Goal: Transaction & Acquisition: Purchase product/service

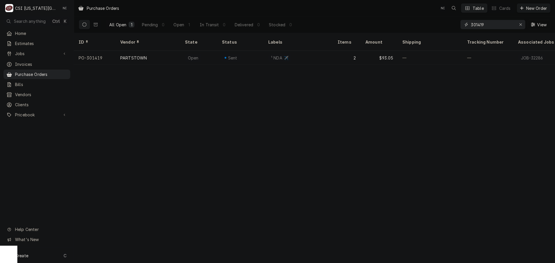
drag, startPoint x: 488, startPoint y: 24, endPoint x: 446, endPoint y: 27, distance: 42.3
click at [446, 27] on div "All Open 1 Pending 0 Open 1 In Transit 0 Delivered 0 Stocked 0 301419 View" at bounding box center [315, 24] width 472 height 16
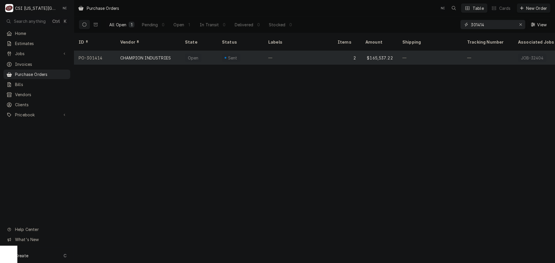
type input "301414"
click at [266, 51] on div "—" at bounding box center [298, 58] width 69 height 14
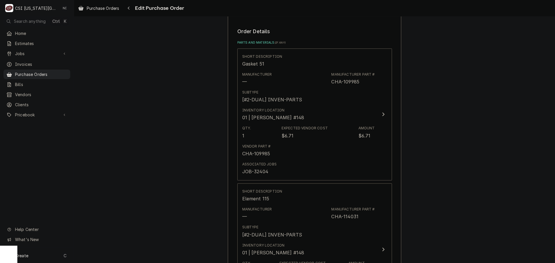
scroll to position [231, 0]
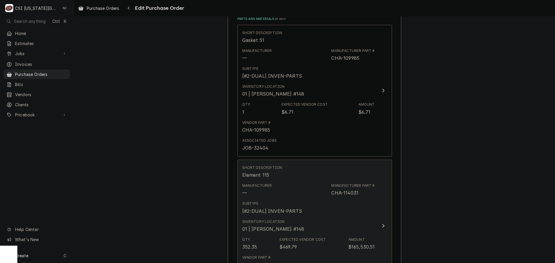
click at [326, 187] on div "Manufacturer — Manufacturer Part # CHA-114031" at bounding box center [308, 190] width 133 height 18
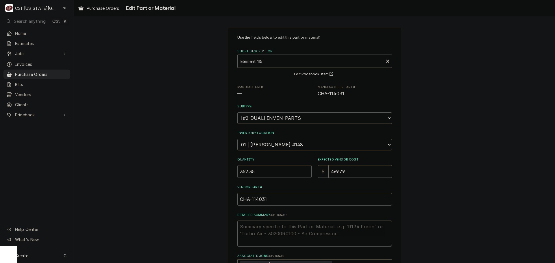
drag, startPoint x: 256, startPoint y: 175, endPoint x: 189, endPoint y: 173, distance: 67.4
click at [189, 173] on div "Use the fields below to edit this part or material: Short Description Element 1…" at bounding box center [314, 177] width 481 height 308
type textarea "x"
type input "1"
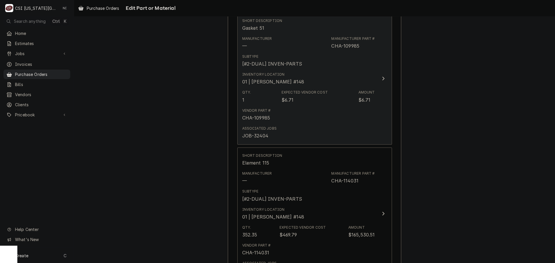
scroll to position [260, 0]
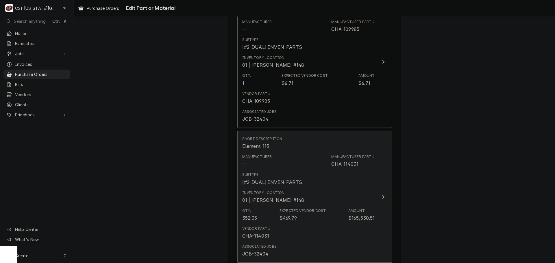
click at [309, 187] on div "Subtype [#2-DUAL] INVEN-PARTS" at bounding box center [308, 179] width 133 height 18
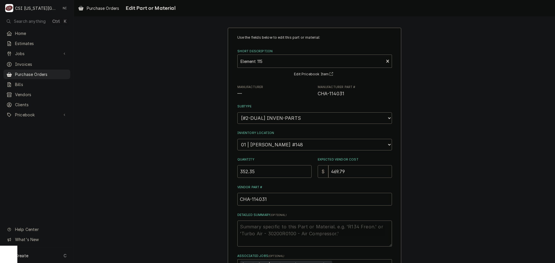
drag, startPoint x: 349, startPoint y: 172, endPoint x: 279, endPoint y: 173, distance: 70.0
click at [279, 174] on div "Quantity 352.35 Expected Vendor Cost $ 469.79" at bounding box center [314, 168] width 155 height 21
type textarea "x"
type input "3"
type textarea "x"
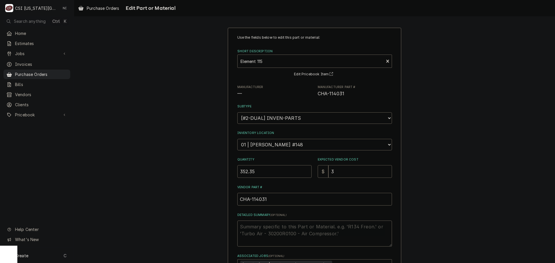
type input "35"
type textarea "x"
type input "352"
type textarea "x"
type input "352.3"
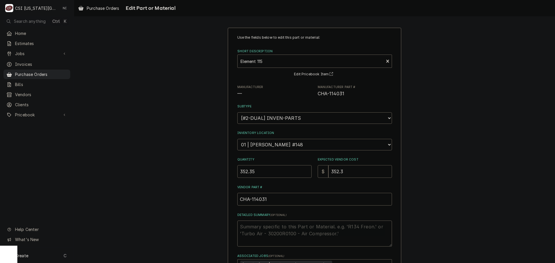
type textarea "x"
type input "352.35"
drag, startPoint x: 279, startPoint y: 173, endPoint x: 212, endPoint y: 171, distance: 66.8
click at [212, 171] on div "Use the fields below to edit this part or material: Short Description Element 1…" at bounding box center [314, 177] width 481 height 308
type textarea "x"
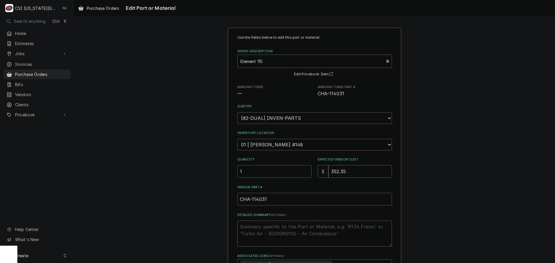
type input "1"
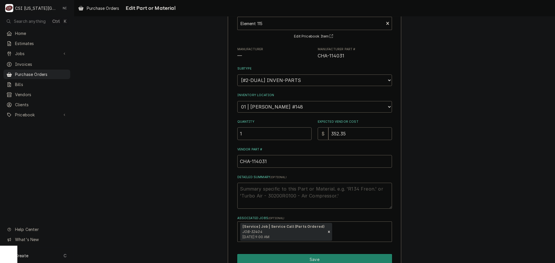
scroll to position [67, 0]
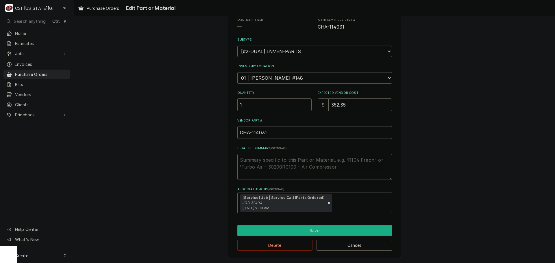
click at [302, 229] on button "Save" at bounding box center [314, 230] width 155 height 11
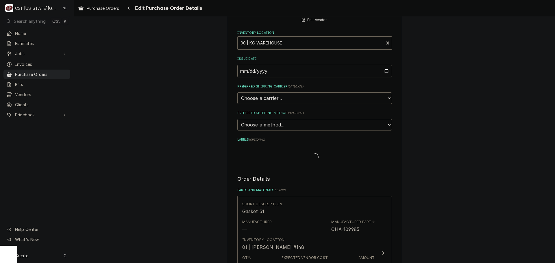
type textarea "x"
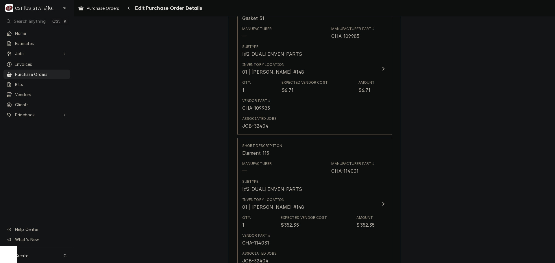
drag, startPoint x: 49, startPoint y: 76, endPoint x: 90, endPoint y: 104, distance: 49.6
click at [49, 76] on link "Purchase Orders" at bounding box center [36, 75] width 67 height 10
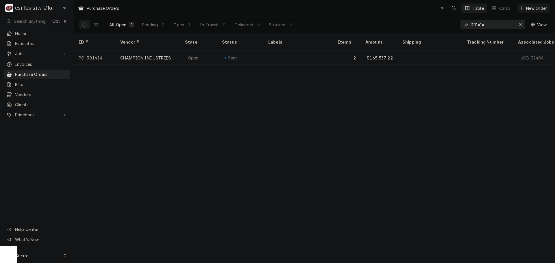
click at [55, 259] on div "Create C" at bounding box center [37, 255] width 74 height 15
click at [107, 213] on div "Purchase Order" at bounding box center [108, 216] width 39 height 6
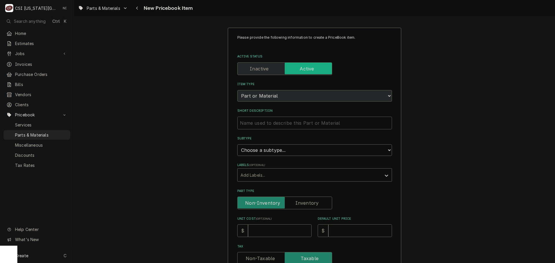
click at [277, 124] on input "Short Description" at bounding box center [314, 123] width 155 height 13
type textarea "x"
type input "s"
type textarea "x"
type input "se"
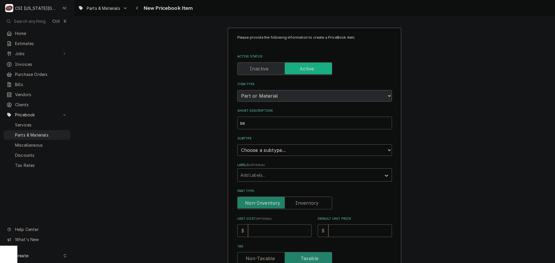
type textarea "x"
type input "sew"
type textarea "x"
type input "se"
type textarea "x"
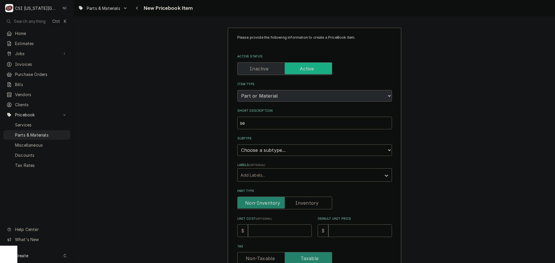
type input "s"
type textarea "x"
type input "S"
type textarea "x"
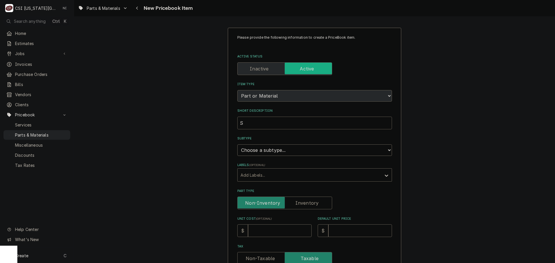
type input "Sw"
type textarea "x"
type input "Swi"
type textarea "x"
type input "Swit"
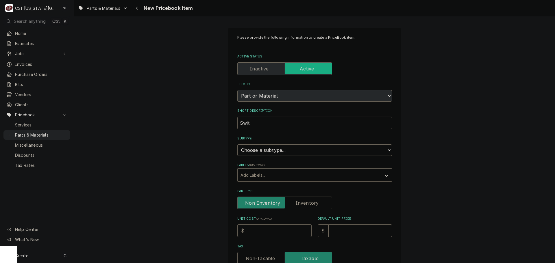
type textarea "x"
type input "Switc"
type textarea "x"
type input "Switch"
type textarea "x"
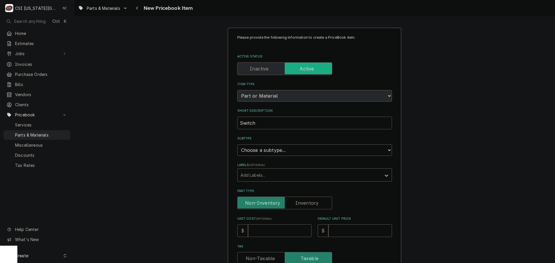
type input "Switch"
type textarea "x"
type input "Switch"
type textarea "x"
type input "Switch,"
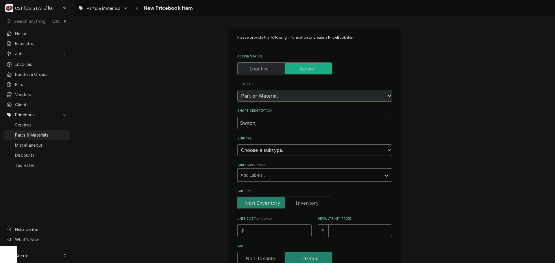
type textarea "x"
type input "Switch,"
type textarea "x"
type input "Switch, r"
type textarea "x"
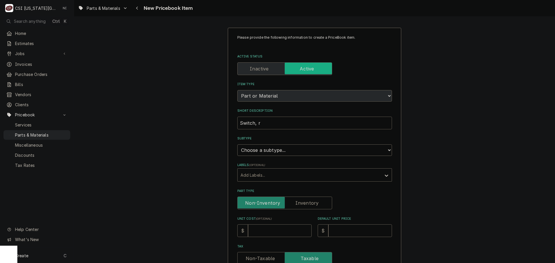
type input "Switch, ro"
type textarea "x"
type input "Switch, roc"
type textarea "x"
type input "Switch, rock"
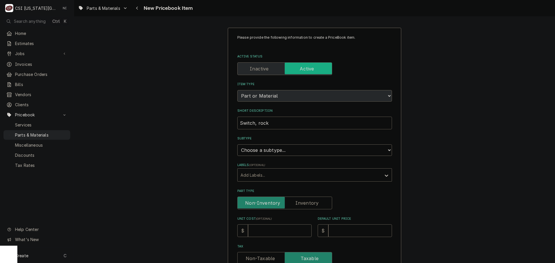
type textarea "x"
type input "Switch, rocke"
type textarea "x"
type input "Switch, rocker"
type textarea "x"
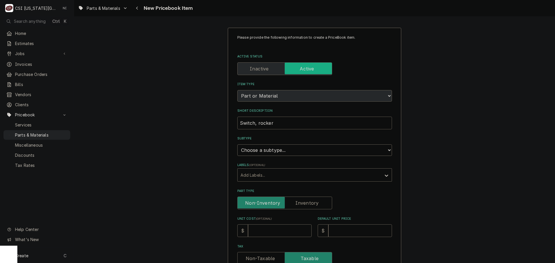
type input "Switch, rocker,"
type textarea "x"
type input "Switch, rocker,"
type textarea "x"
type input "Switch, rocker, D"
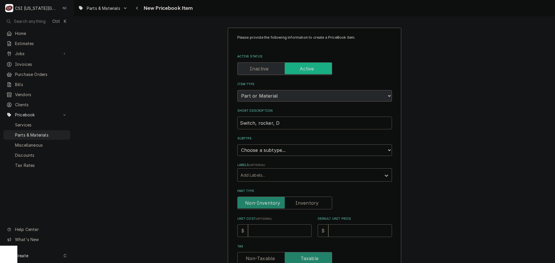
type textarea "x"
type input "Switch, rocker, DP"
type textarea "x"
type input "Switch, rocker, DPS"
type textarea "x"
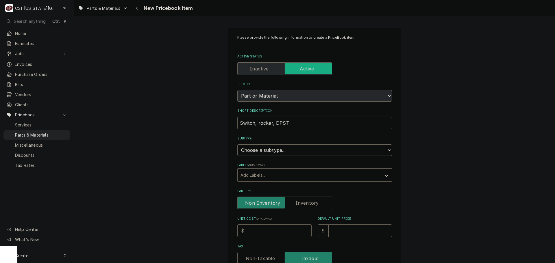
type input "Switch, rocker, DPST"
click at [297, 152] on select "Choose a subtype... [#2-DUAL] AFTERHRS-WH-CHG-2 [#2-DUAL] BEV-EQUIP [#2-DUAL] B…" at bounding box center [314, 151] width 155 height 12
select select "45"
click at [237, 145] on select "Choose a subtype... [#2-DUAL] AFTERHRS-WH-CHG-2 [#2-DUAL] BEV-EQUIP [#2-DUAL] B…" at bounding box center [314, 151] width 155 height 12
type textarea "x"
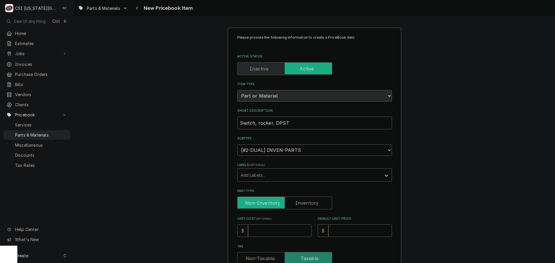
click at [316, 204] on input "Part Type" at bounding box center [285, 203] width 90 height 13
checkbox input "true"
click at [287, 230] on input "Unit Cost ( optional )" at bounding box center [280, 231] width 64 height 13
type textarea "x"
type input "5"
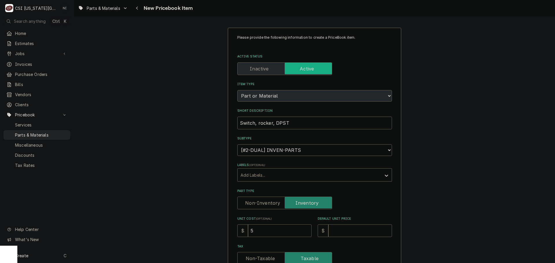
type textarea "x"
type input "59"
type textarea "x"
type input "59.4"
type textarea "x"
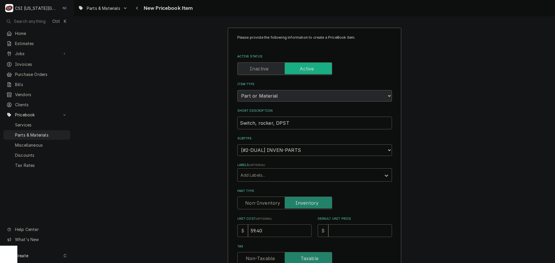
type input "59.40"
type textarea "x"
type input "9"
type textarea "x"
type input "94"
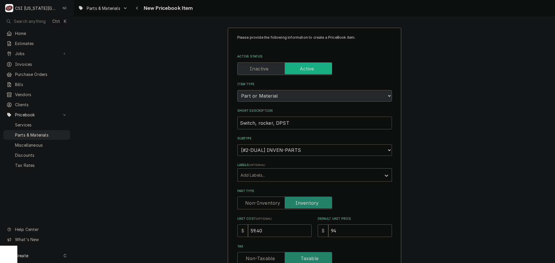
type textarea "x"
type input "94.2"
type textarea "x"
type input "94.27"
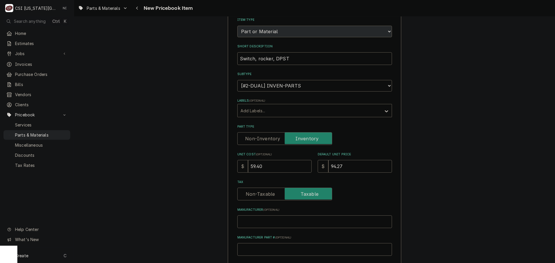
scroll to position [116, 0]
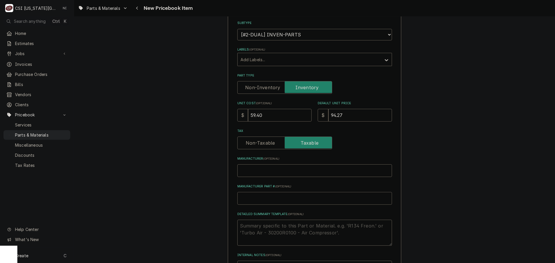
click at [263, 201] on input "Manufacturer Part # ( optional )" at bounding box center [314, 198] width 155 height 13
type textarea "x"
type input "B"
type textarea "x"
type input "BK"
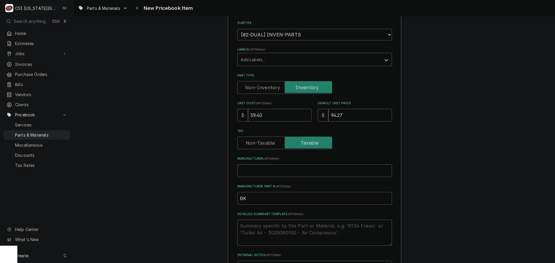
type textarea "x"
type input "BKI"
type textarea "x"
type input "BK"
paste input "S0356"
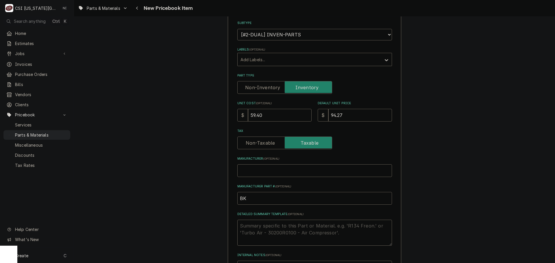
type textarea "x"
type input "BKS0356"
type textarea "x"
type input "BKiS0356"
type textarea "x"
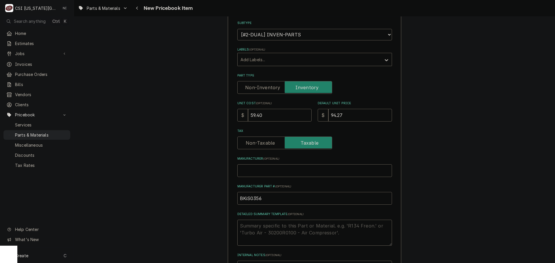
type input "BKS0356"
type textarea "x"
type input "BKIS0356"
type textarea "x"
type input "BKS0356"
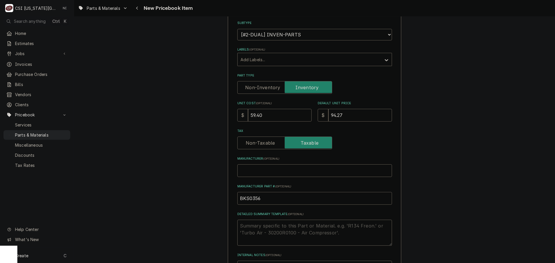
type textarea "x"
type input "BK S0356"
type textarea "x"
type input "BKS0356"
type textarea "x"
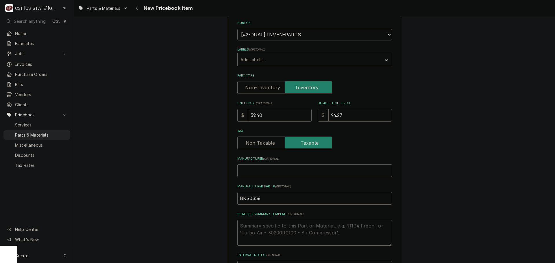
type input "BKIS0356"
type textarea "x"
drag, startPoint x: 264, startPoint y: 197, endPoint x: 200, endPoint y: 204, distance: 64.0
type input "BKI-S0356"
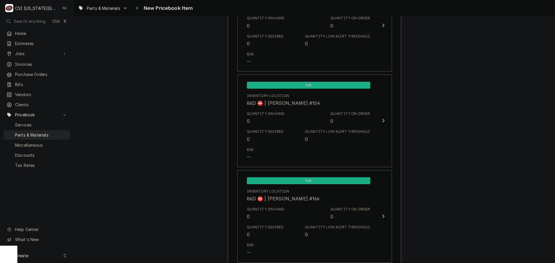
scroll to position [5569, 0]
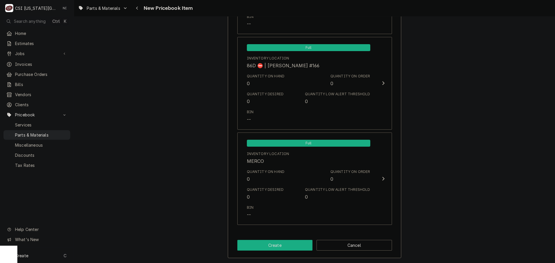
click at [273, 249] on button "Create" at bounding box center [274, 245] width 75 height 11
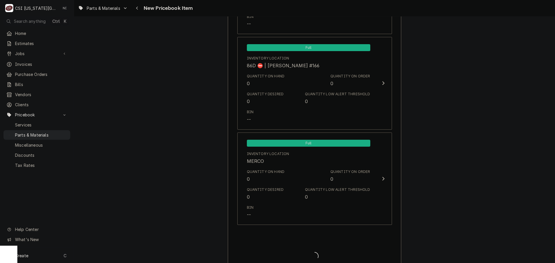
type textarea "x"
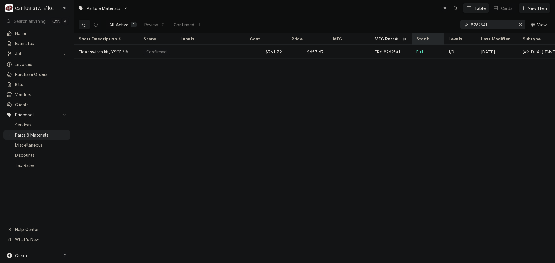
drag, startPoint x: 494, startPoint y: 26, endPoint x: 433, endPoint y: 33, distance: 61.1
click at [433, 33] on div "Parts & Materials NI Table Cards New Item All Active 1 Review 0 Confirmed 1 826…" at bounding box center [314, 131] width 481 height 263
paste input "AT2A-7002-1"
type input "AT2A-7002-1"
drag, startPoint x: 522, startPoint y: 24, endPoint x: 516, endPoint y: 24, distance: 5.8
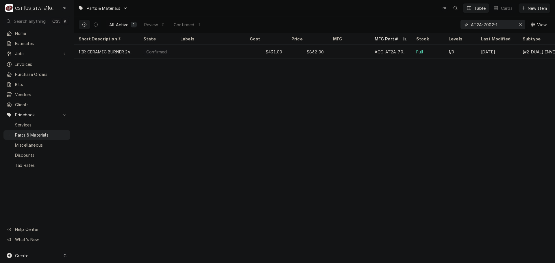
click at [521, 24] on div "Erase input" at bounding box center [521, 25] width 6 height 6
click at [516, 24] on input "Dynamic Content Wrapper" at bounding box center [498, 24] width 54 height 9
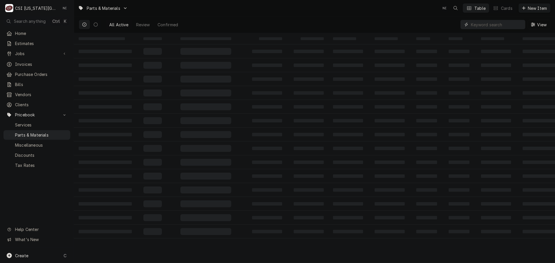
paste input "8103754"
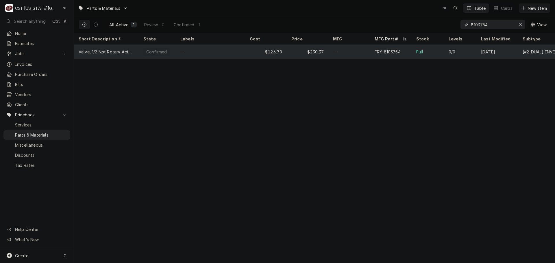
type input "8103754"
click at [355, 49] on div "—" at bounding box center [349, 52] width 42 height 14
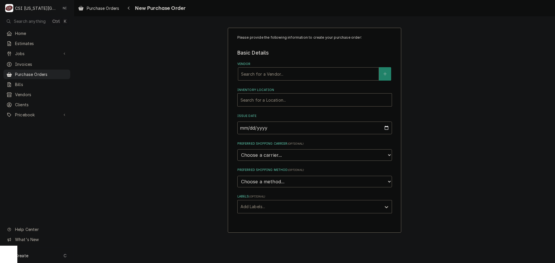
click at [280, 75] on div "Vendor" at bounding box center [308, 74] width 135 height 10
type input "PARTSTOWN"
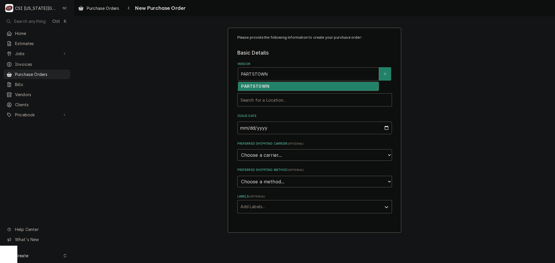
click at [278, 90] on div "PARTSTOWN" at bounding box center [308, 86] width 140 height 9
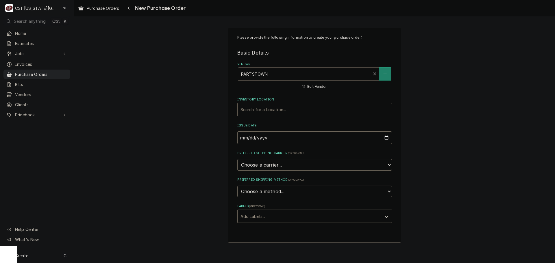
click at [269, 108] on div "Inventory Location" at bounding box center [314, 110] width 148 height 10
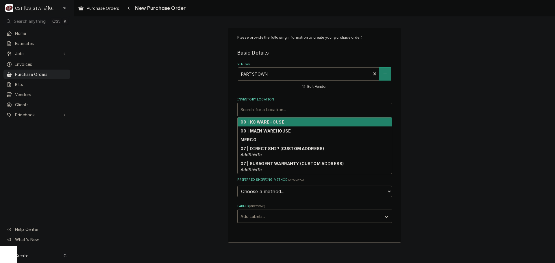
click at [265, 124] on strong "00 | KC WAREHOUSE" at bounding box center [262, 122] width 44 height 5
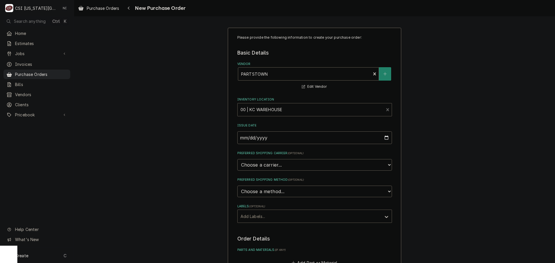
click at [270, 219] on div "Labels" at bounding box center [309, 216] width 138 height 10
click at [457, 142] on div "Please provide the following information to create your purchase order: Basic D…" at bounding box center [314, 219] width 481 height 392
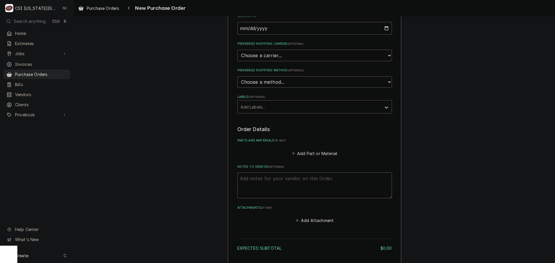
scroll to position [152, 0]
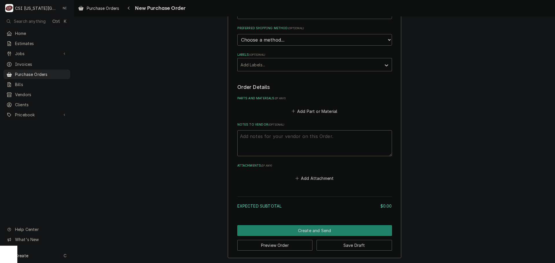
click at [325, 117] on fieldset "Order Details Parts and Materials ( if any ) Add Part or Material Notes to Vend…" at bounding box center [314, 133] width 155 height 99
click at [323, 115] on button "Add Part or Material" at bounding box center [314, 111] width 48 height 8
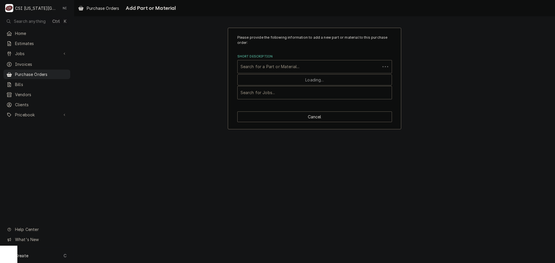
click at [312, 67] on div "Short Description" at bounding box center [308, 67] width 137 height 10
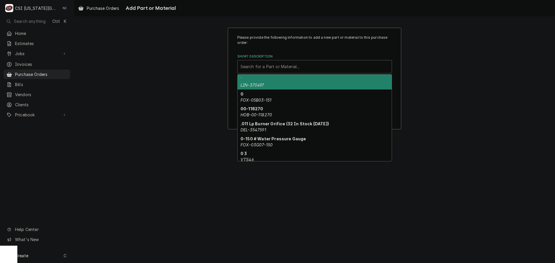
paste input "BKI-S0356"
type input "BKI-S0356"
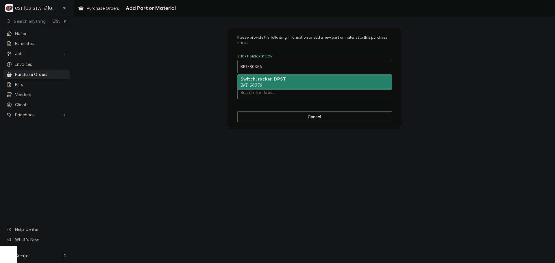
click at [272, 83] on div "Switch, rocker, DPST BKI-S0356" at bounding box center [315, 82] width 154 height 15
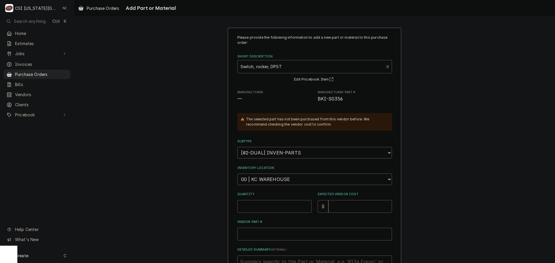
click at [271, 203] on input "Quantity" at bounding box center [274, 206] width 74 height 13
type textarea "x"
type input "1"
type input "59"
type textarea "x"
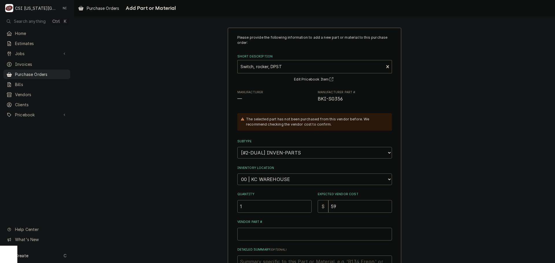
type input "59.4"
type textarea "x"
type input "59.40"
click at [309, 232] on input "Vendor Part #" at bounding box center [314, 234] width 155 height 13
paste input "BKI-S0356"
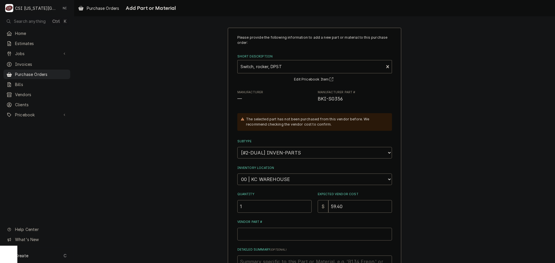
type textarea "x"
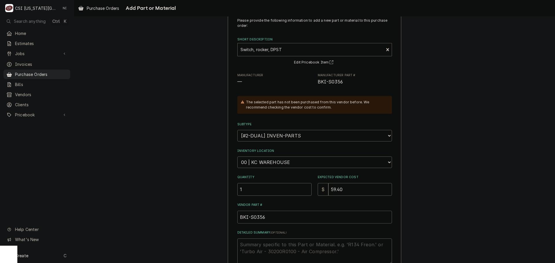
scroll to position [80, 0]
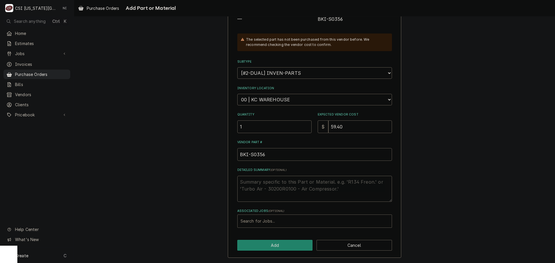
type input "BKI-S0356"
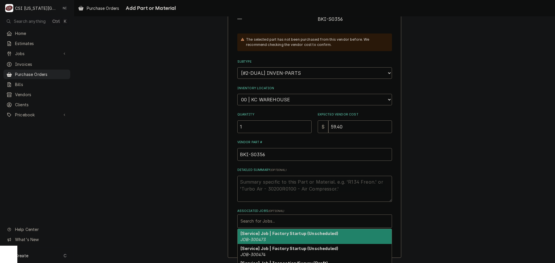
click at [279, 223] on div "Associated Jobs" at bounding box center [314, 221] width 148 height 10
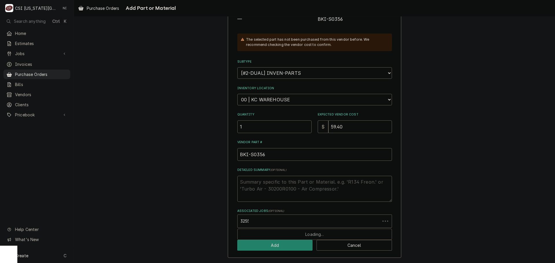
type input "32550"
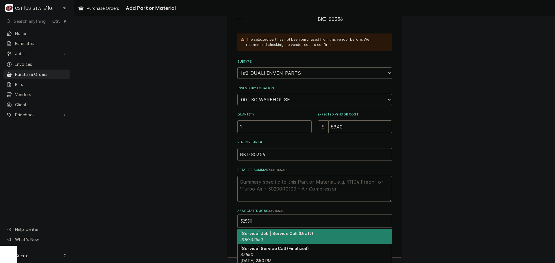
click at [266, 238] on div "[Service] Job | Service Call (Draft) JOB-32550" at bounding box center [315, 236] width 154 height 15
type textarea "x"
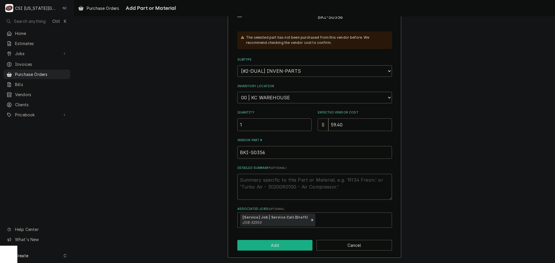
click at [285, 243] on button "Add" at bounding box center [274, 245] width 75 height 11
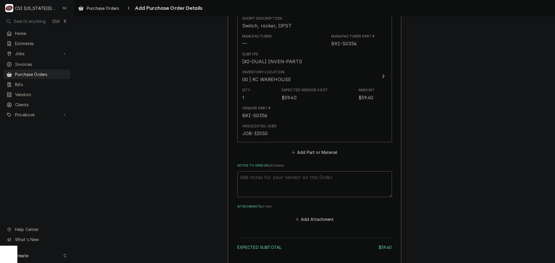
scroll to position [287, 0]
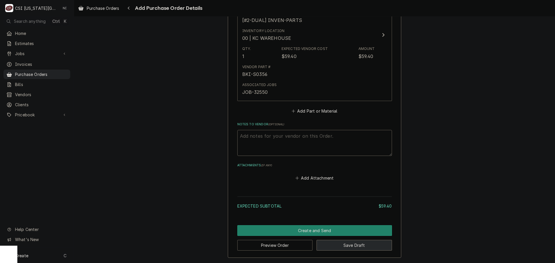
click at [362, 242] on button "Save Draft" at bounding box center [353, 245] width 75 height 11
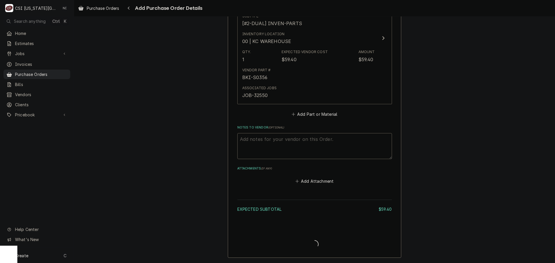
scroll to position [284, 0]
type textarea "x"
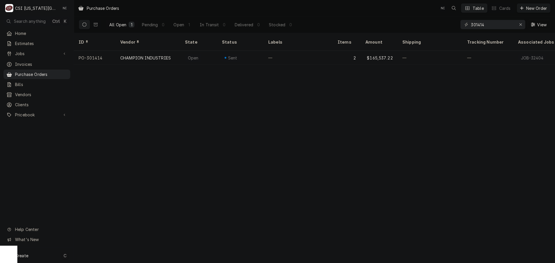
click at [48, 260] on div "Create C" at bounding box center [37, 255] width 74 height 15
click at [109, 216] on div "Purchase Order" at bounding box center [108, 216] width 39 height 6
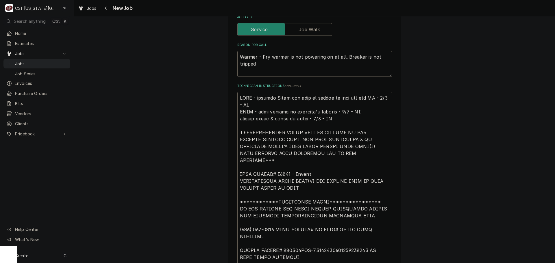
scroll to position [462, 0]
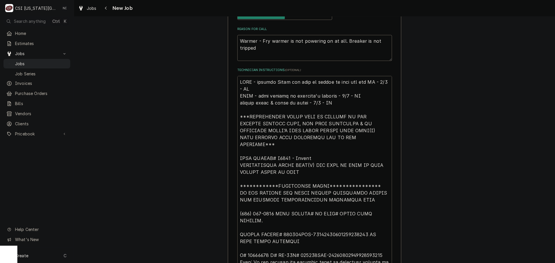
click at [238, 80] on textarea "Technician Instructions ( optional )" at bounding box center [314, 210] width 155 height 269
type textarea "x"
type textarea "**********"
type textarea "x"
type textarea "**********"
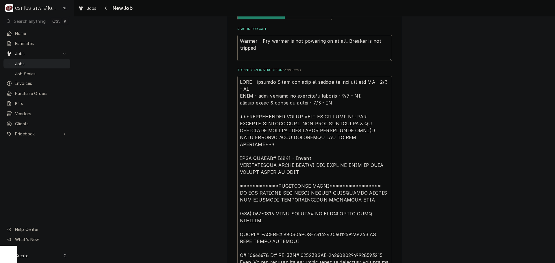
click at [253, 80] on textarea "Technician Instructions ( optional )" at bounding box center [314, 217] width 155 height 283
type textarea "x"
type textarea "**********"
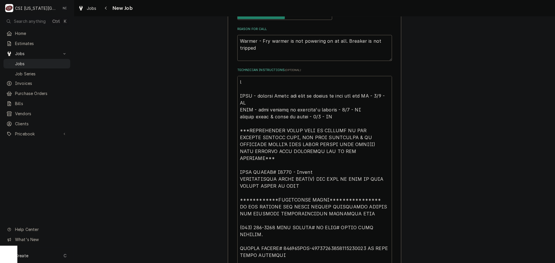
type textarea "x"
type textarea "**********"
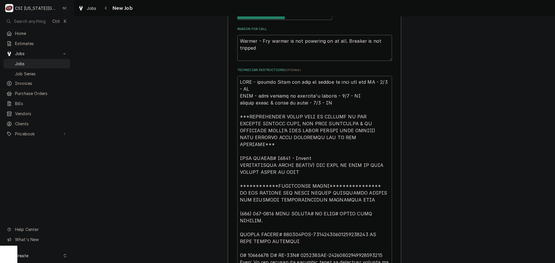
type textarea "x"
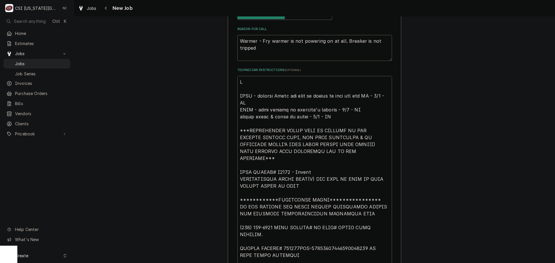
type textarea "**********"
type textarea "x"
type textarea "**********"
type textarea "x"
type textarea "**********"
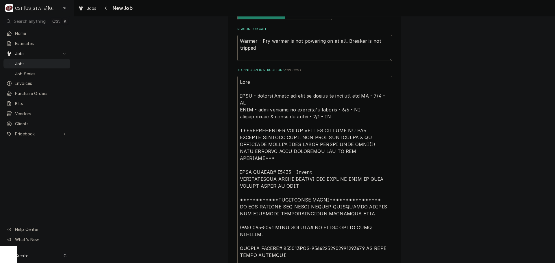
type textarea "x"
type textarea "**********"
type textarea "x"
type textarea "**********"
type textarea "x"
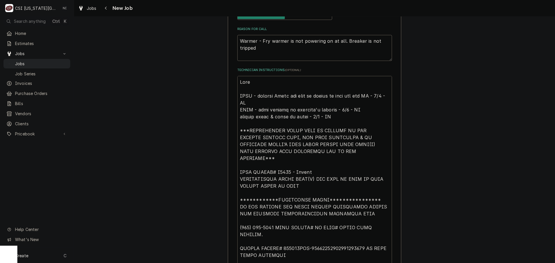
type textarea "**********"
type textarea "x"
type textarea "**********"
type textarea "x"
type textarea "**********"
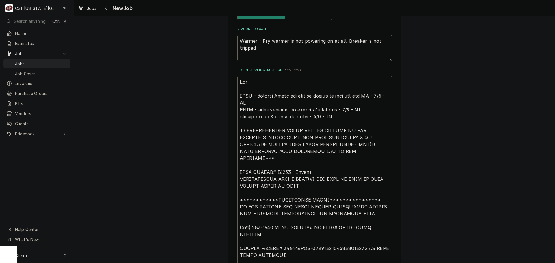
type textarea "x"
type textarea "**********"
type textarea "x"
type textarea "**********"
type textarea "x"
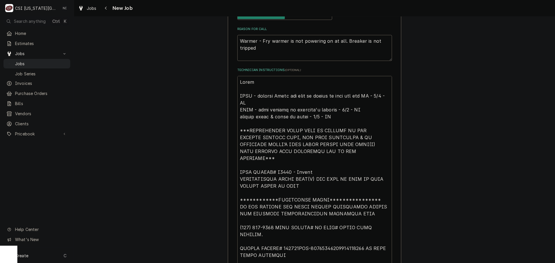
type textarea "**********"
type textarea "x"
type textarea "**********"
type textarea "x"
type textarea "**********"
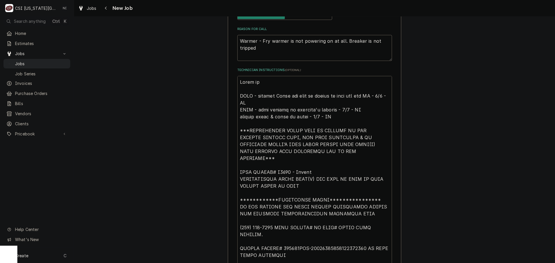
type textarea "x"
type textarea "**********"
type textarea "x"
type textarea "**********"
type textarea "x"
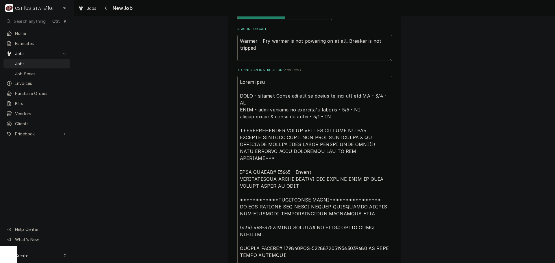
type textarea "**********"
type textarea "x"
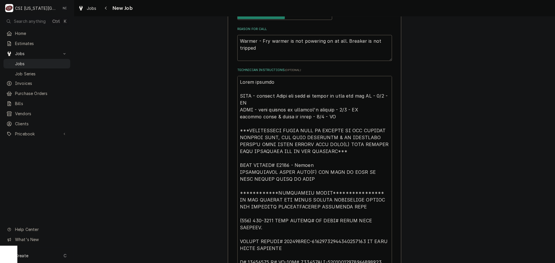
type textarea "**********"
type textarea "x"
type textarea "**********"
type textarea "x"
type textarea "**********"
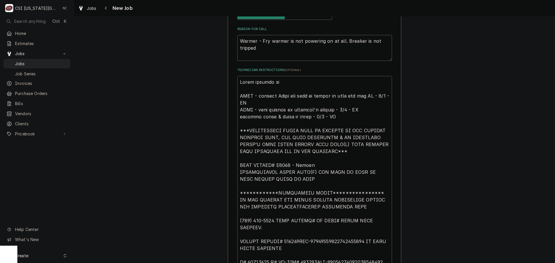
type textarea "x"
type textarea "**********"
type textarea "x"
type textarea "**********"
type textarea "x"
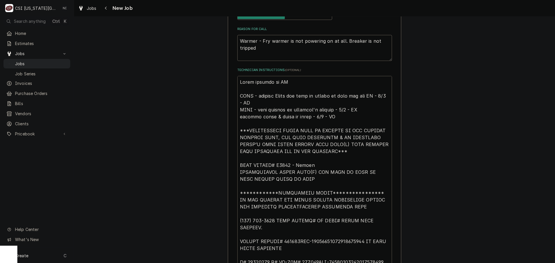
type textarea "**********"
type textarea "x"
type textarea "**********"
type textarea "x"
type textarea "**********"
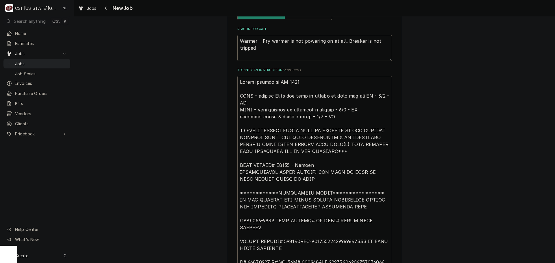
type textarea "x"
type textarea "**********"
type textarea "x"
type textarea "**********"
type textarea "x"
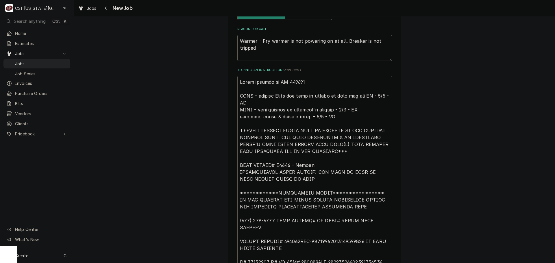
type textarea "**********"
type textarea "x"
type textarea "**********"
type textarea "x"
type textarea "**********"
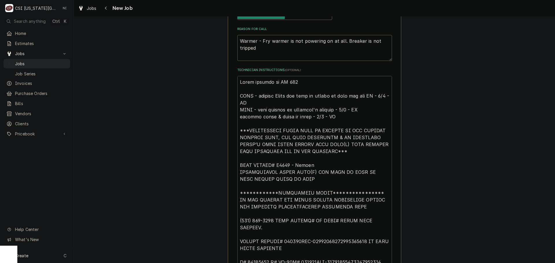
type textarea "x"
type textarea "**********"
type textarea "x"
type textarea "**********"
type textarea "x"
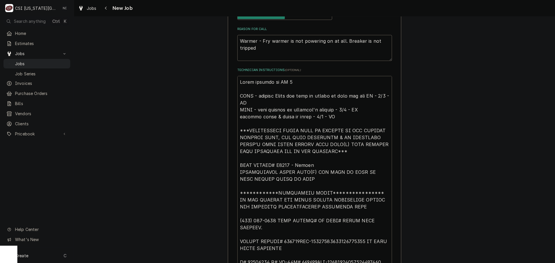
type textarea "**********"
type textarea "x"
type textarea "**********"
type textarea "x"
type textarea "**********"
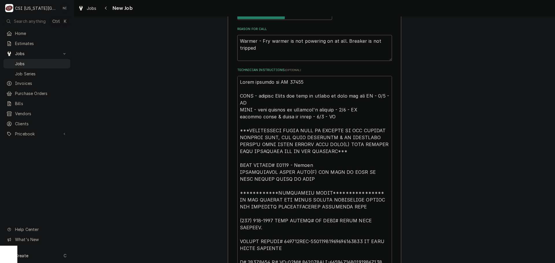
type textarea "x"
type textarea "**********"
type textarea "x"
type textarea "**********"
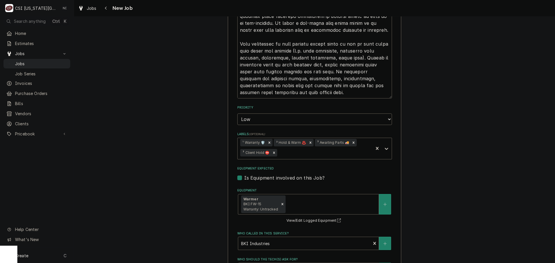
scroll to position [908, 0]
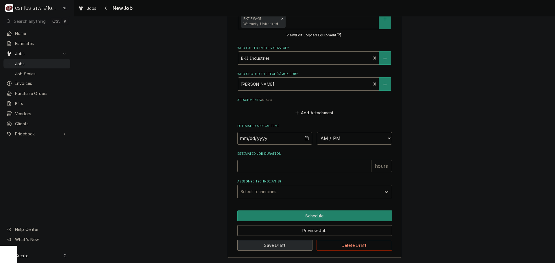
click at [264, 244] on button "Save Draft" at bounding box center [274, 245] width 75 height 11
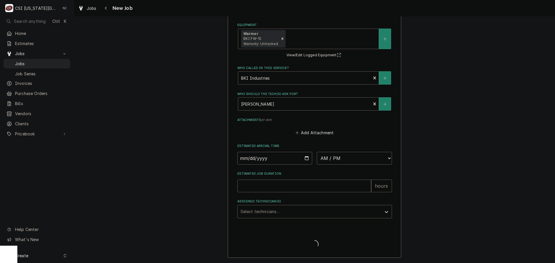
type textarea "x"
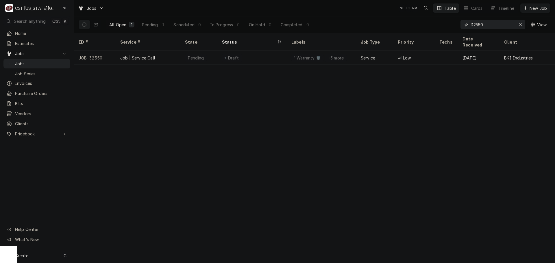
drag, startPoint x: 488, startPoint y: 25, endPoint x: 398, endPoint y: 19, distance: 90.0
click at [401, 20] on div "All Open 1 Pending 1 Scheduled 0 In Progress 0 On Hold 0 Completed 0 32550 View" at bounding box center [315, 24] width 472 height 16
type input "32549"
click at [222, 54] on div "Draft" at bounding box center [232, 58] width 20 height 8
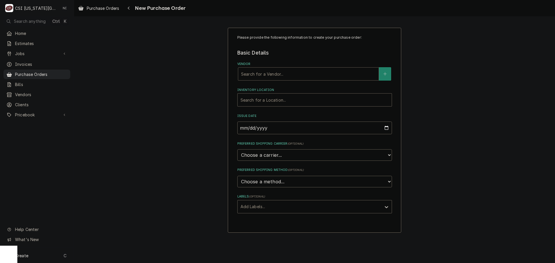
click at [308, 74] on div "Vendor" at bounding box center [308, 74] width 135 height 10
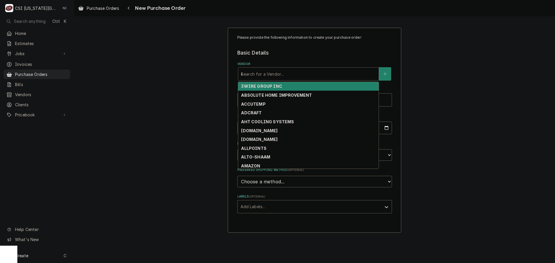
type input "key"
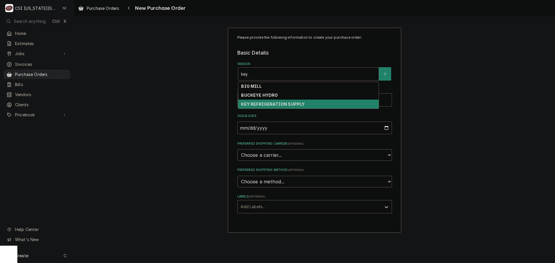
click at [288, 100] on div "KEY REFRIGERATION SUPPLY" at bounding box center [308, 104] width 140 height 9
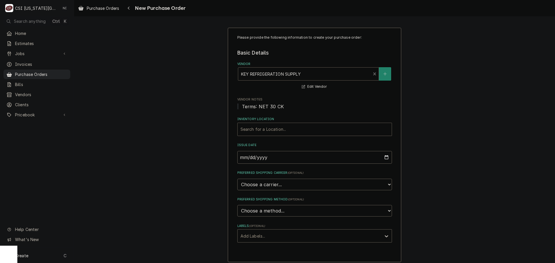
click at [273, 127] on div "Inventory Location" at bounding box center [314, 129] width 148 height 10
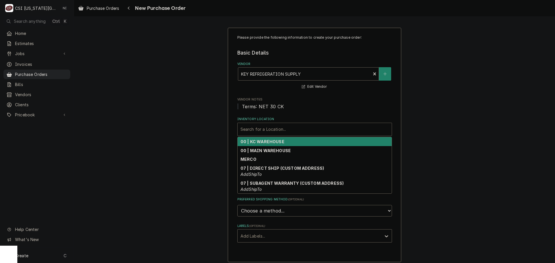
drag, startPoint x: 271, startPoint y: 140, endPoint x: 267, endPoint y: 148, distance: 8.4
click at [271, 141] on strong "00 | KC WAREHOUSE" at bounding box center [262, 141] width 44 height 5
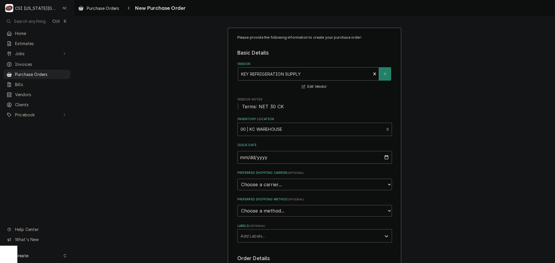
click at [276, 234] on div "Labels" at bounding box center [309, 236] width 138 height 10
click at [271, 255] on div "² Local Pickup 🛍️" at bounding box center [315, 257] width 154 height 9
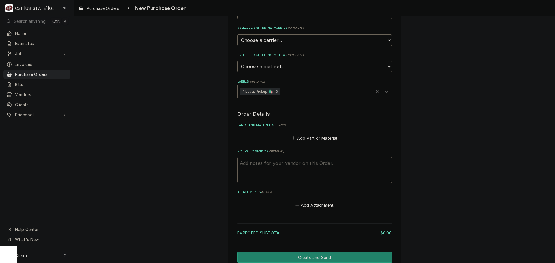
click at [278, 166] on textarea "Notes to Vendor ( optional )" at bounding box center [314, 170] width 155 height 26
type textarea "x"
type textarea "g"
type textarea "x"
type textarea "go"
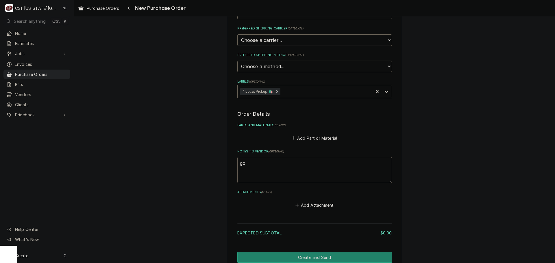
type textarea "x"
type textarea "gon"
type textarea "x"
type textarea "gonz"
type textarea "x"
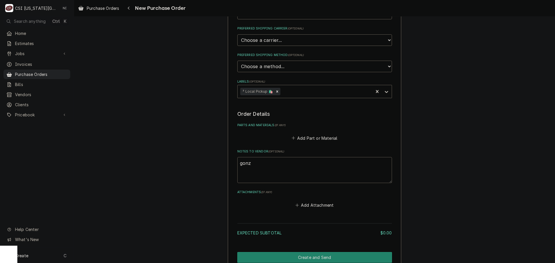
type textarea "gonza"
type textarea "x"
type textarea "gonzal"
type textarea "x"
type textarea "gonzale"
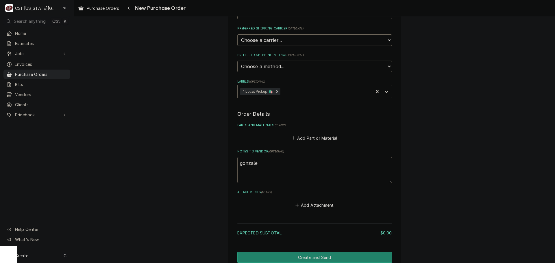
type textarea "x"
type textarea "[PERSON_NAME]"
type textarea "x"
type textarea "[PERSON_NAME]"
type textarea "x"
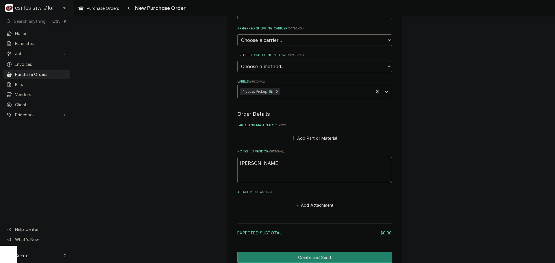
type textarea "[PERSON_NAME]"
type textarea "x"
type textarea "gonzalez tr"
type textarea "x"
type textarea "gonzalez tru"
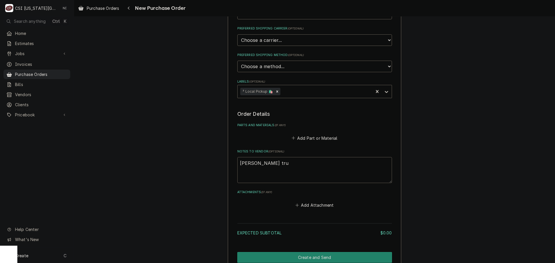
type textarea "x"
type textarea "gonzalez truc"
type textarea "x"
type textarea "gonzalez truck"
type textarea "x"
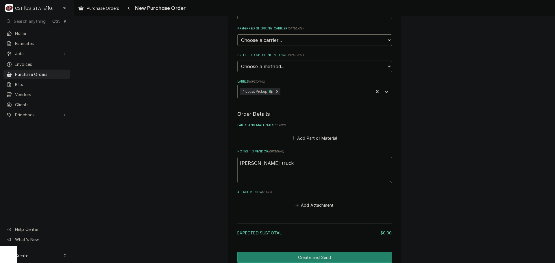
type textarea "gonzalez truck"
type textarea "x"
type textarea "gonzalez truck s"
type textarea "x"
type textarea "gonzalez truck st"
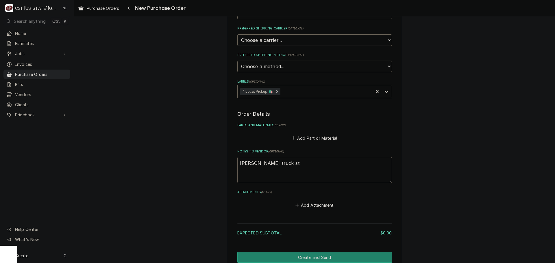
type textarea "x"
type textarea "gonzalez truck stoc"
type textarea "x"
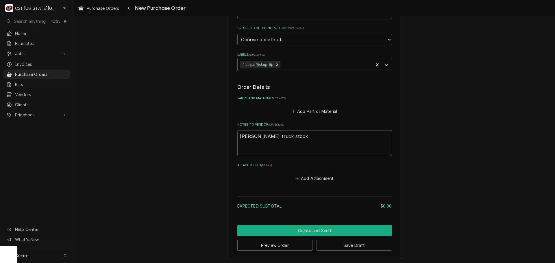
type textarea "[PERSON_NAME] truck stock"
drag, startPoint x: 334, startPoint y: 228, endPoint x: 551, endPoint y: 148, distance: 231.7
click at [334, 228] on button "Create and Send" at bounding box center [314, 230] width 155 height 11
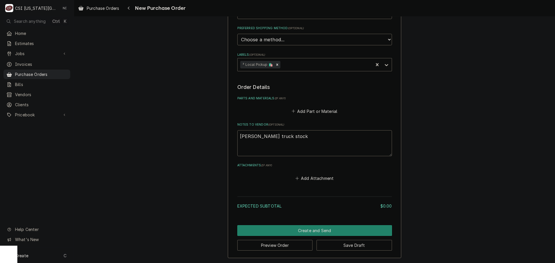
scroll to position [168, 0]
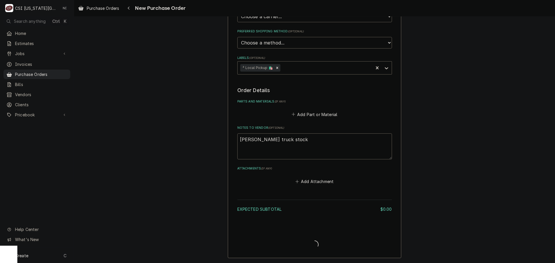
type textarea "x"
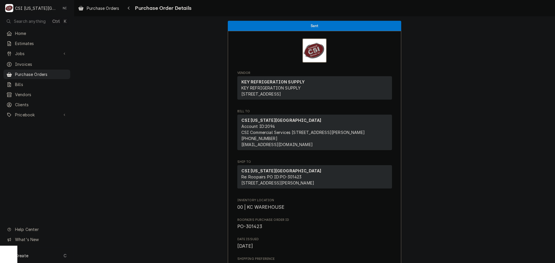
drag, startPoint x: 64, startPoint y: 72, endPoint x: 71, endPoint y: 32, distance: 40.5
click at [64, 72] on span "Purchase Orders" at bounding box center [41, 74] width 52 height 6
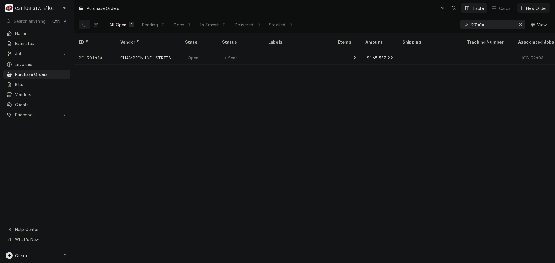
click at [51, 256] on div "Create C" at bounding box center [37, 255] width 74 height 15
click at [113, 217] on div "Purchase Order" at bounding box center [108, 216] width 39 height 6
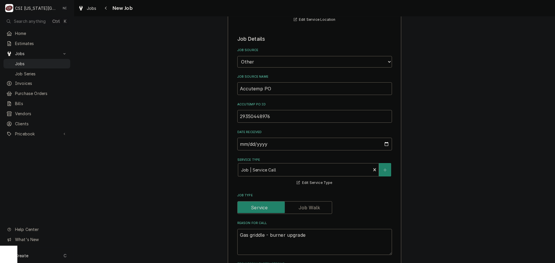
scroll to position [385, 0]
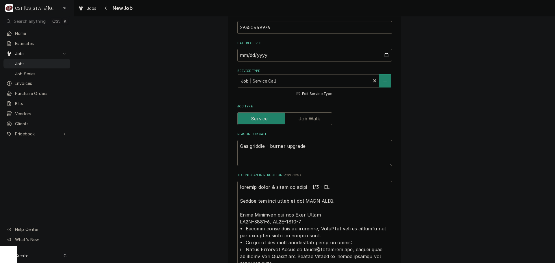
type textarea "x"
type textarea "emailed parts & lindy to order - 9/4 - LS Please set this visit up for NEXT WEE…"
type textarea "x"
type textarea "P emailed parts & lindy to order - 9/4 - LS Please set this visit up for NEXT W…"
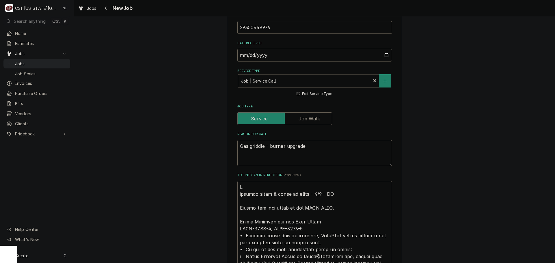
type textarea "x"
type textarea "Pa emailed parts & lindy to order - 9/4 - LS Please set this visit up for NEXT …"
type textarea "x"
type textarea "Par emailed parts & lindy to order - 9/4 - LS Please set this visit up for NEXT…"
type textarea "x"
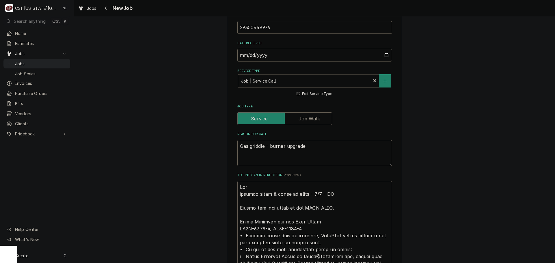
type textarea "Par emailed parts & lindy to order - 9/4 - LS Please set this visit up for NEXT…"
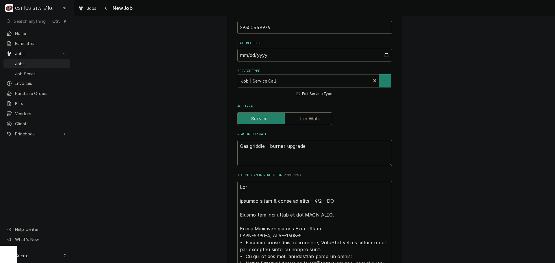
type textarea "x"
type textarea "Part emailed parts & lindy to order - 9/4 - LS Please set this visit up for NEX…"
type textarea "x"
type textarea "Parts emailed parts & lindy to order - 9/4 - LS Please set this visit up for NE…"
type textarea "x"
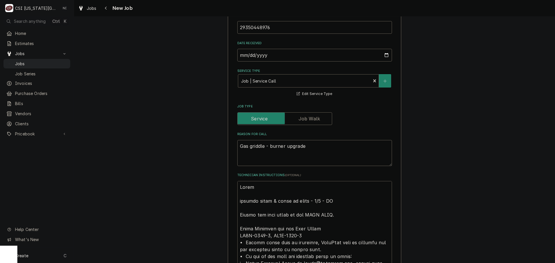
type textarea "Parts emailed parts & lindy to order - 9/4 - LS Please set this visit up for NE…"
type textarea "x"
type textarea "Parts o emailed parts & lindy to order - 9/4 - LS Please set this visit up for …"
type textarea "x"
type textarea "Parts or emailed parts & lindy to order - 9/4 - LS Please set this visit up for…"
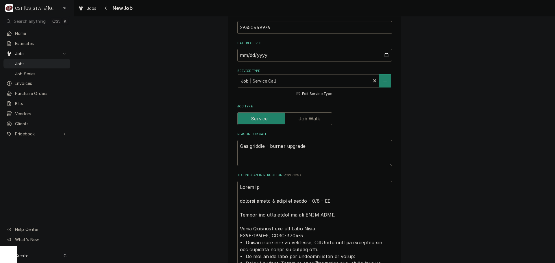
type textarea "x"
type textarea "Parts ord emailed parts & lindy to order - 9/4 - LS Please set this visit up fo…"
type textarea "x"
type textarea "Parts order emailed parts & lindy to order - 9/4 - LS Please set this visit up …"
type textarea "x"
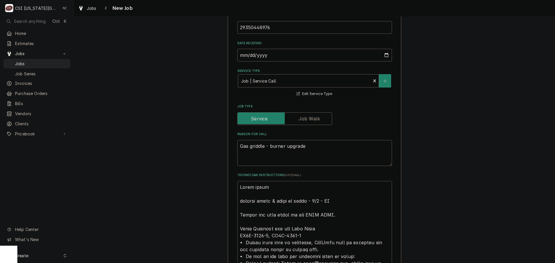
type textarea "Parts orderd emailed parts & lindy to order - 9/4 - LS Please set this visit up…"
type textarea "x"
type textarea "Parts ordere emailed parts & lindy to order - 9/4 - LS Please set this visit up…"
type textarea "x"
type textarea "Parts ordered emailed parts & lindy to order - 9/4 - LS Please set this visit u…"
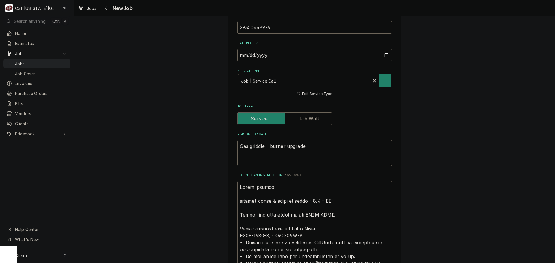
type textarea "x"
type textarea "Parts ordered emailed parts & lindy to order - 9/4 - LS Please set this visit u…"
type textarea "x"
type textarea "Parts ordered on emailed parts & lindy to order - 9/4 - LS Please set this visi…"
type textarea "x"
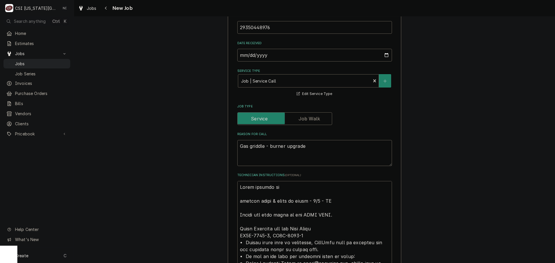
type textarea "Parts ordered on emailed parts & lindy to order - 9/4 - LS Please set this visi…"
type textarea "x"
type textarea "Parts ordered on P emailed parts & lindy to order - 9/4 - LS Please set this vi…"
type textarea "x"
type textarea "Parts ordered on Po emailed parts & lindy to order - 9/4 - LS Please set this v…"
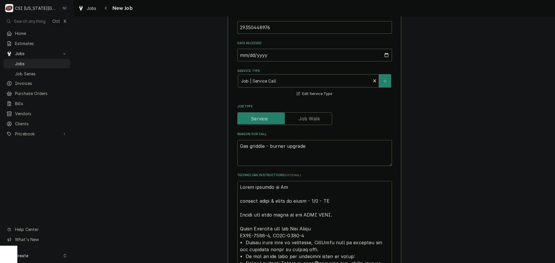
type textarea "x"
type textarea "Parts ordered on Po emailed parts & lindy to order - 9/4 - LS Please set this v…"
type textarea "x"
type textarea "Parts ordered on Po 3 emailed parts & lindy to order - 9/4 - LS Please set this…"
type textarea "x"
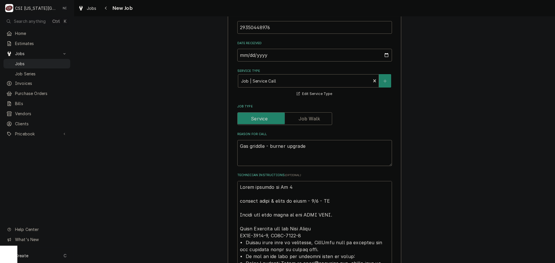
type textarea "Parts ordered on Po 30 emailed parts & lindy to order - 9/4 - LS Please set thi…"
type textarea "x"
type textarea "Parts ordered on Po 301 emailed parts & lindy to order - 9/4 - LS Please set th…"
type textarea "x"
type textarea "Parts ordered on Po 3014 emailed parts & lindy to order - 9/4 - LS Please set t…"
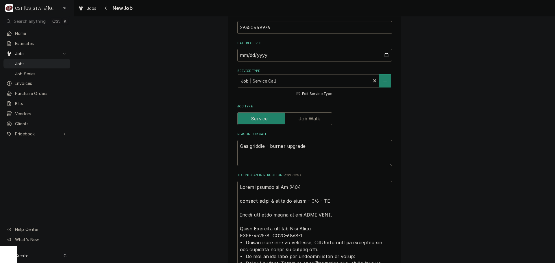
type textarea "x"
type textarea "Parts ordered on Po 30142 emailed parts & lindy to order - 9/4 - LS Please set …"
type textarea "x"
type textarea "Parts ordered on Po 301424 emailed parts & lindy to order - 9/4 - LS Please set…"
type textarea "x"
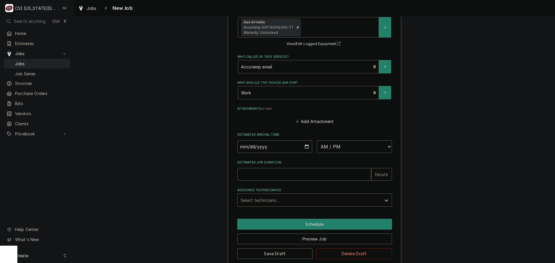
scroll to position [1121, 0]
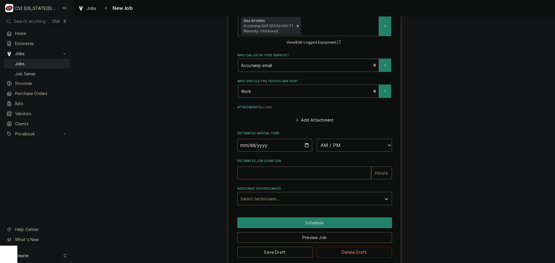
type textarea "Parts ordered on Po 301424 emailed parts & lindy to order - 9/4 - LS Please set…"
click at [293, 247] on button "Save Draft" at bounding box center [274, 252] width 75 height 11
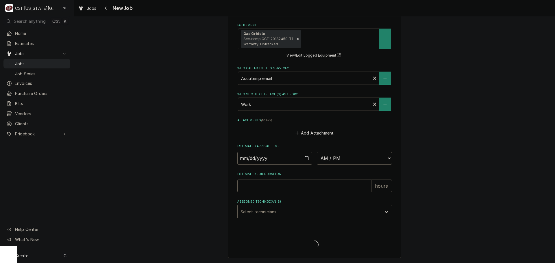
scroll to position [1101, 0]
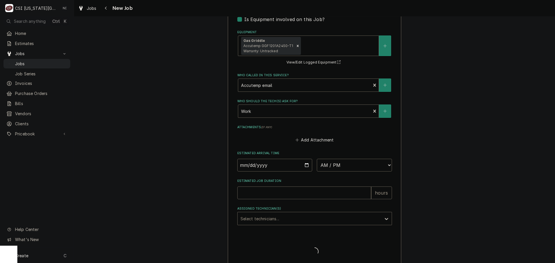
type textarea "x"
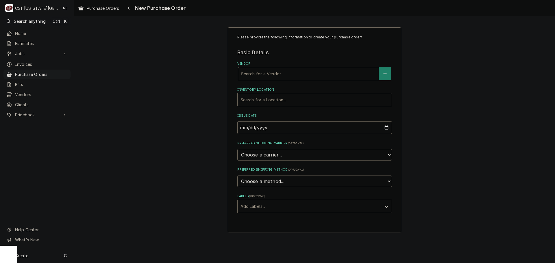
click at [284, 76] on div "Vendor" at bounding box center [308, 73] width 135 height 10
type input "acc"
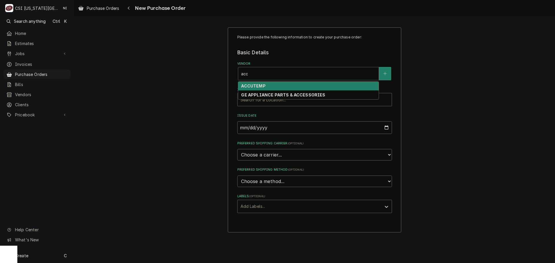
click at [279, 87] on div "ACCUTEMP" at bounding box center [308, 86] width 140 height 9
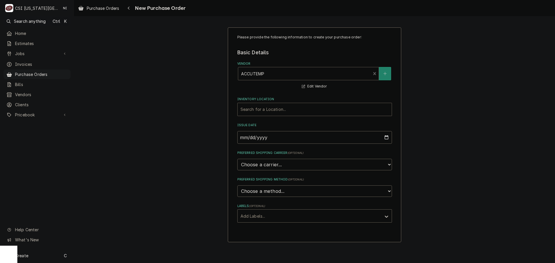
click at [263, 115] on div "Inventory Location" at bounding box center [314, 109] width 148 height 10
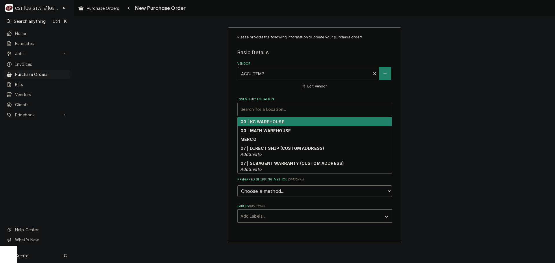
click at [262, 123] on strong "00 | KC WAREHOUSE" at bounding box center [262, 121] width 44 height 5
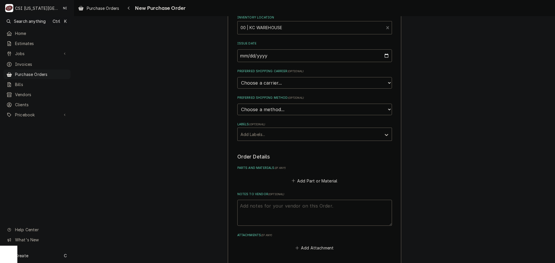
scroll to position [152, 0]
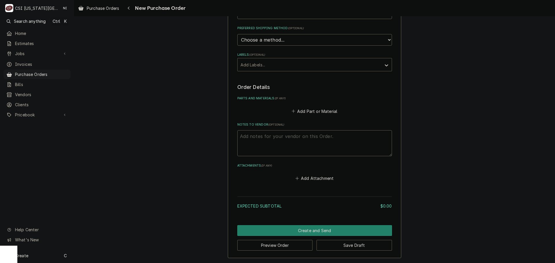
drag, startPoint x: 280, startPoint y: 65, endPoint x: 265, endPoint y: 71, distance: 15.9
click at [279, 65] on div "Labels" at bounding box center [309, 65] width 138 height 10
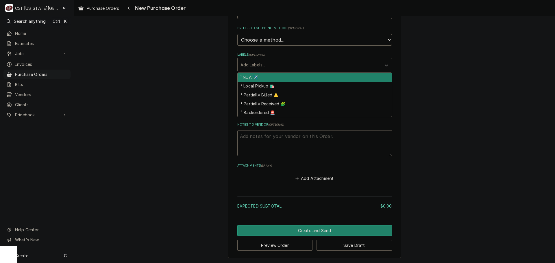
click at [260, 76] on div "¹ NDA ✈️" at bounding box center [315, 77] width 154 height 9
type textarea "x"
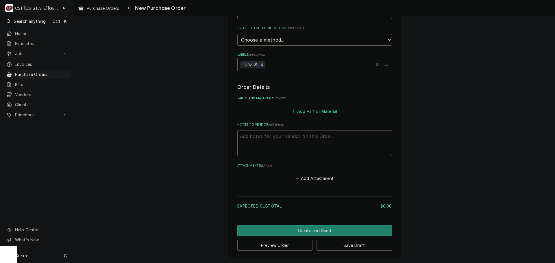
click at [308, 111] on button "Add Part or Material" at bounding box center [314, 111] width 48 height 8
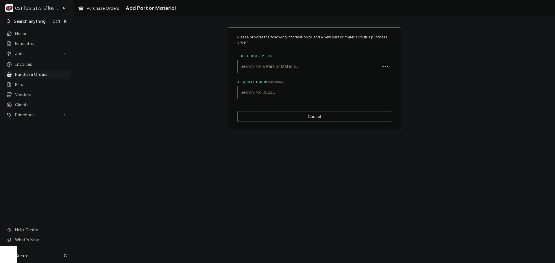
click at [290, 92] on div "Associated Jobs" at bounding box center [314, 92] width 148 height 10
type input "32549"
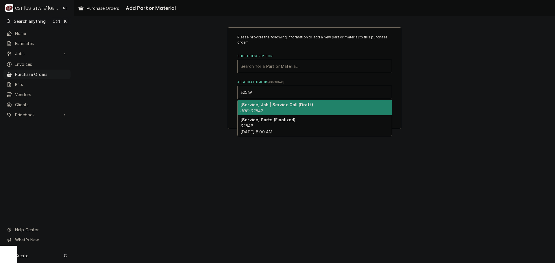
click at [273, 111] on div "[Service] Job | Service Call (Draft) JOB-32549" at bounding box center [315, 107] width 154 height 15
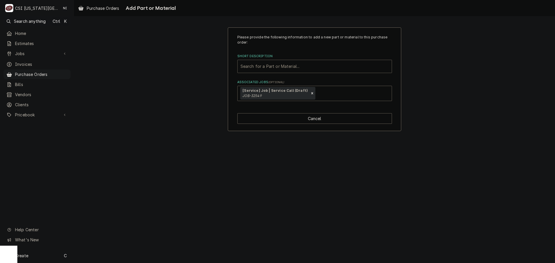
paste input "AT2A-7002-1"
type input "AT2A-7002-1"
click at [274, 67] on div "AT2A-7002-1" at bounding box center [314, 66] width 148 height 10
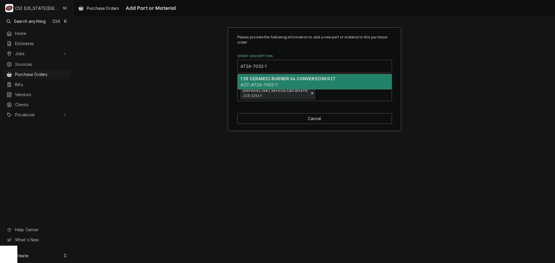
click at [264, 81] on strong "1 IR CERAMIC BURNER 24 CONVERSION KIT" at bounding box center [287, 78] width 95 height 5
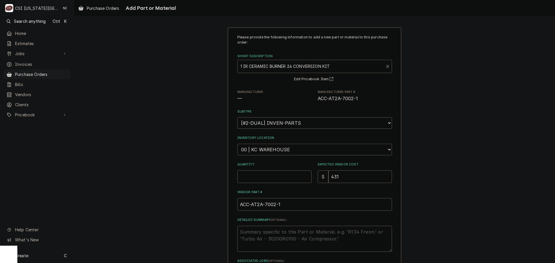
click at [274, 150] on select "Choose a location... 00 | KC WAREHOUSE 00 | MAIN WAREHOUSE 01 | BRIAN BREAZIER …" at bounding box center [314, 150] width 155 height 12
click at [469, 108] on div "Please provide the following information to add a new part or material to this …" at bounding box center [314, 168] width 481 height 293
click at [277, 177] on input "Quantity" at bounding box center [274, 177] width 74 height 13
type textarea "x"
type input "1"
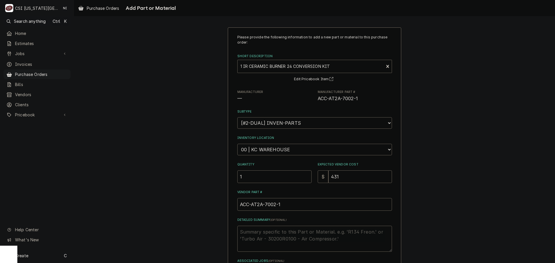
scroll to position [52, 0]
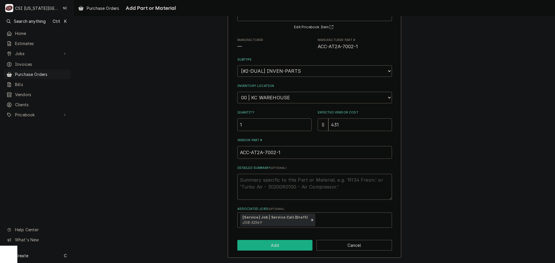
click at [266, 248] on button "Add" at bounding box center [274, 245] width 75 height 11
type textarea "x"
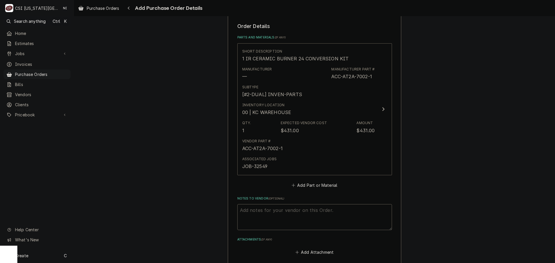
scroll to position [287, 0]
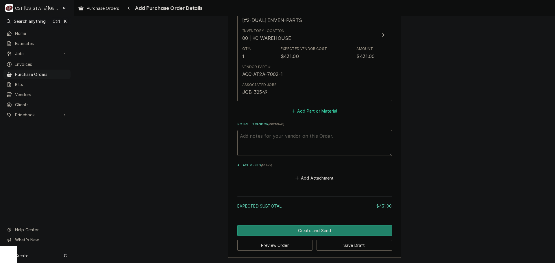
click at [314, 113] on button "Add Part or Material" at bounding box center [314, 111] width 48 height 8
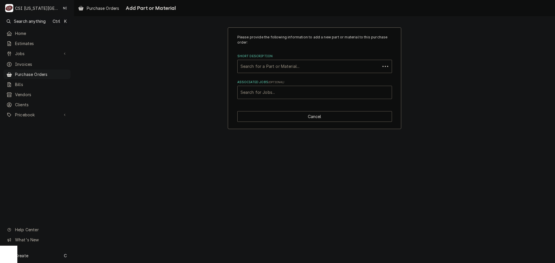
click at [279, 91] on div "Associated Jobs" at bounding box center [314, 92] width 148 height 10
type input "32549"
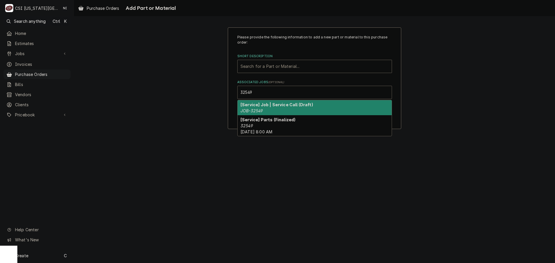
click at [269, 110] on div "[Service] Job | Service Call (Draft) JOB-32549" at bounding box center [315, 107] width 154 height 15
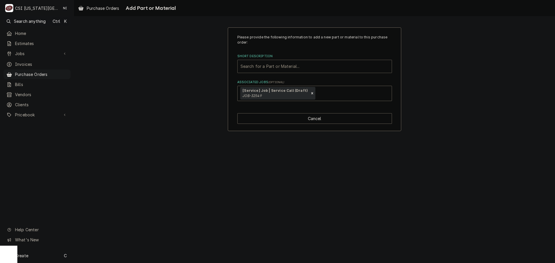
click at [275, 69] on div "Short Description" at bounding box center [314, 66] width 148 height 10
paste input "AT2A-7177-1"
type input "AT2A-7177-1"
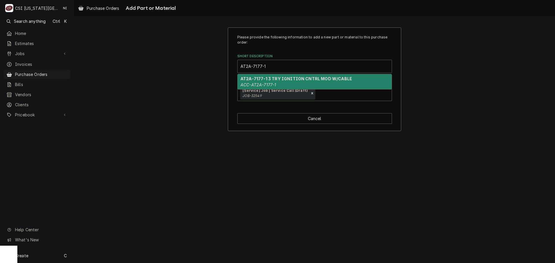
click at [277, 86] on div "AT2A-7177-1 3 TRY IGNITION CNTRL MOD W/CABLE ACC-AT2A-7177-1" at bounding box center [315, 81] width 154 height 15
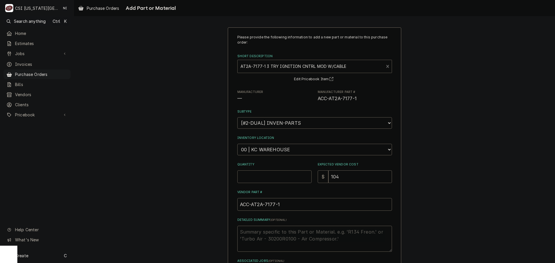
click at [279, 178] on input "Quantity" at bounding box center [274, 177] width 74 height 13
type textarea "x"
type input "1"
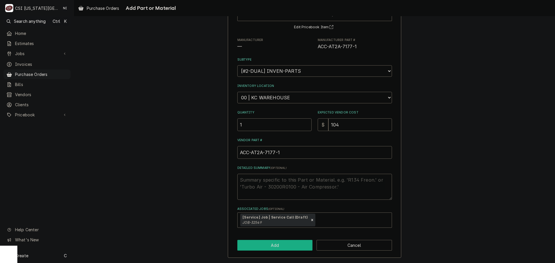
click at [290, 247] on button "Add" at bounding box center [274, 245] width 75 height 11
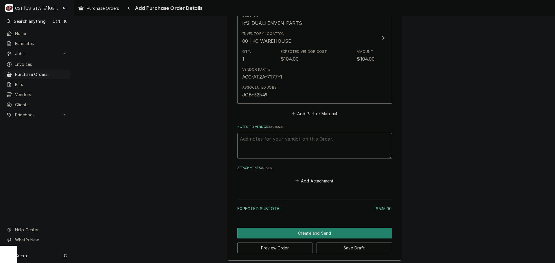
scroll to position [422, 0]
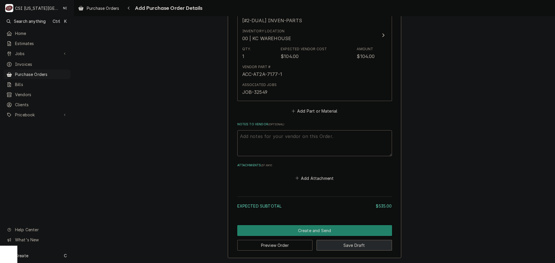
click at [341, 245] on button "Save Draft" at bounding box center [353, 245] width 75 height 11
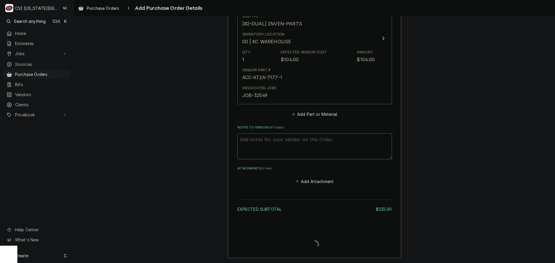
scroll to position [419, 0]
type textarea "x"
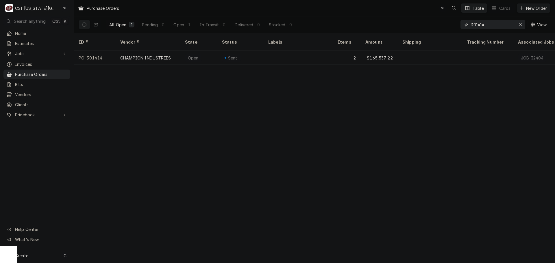
click at [484, 25] on input "301414" at bounding box center [492, 24] width 43 height 9
drag, startPoint x: 482, startPoint y: 23, endPoint x: 484, endPoint y: 29, distance: 6.0
click at [482, 23] on input "301414" at bounding box center [492, 24] width 43 height 9
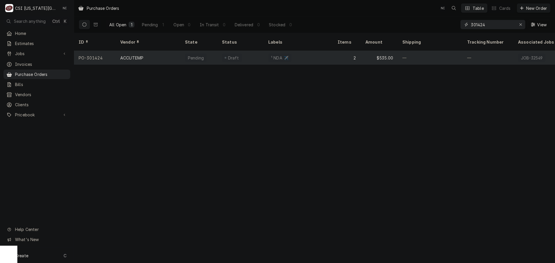
type input "301424"
click at [162, 52] on div "ACCUTEMP" at bounding box center [148, 58] width 65 height 14
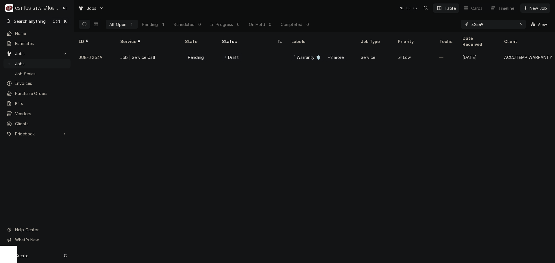
drag, startPoint x: 482, startPoint y: 25, endPoint x: 433, endPoint y: 24, distance: 48.9
click at [436, 24] on div "All Open 1 Pending 1 Scheduled 0 In Progress 0 On Hold 0 Completed 0 32549 View" at bounding box center [315, 24] width 472 height 16
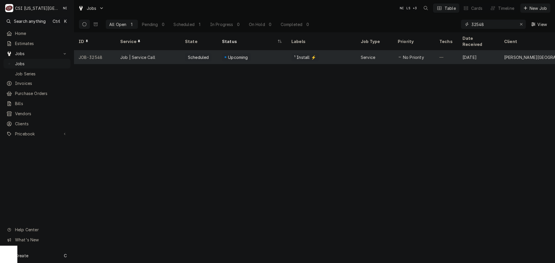
type input "32548"
click at [269, 51] on div "Upcoming" at bounding box center [251, 57] width 69 height 14
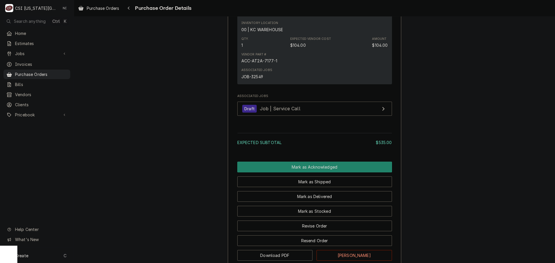
scroll to position [560, 0]
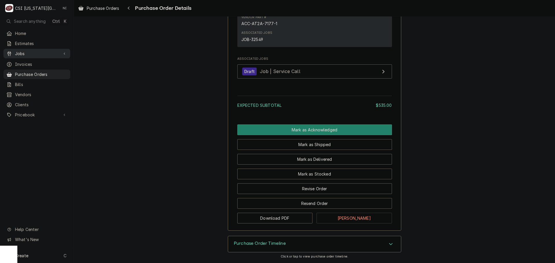
drag, startPoint x: 44, startPoint y: 73, endPoint x: 65, endPoint y: 56, distance: 27.3
click at [44, 73] on span "Purchase Orders" at bounding box center [41, 74] width 52 height 6
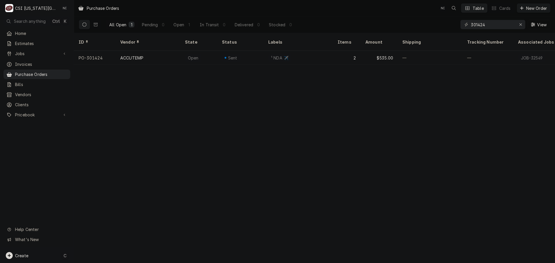
click at [35, 255] on div "Create C" at bounding box center [37, 255] width 74 height 15
click at [116, 212] on div "Purchase Order" at bounding box center [104, 215] width 50 height 7
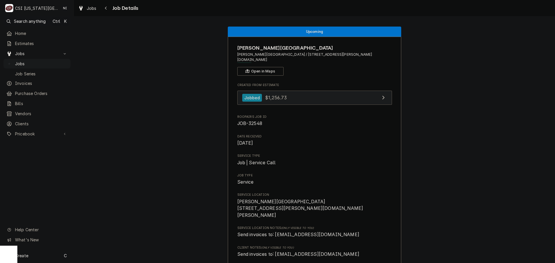
click at [327, 91] on link "Jobbed $1,256.73" at bounding box center [314, 98] width 155 height 14
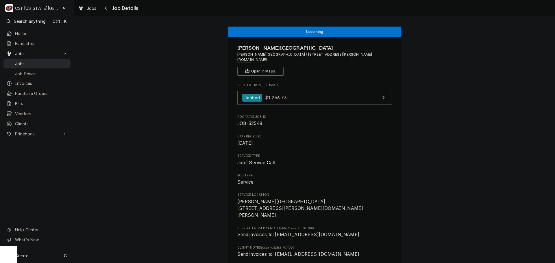
click at [47, 63] on span "Jobs" at bounding box center [41, 64] width 53 height 6
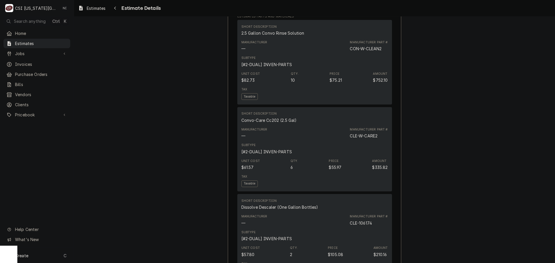
scroll to position [491, 0]
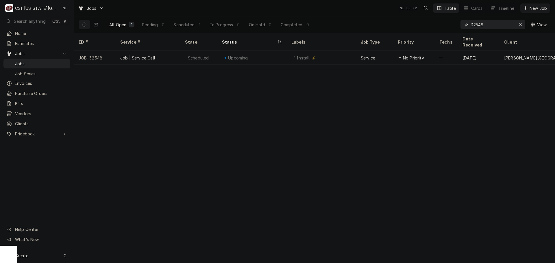
drag, startPoint x: 475, startPoint y: 28, endPoint x: 438, endPoint y: 33, distance: 37.3
click at [443, 31] on div "All Open 1 Pending 0 Scheduled 1 In Progress 0 On Hold 0 Completed 0 32548 View" at bounding box center [315, 24] width 472 height 16
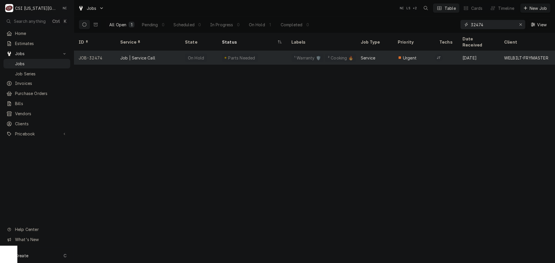
type input "32474"
click at [273, 52] on div "Parts Needed" at bounding box center [251, 58] width 69 height 14
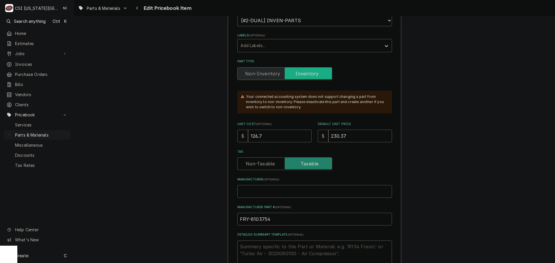
scroll to position [145, 0]
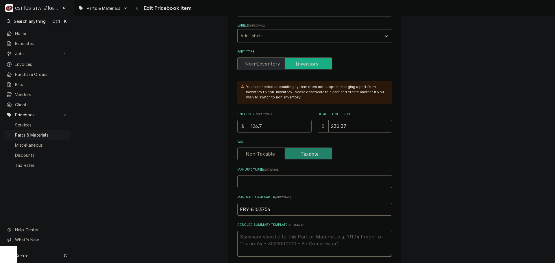
drag, startPoint x: 232, startPoint y: 127, endPoint x: 199, endPoint y: 123, distance: 33.1
type textarea "x"
type input "1"
type textarea "x"
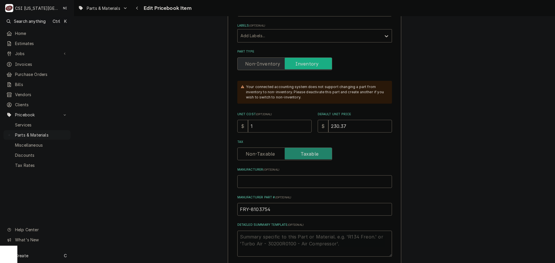
type input "13"
type textarea "x"
type input "133"
type textarea "x"
type input "133.0"
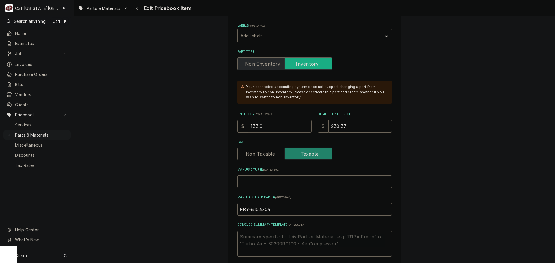
type textarea "x"
type input "133.04"
type textarea "x"
type input "2"
type textarea "x"
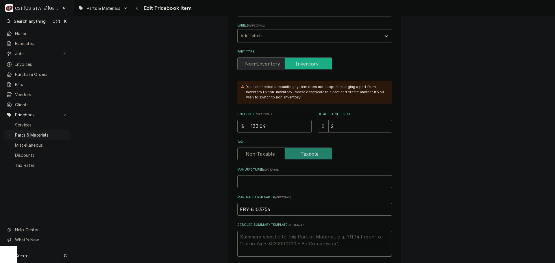
type input "24"
type textarea "x"
type input "241"
type textarea "x"
type input "241.8"
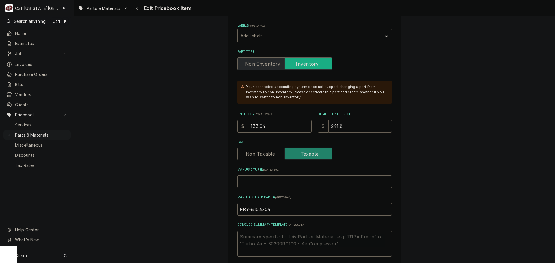
type textarea "x"
type input "241.89"
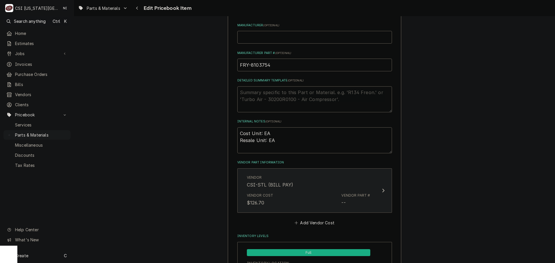
click at [326, 188] on div "Vendor CSI-STL (BILL PAY)" at bounding box center [308, 182] width 123 height 18
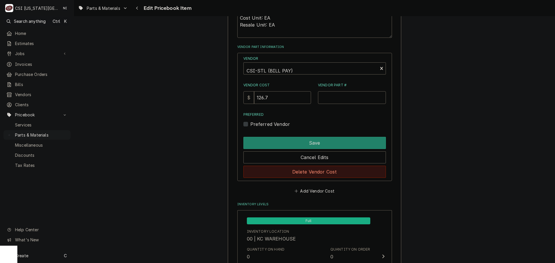
click at [324, 172] on button "Delete Vendor Cost" at bounding box center [314, 172] width 142 height 12
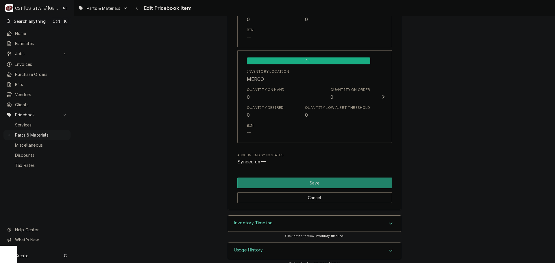
scroll to position [5698, 0]
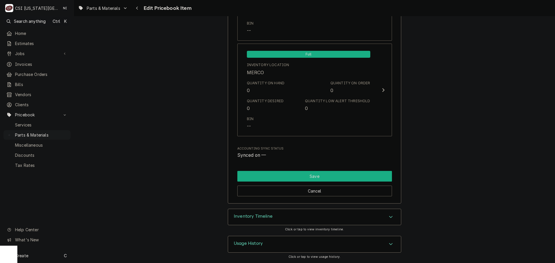
click at [342, 175] on button "Save" at bounding box center [314, 176] width 155 height 11
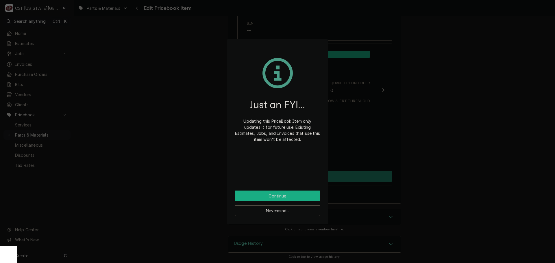
click at [305, 192] on button "Continue" at bounding box center [277, 196] width 85 height 11
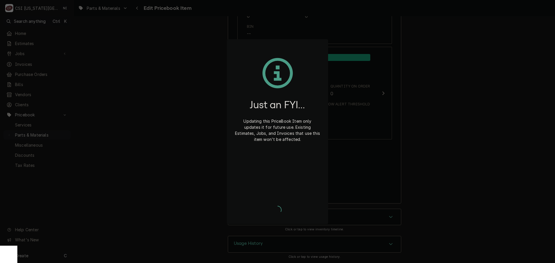
scroll to position [5695, 0]
type textarea "x"
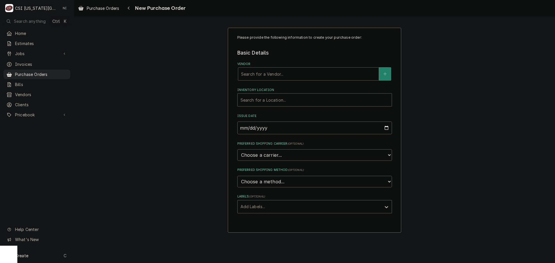
click at [280, 75] on div "Vendor" at bounding box center [308, 74] width 135 height 10
type input "[GEOGRAPHIC_DATA]"
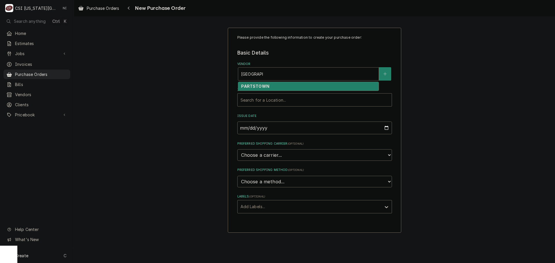
click at [305, 89] on div "PARTSTOWN" at bounding box center [308, 86] width 140 height 9
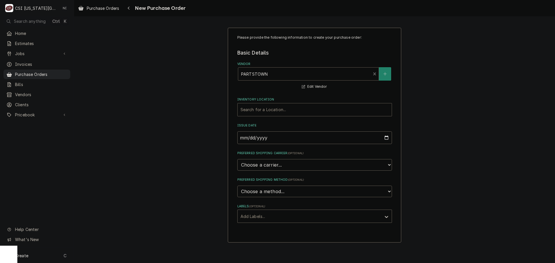
click at [298, 110] on div "Inventory Location" at bounding box center [314, 110] width 148 height 10
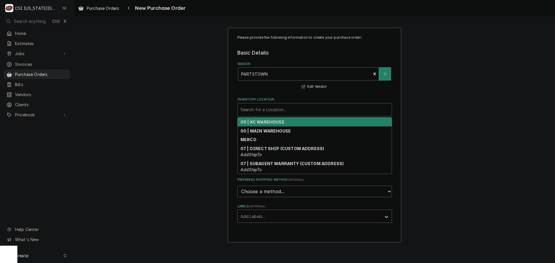
click at [282, 124] on strong "00 | KC WAREHOUSE" at bounding box center [262, 122] width 44 height 5
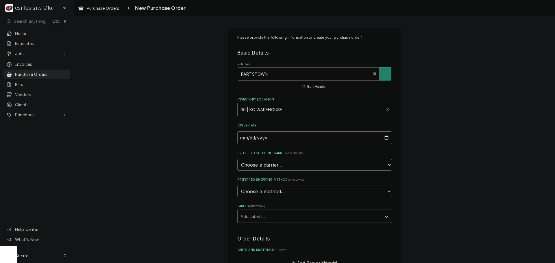
click at [283, 216] on div "Labels" at bounding box center [309, 216] width 138 height 10
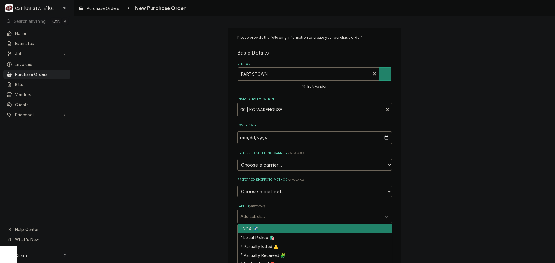
click at [277, 231] on div "¹ NDA ✈️" at bounding box center [315, 229] width 154 height 9
type textarea "x"
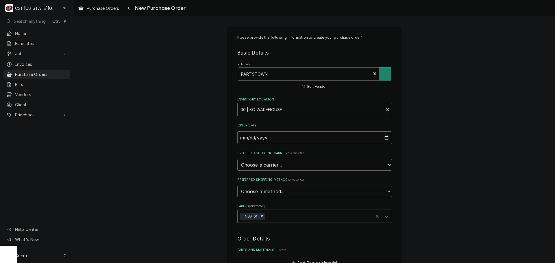
scroll to position [145, 0]
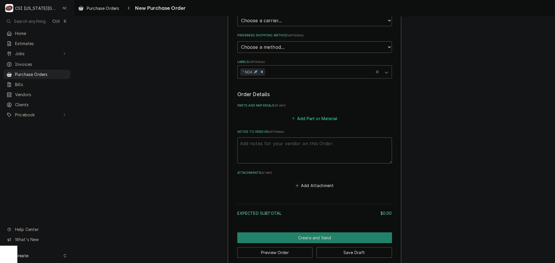
click at [303, 119] on button "Add Part or Material" at bounding box center [314, 118] width 48 height 8
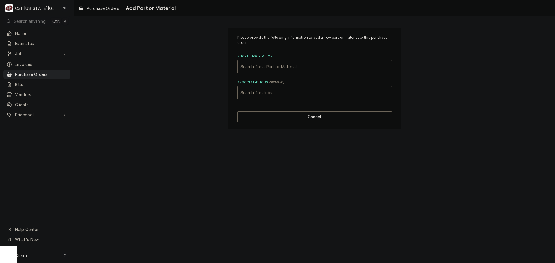
drag, startPoint x: 290, startPoint y: 58, endPoint x: 284, endPoint y: 65, distance: 9.1
click at [289, 60] on div "Short Description Search for a Part or Material..." at bounding box center [314, 63] width 155 height 19
click at [298, 65] on div "Short Description" at bounding box center [314, 67] width 148 height 10
click at [303, 66] on div "Short Description" at bounding box center [314, 67] width 148 height 10
paste input "8103754"
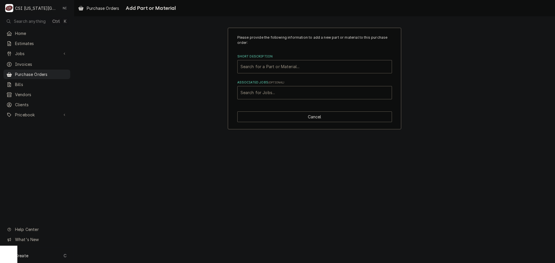
type input "8103754"
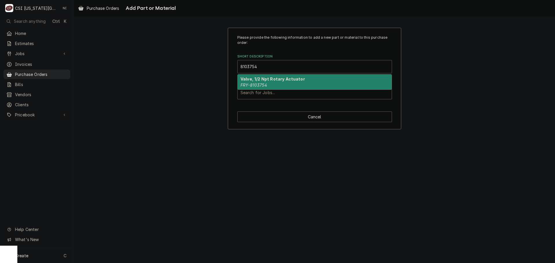
click at [271, 81] on strong "Valve, 1/2 Npt Rotary Actuator" at bounding box center [272, 79] width 64 height 5
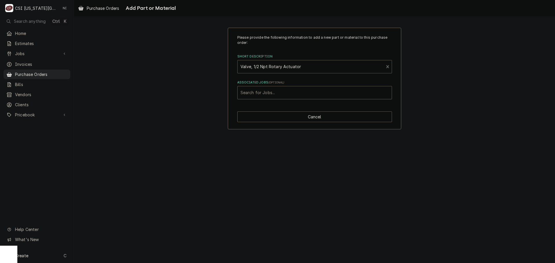
type textarea "x"
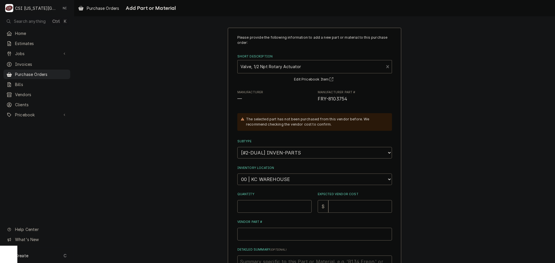
drag, startPoint x: 270, startPoint y: 180, endPoint x: 272, endPoint y: 174, distance: 6.6
click at [270, 181] on select "Choose a location... 00 | KC WAREHOUSE 00 | MAIN WAREHOUSE 01 | [PERSON_NAME] #…" at bounding box center [314, 180] width 155 height 12
select select "2781"
click at [237, 174] on select "Choose a location... 00 | KC WAREHOUSE 00 | MAIN WAREHOUSE 01 | [PERSON_NAME] #…" at bounding box center [314, 180] width 155 height 12
click at [270, 206] on input "Quantity" at bounding box center [274, 206] width 74 height 13
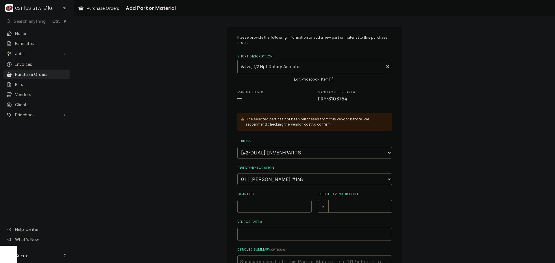
type textarea "x"
type input "1"
type textarea "x"
type input "1"
type textarea "x"
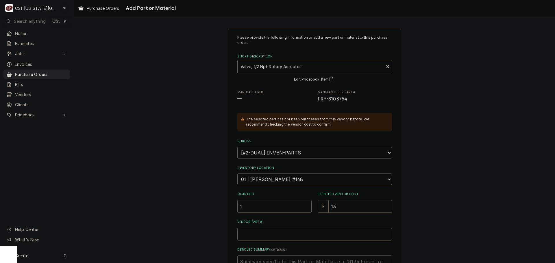
type input "133"
type textarea "x"
type input "133.0"
type textarea "x"
type input "133.04"
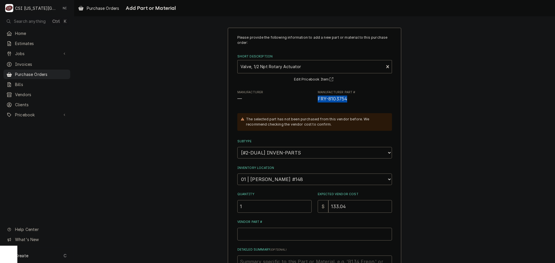
drag, startPoint x: 345, startPoint y: 98, endPoint x: 313, endPoint y: 99, distance: 31.8
click at [313, 99] on div "Manufacturer — Manufacturer Part # FRY-8103754" at bounding box center [314, 96] width 155 height 12
copy span "FRY-8103754"
click at [251, 233] on input "Vendor Part #" at bounding box center [314, 234] width 155 height 13
paste input "FRY-8103754"
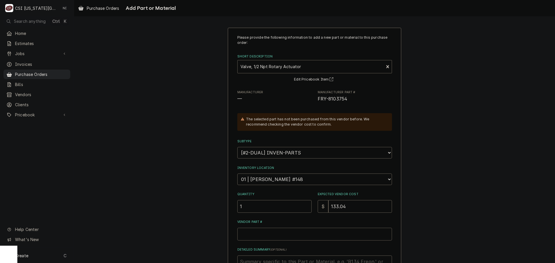
type textarea "x"
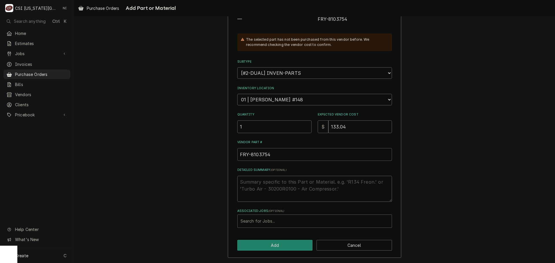
type input "FRY-8103754"
click at [267, 217] on div "Associated Jobs" at bounding box center [314, 221] width 148 height 10
type input "0"
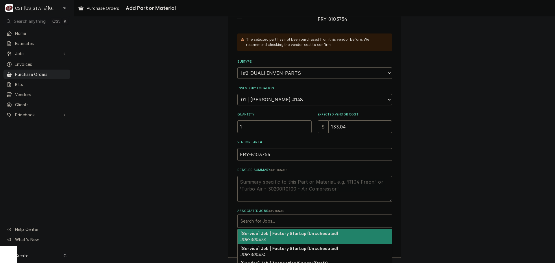
type textarea "x"
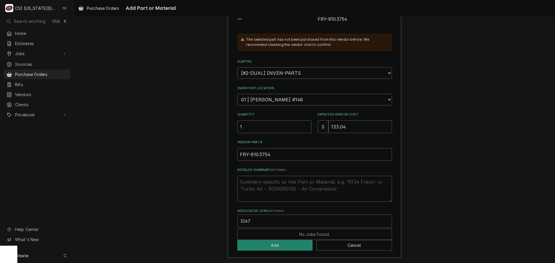
type input "32474"
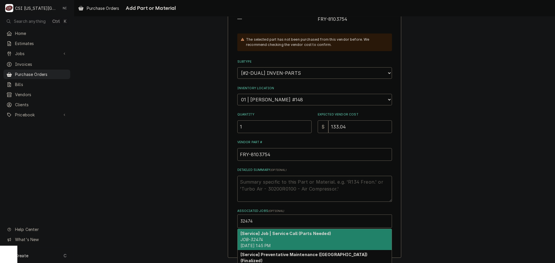
click at [263, 237] on div "[Service] Job | Service Call (Parts Needed) JOB-32474 Wed, Sep 3rd, 2025 - 1:45…" at bounding box center [315, 239] width 154 height 21
type textarea "x"
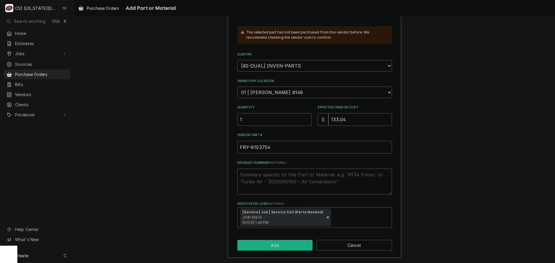
click at [287, 242] on button "Add" at bounding box center [274, 245] width 75 height 11
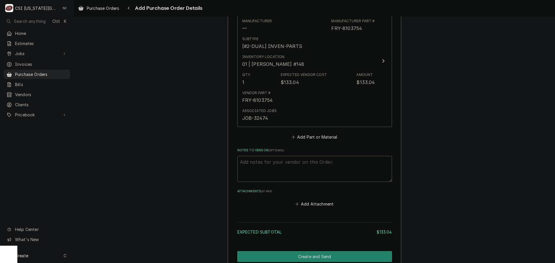
scroll to position [287, 0]
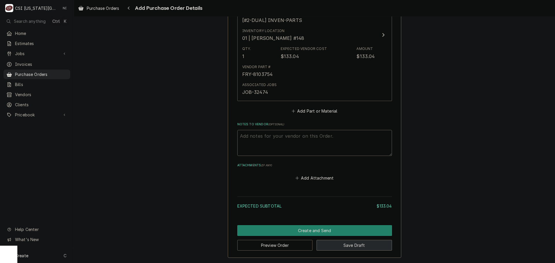
click at [366, 245] on button "Save Draft" at bounding box center [353, 245] width 75 height 11
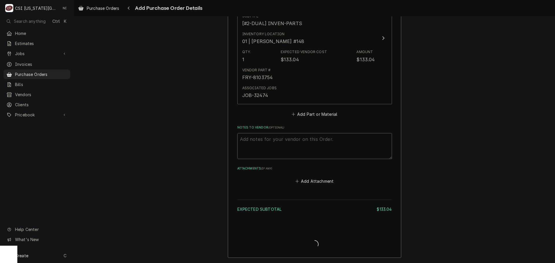
type textarea "x"
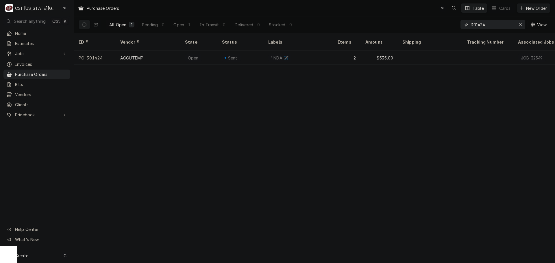
drag, startPoint x: 493, startPoint y: 25, endPoint x: 447, endPoint y: 28, distance: 45.5
click at [450, 28] on div "All Open 1 Pending 0 Open 1 In Transit 0 Delivered 0 Stocked 0 301424 View" at bounding box center [315, 24] width 472 height 16
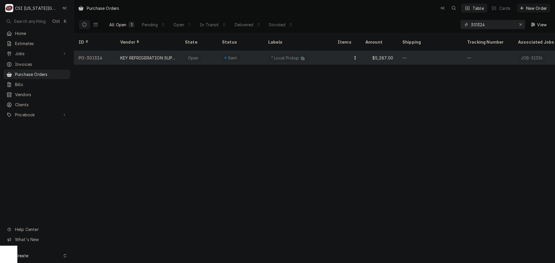
type input "301324"
click at [333, 55] on div "3" at bounding box center [347, 58] width 28 height 14
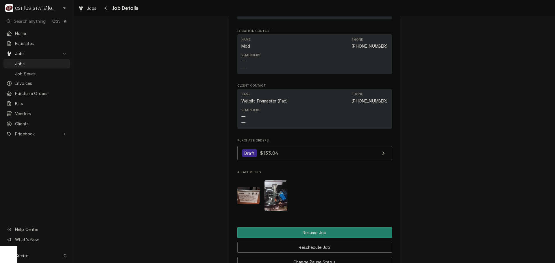
scroll to position [1272, 0]
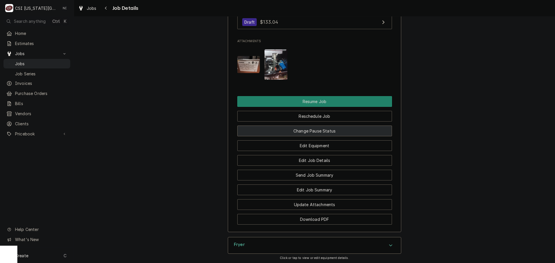
click at [332, 133] on button "Change Pause Status" at bounding box center [314, 131] width 155 height 11
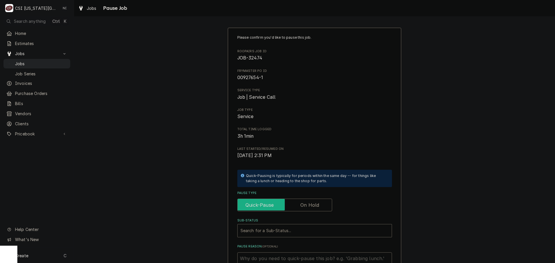
click at [307, 200] on input "Pause Type" at bounding box center [285, 205] width 90 height 13
checkbox input "true"
click at [298, 225] on div "Search for a Sub-Status..." at bounding box center [309, 231] width 142 height 13
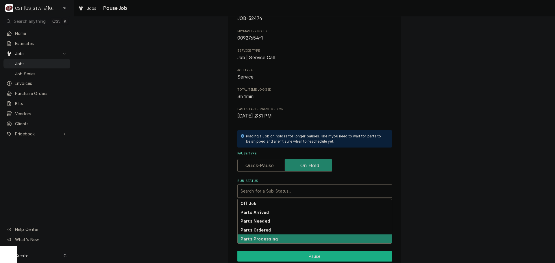
scroll to position [80, 0]
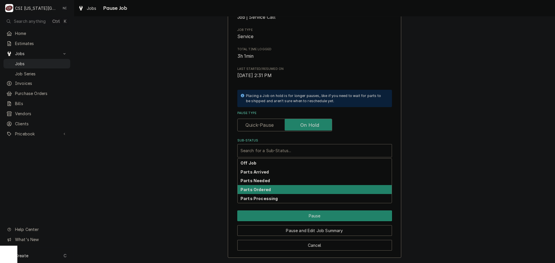
click at [264, 188] on strong "Parts Ordered" at bounding box center [255, 189] width 30 height 5
type textarea "x"
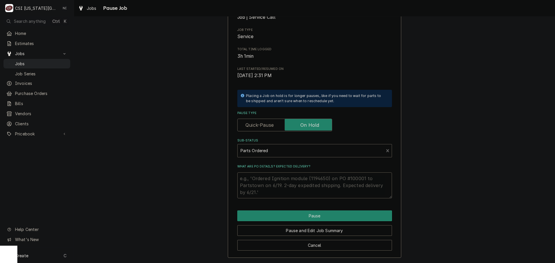
click at [264, 178] on textarea "What are PO details? Expected delivery?" at bounding box center [314, 186] width 155 height 26
type textarea "p"
type textarea "x"
type textarea "pA"
type textarea "x"
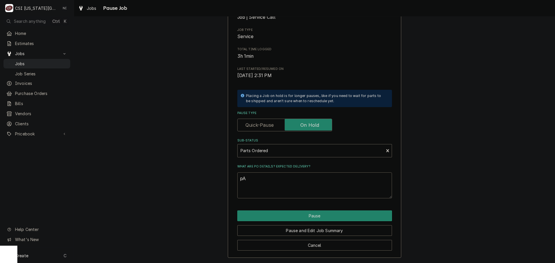
type textarea "pAR"
type textarea "x"
type textarea "pART"
type textarea "x"
type textarea "pARTS"
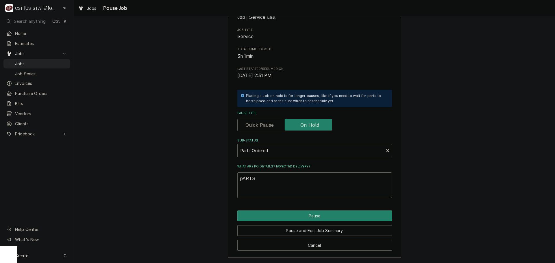
type textarea "x"
type textarea "pART"
type textarea "x"
type textarea "pAR"
type textarea "x"
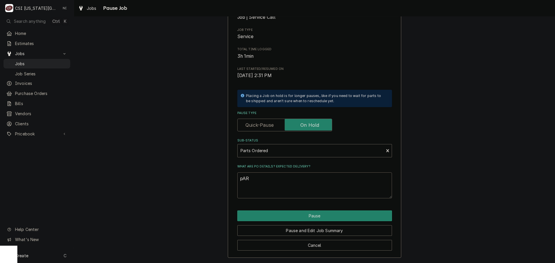
type textarea "pA"
type textarea "x"
type textarea "p"
type textarea "x"
type textarea "P"
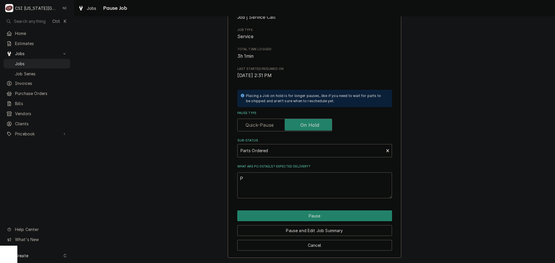
type textarea "x"
type textarea "Pa"
type textarea "x"
type textarea "Par"
type textarea "x"
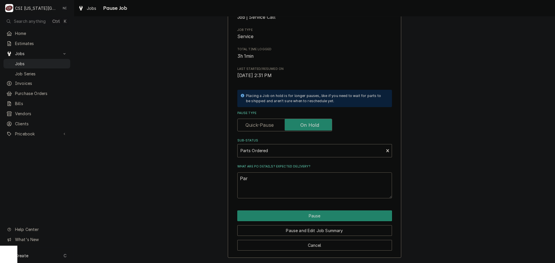
type textarea "Part"
type textarea "x"
type textarea "Parts"
type textarea "x"
type textarea "Parts"
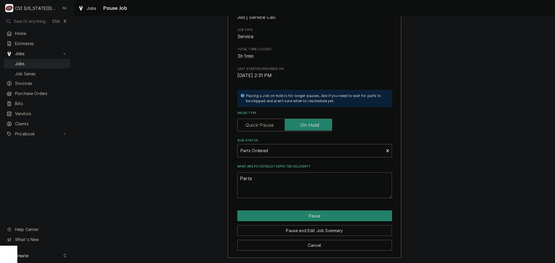
type textarea "x"
type textarea "Parts o"
type textarea "x"
type textarea "Parts or"
type textarea "x"
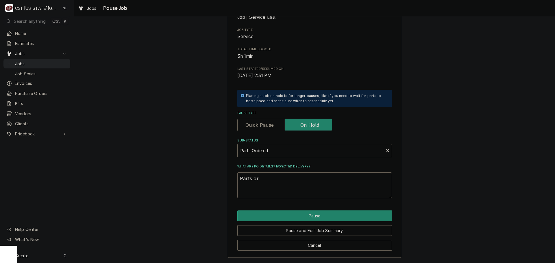
type textarea "Parts ord"
type textarea "x"
type textarea "Parts orde"
type textarea "x"
type textarea "Parts order"
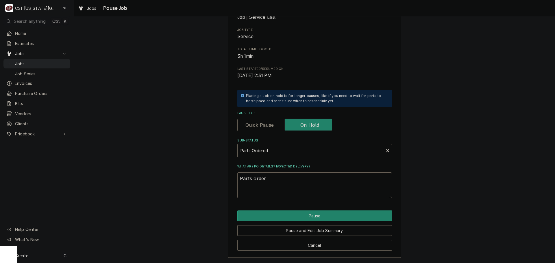
type textarea "x"
type textarea "Parts ordere"
type textarea "x"
type textarea "Parts ordered"
type textarea "x"
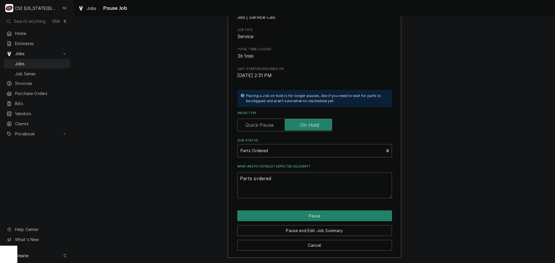
type textarea "Parts ordered"
type textarea "x"
type textarea "Parts ordered o"
type textarea "x"
type textarea "Parts ordered on"
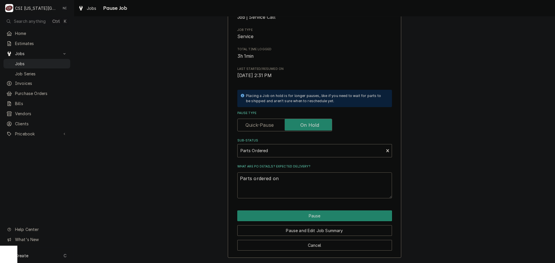
type textarea "x"
type textarea "Parts ordered on P"
type textarea "x"
type textarea "Parts ordered on Po"
type textarea "x"
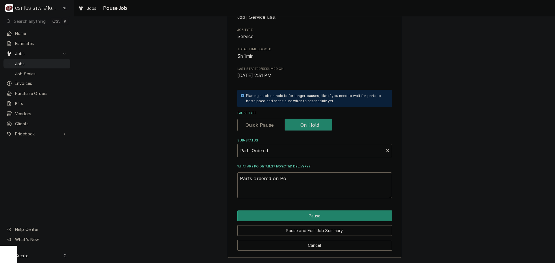
type textarea "Parts ordered on Po"
type textarea "x"
type textarea "Parts ordered on Po 3"
type textarea "x"
type textarea "Parts ordered on Po 31"
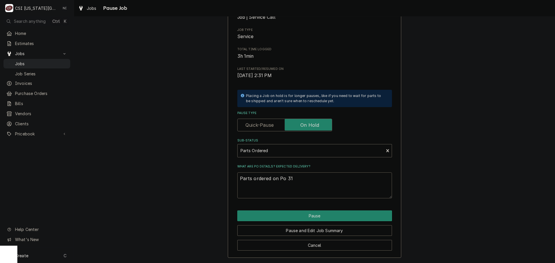
type textarea "x"
type textarea "Parts ordered on Po 310"
type textarea "x"
type textarea "Parts ordered on Po 31"
type textarea "x"
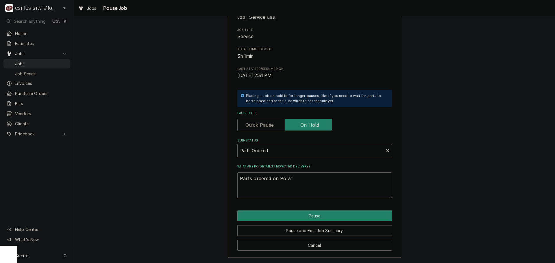
type textarea "Parts ordered on Po 3"
type textarea "x"
type textarea "Parts ordered on Po 30"
type textarea "x"
type textarea "Parts ordered on Po 301"
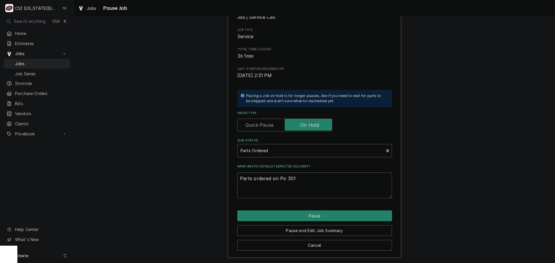
type textarea "x"
type textarea "Parts ordered on Po 3014"
type textarea "x"
type textarea "Parts ordered on Po 30142"
type textarea "x"
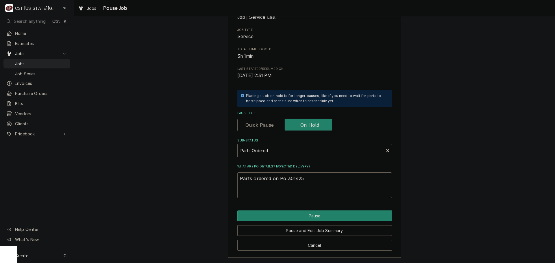
type textarea "Parts ordered on Po 301425"
click at [316, 216] on button "Pause" at bounding box center [314, 216] width 155 height 11
type textarea "x"
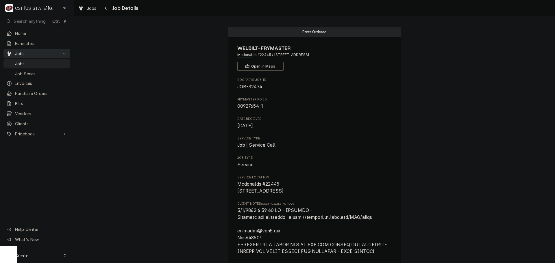
drag, startPoint x: 55, startPoint y: 62, endPoint x: 62, endPoint y: 53, distance: 11.3
click at [55, 62] on span "Jobs" at bounding box center [41, 64] width 52 height 6
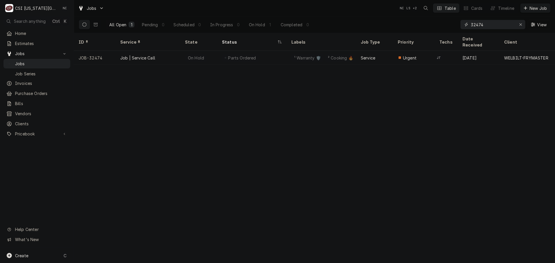
drag, startPoint x: 481, startPoint y: 25, endPoint x: 455, endPoint y: 23, distance: 26.4
click at [455, 23] on div "All Open 1 Pending 0 Scheduled 0 In Progress 0 On Hold 1 Completed 0 32474 View" at bounding box center [315, 24] width 472 height 16
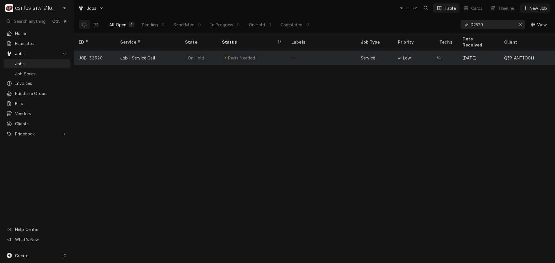
type input "32520"
click at [214, 51] on div "On Hold" at bounding box center [198, 58] width 37 height 14
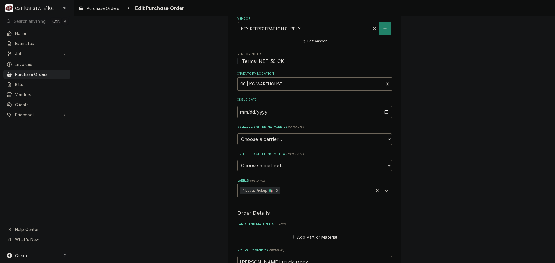
scroll to position [184, 0]
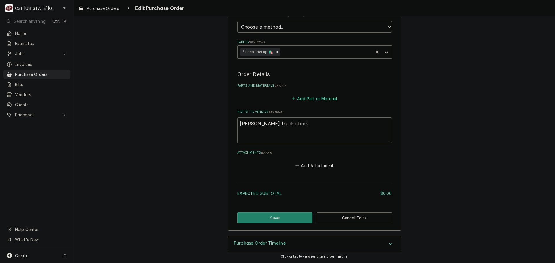
click at [316, 99] on button "Add Part or Material" at bounding box center [314, 99] width 48 height 8
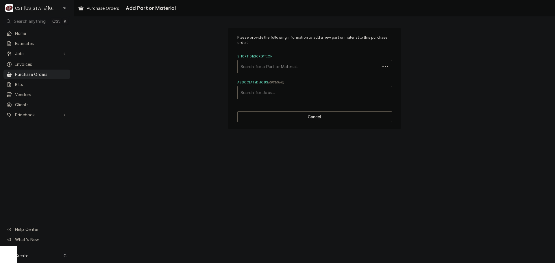
click at [293, 70] on div "Short Description" at bounding box center [308, 67] width 137 height 10
type input "misc pro"
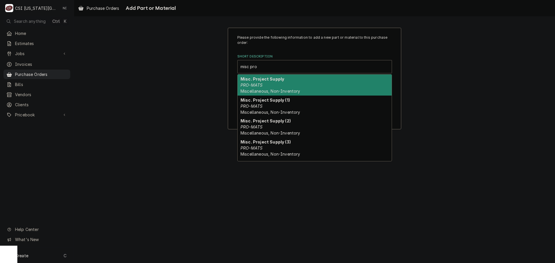
click at [288, 91] on span "Miscellaneous, Non-Inventory" at bounding box center [270, 91] width 60 height 5
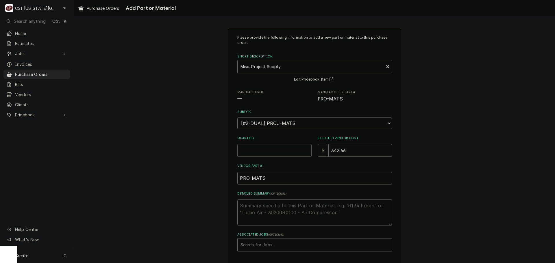
drag, startPoint x: 271, startPoint y: 151, endPoint x: 281, endPoint y: 141, distance: 14.5
click at [271, 151] on input "Quantity" at bounding box center [274, 150] width 74 height 13
type textarea "x"
type input "1"
type textarea "x"
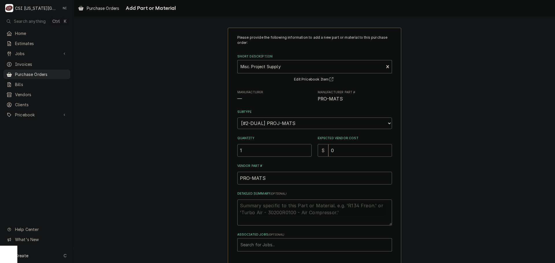
type input "0"
click at [276, 205] on textarea "Detailed Summary ( optional )" at bounding box center [314, 213] width 155 height 26
type textarea "x"
type textarea "p"
type textarea "x"
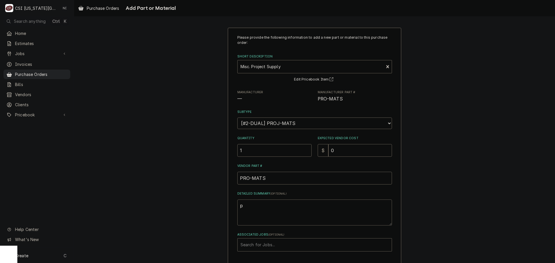
type textarea "pi"
type textarea "x"
type textarea "pip"
type textarea "x"
type textarea "pipe"
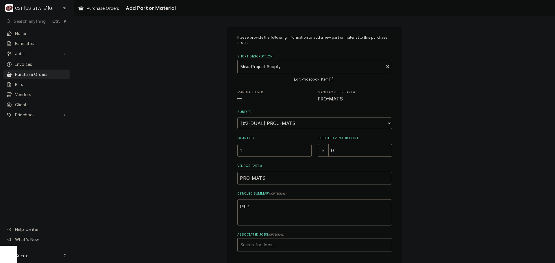
type textarea "x"
type textarea "pipe"
type textarea "x"
type textarea "pipe s"
type textarea "x"
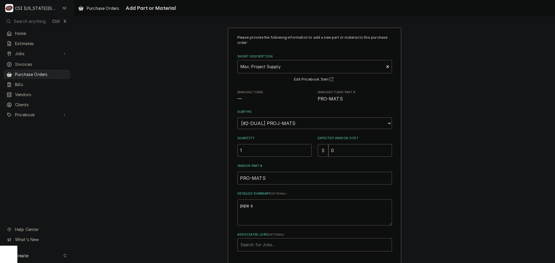
type textarea "pipe si"
type textarea "x"
type textarea "pipe sin"
type textarea "x"
type textarea "pipe si"
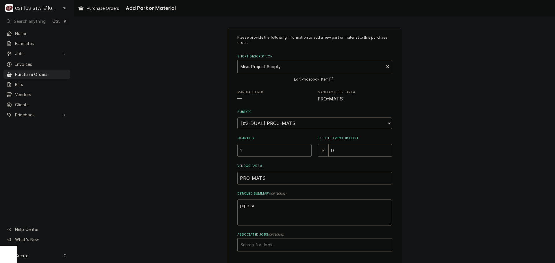
type textarea "x"
type textarea "pipe s"
type textarea "x"
type textarea "pipe"
type textarea "x"
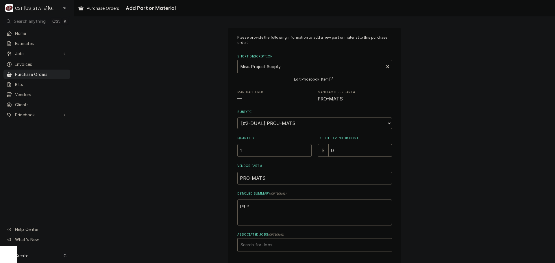
type textarea "pipe i"
type textarea "x"
type textarea "pipe in"
type textarea "x"
type textarea "pipe ins"
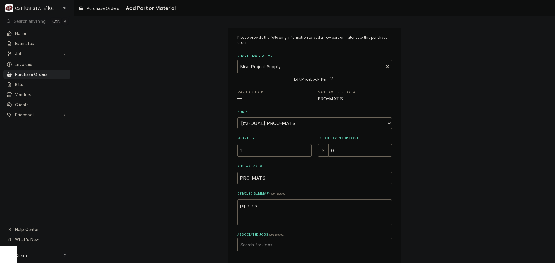
type textarea "x"
type textarea "pipe insu"
type textarea "x"
type textarea "pipe insul"
type textarea "x"
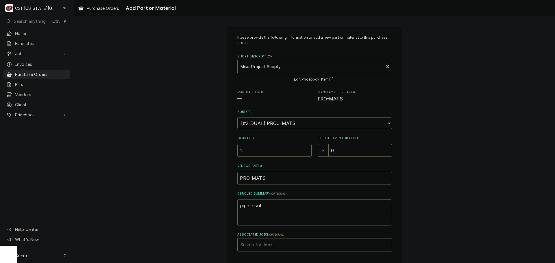
type textarea "pipe insula"
type textarea "x"
type textarea "pipe insulat"
type textarea "x"
type textarea "pipe insulati"
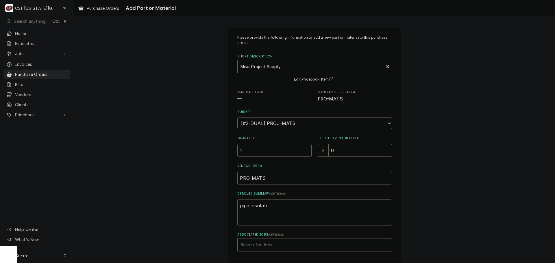
type textarea "x"
type textarea "pipe insulatio"
type textarea "x"
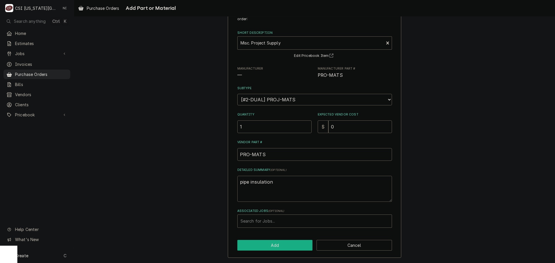
type textarea "pipe insulation"
click at [281, 247] on button "Add" at bounding box center [274, 245] width 75 height 11
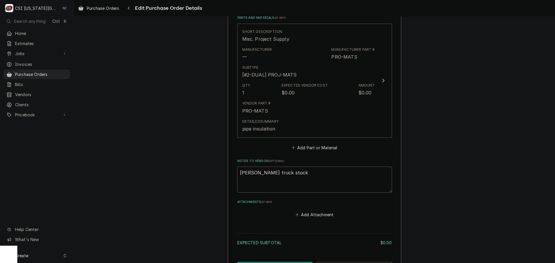
scroll to position [301, 0]
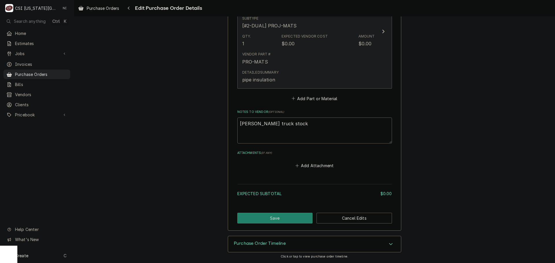
click at [350, 73] on div "Detailed Summary pipe insulation" at bounding box center [308, 77] width 133 height 18
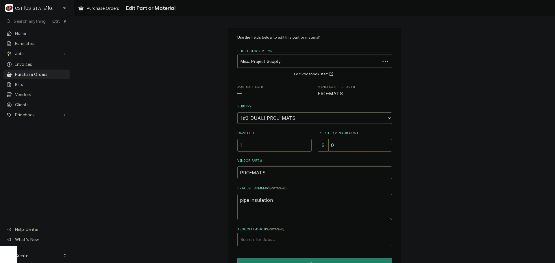
drag, startPoint x: 335, startPoint y: 147, endPoint x: 323, endPoint y: 148, distance: 12.8
click at [325, 147] on div "$ 0" at bounding box center [355, 145] width 74 height 13
type textarea "x"
type input "1"
type textarea "x"
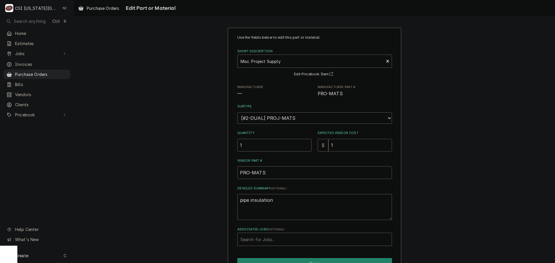
type input "11"
type textarea "x"
type input "11.90"
type textarea "x"
type input "11.90"
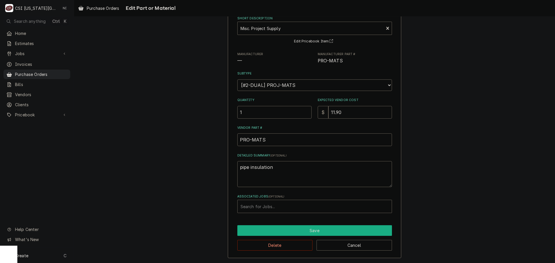
click at [275, 232] on button "Save" at bounding box center [314, 230] width 155 height 11
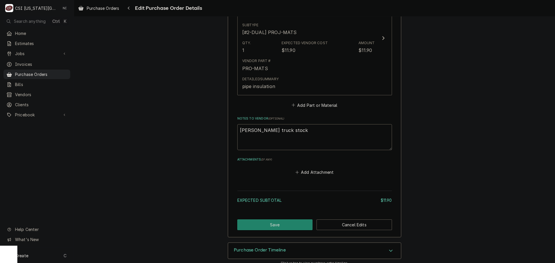
scroll to position [301, 0]
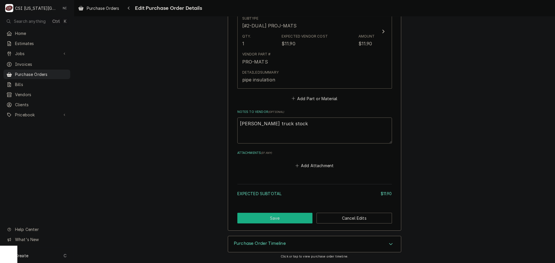
click at [282, 218] on button "Save" at bounding box center [274, 218] width 75 height 11
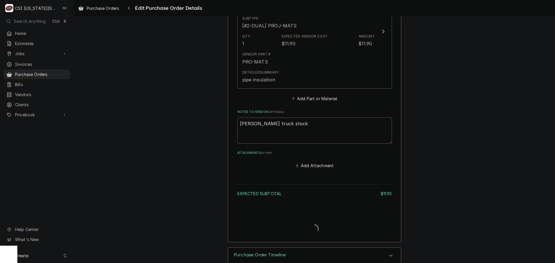
type textarea "x"
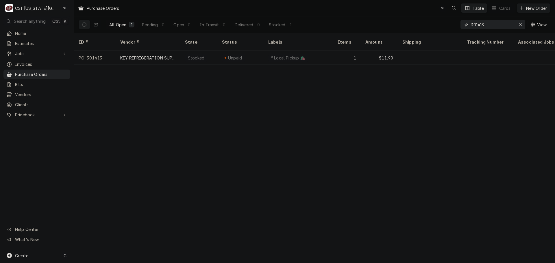
drag, startPoint x: 485, startPoint y: 25, endPoint x: 480, endPoint y: 25, distance: 4.3
click at [480, 25] on input "301413" at bounding box center [492, 24] width 43 height 9
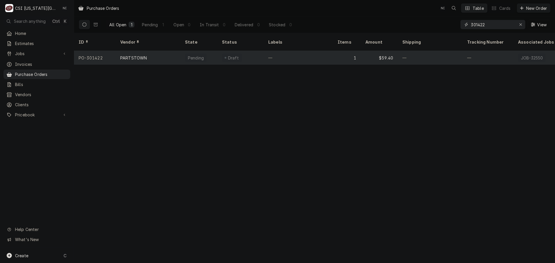
type input "301422"
click at [247, 54] on div "Draft" at bounding box center [240, 58] width 46 height 14
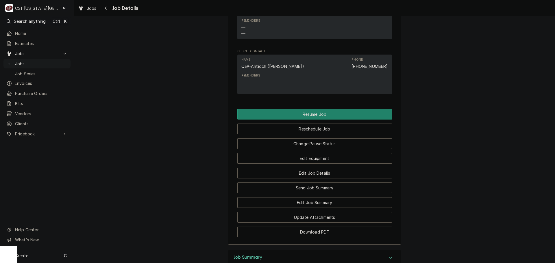
scroll to position [751, 0]
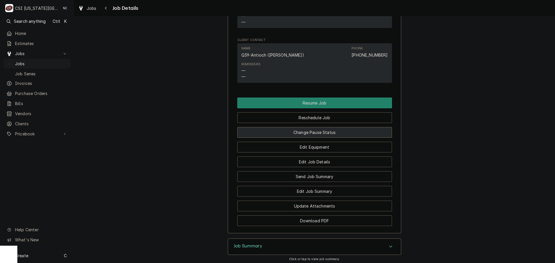
click at [311, 137] on button "Change Pause Status" at bounding box center [314, 132] width 155 height 11
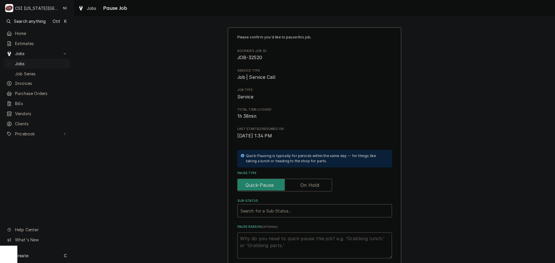
click at [312, 186] on label "Pause Type" at bounding box center [284, 185] width 95 height 13
click at [312, 186] on input "Pause Type" at bounding box center [285, 185] width 90 height 13
checkbox input "true"
click at [298, 210] on div "Sub-Status" at bounding box center [308, 211] width 137 height 10
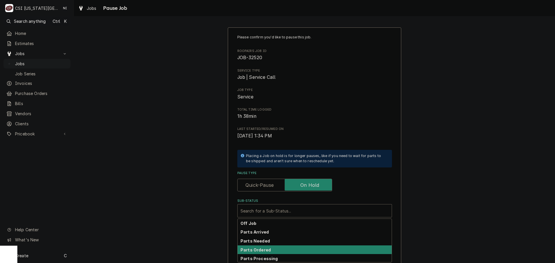
click at [266, 248] on strong "Parts Ordered" at bounding box center [255, 250] width 30 height 5
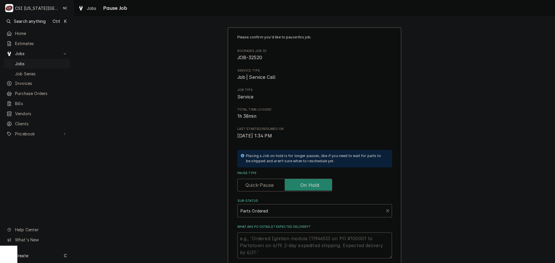
click at [263, 238] on textarea "What are PO details? Expected delivery?" at bounding box center [314, 246] width 155 height 26
type textarea "x"
type textarea "F"
type textarea "x"
type textarea "F="
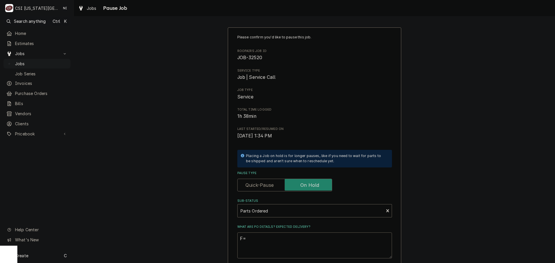
type textarea "x"
type textarea "F"
type textarea "x"
type textarea "p"
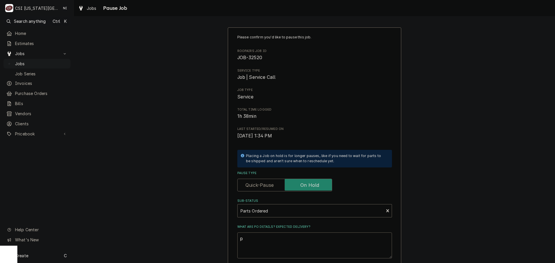
type textarea "x"
type textarea "pA"
type textarea "x"
type textarea "pAR"
type textarea "x"
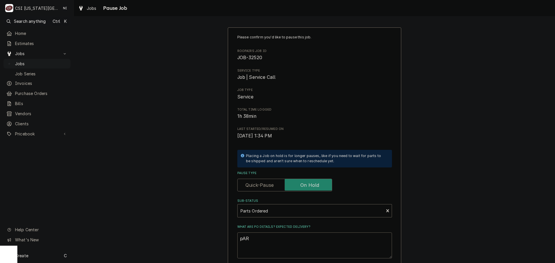
type textarea "pART"
type textarea "x"
type textarea "pARTS"
type textarea "x"
type textarea "pARTS"
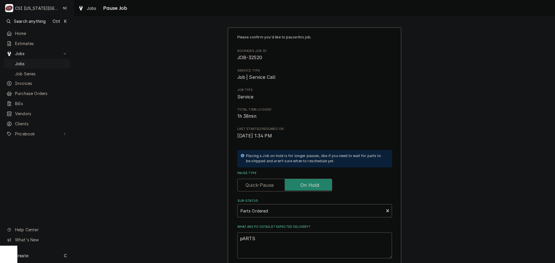
type textarea "x"
type textarea "pARTS ="
type textarea "x"
type textarea "pARTS"
type textarea "x"
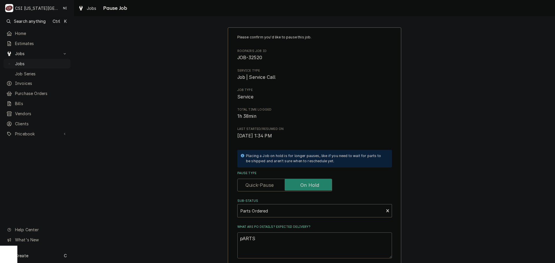
type textarea "pARTS"
type textarea "x"
type textarea "pART"
type textarea "x"
type textarea "pAR"
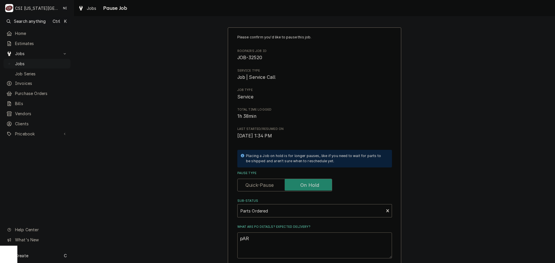
type textarea "x"
type textarea "pA"
type textarea "x"
type textarea "p"
type textarea "x"
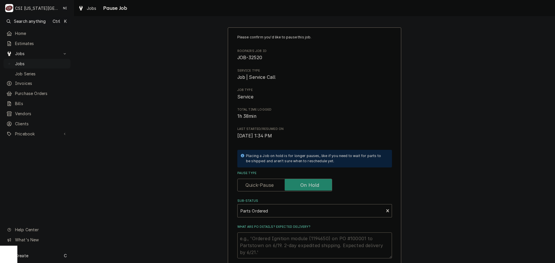
type textarea "x"
type textarea "P"
type textarea "x"
type textarea "Pa"
type textarea "x"
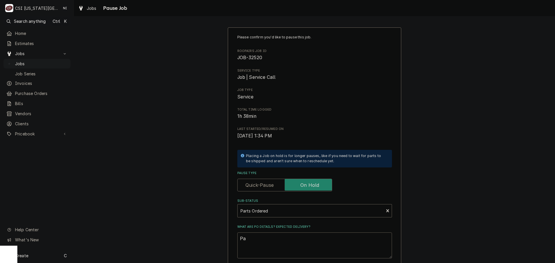
type textarea "Par"
type textarea "x"
type textarea "Part"
type textarea "x"
type textarea "Parts"
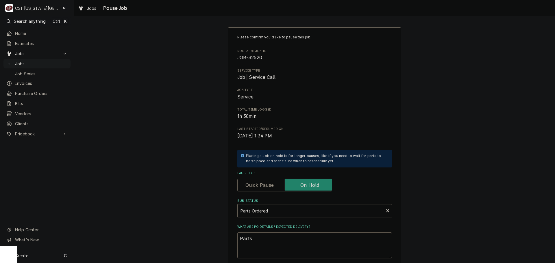
type textarea "x"
type textarea "Parts"
type textarea "x"
type textarea "Parts r"
type textarea "x"
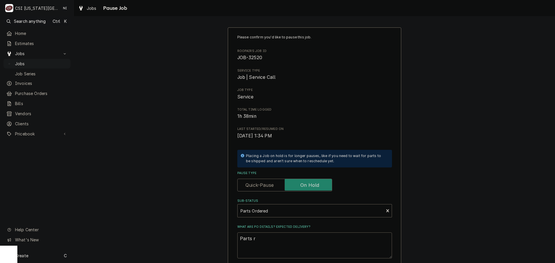
type textarea "Parts ro"
type textarea "x"
type textarea "Parts rod"
type textarea "x"
type textarea "Parts ro"
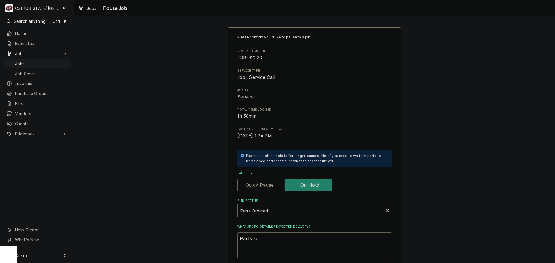
type textarea "x"
type textarea "Parts r"
type textarea "x"
type textarea "Parts"
type textarea "x"
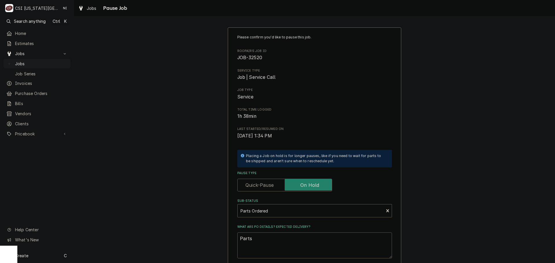
type textarea "Parts o"
type textarea "x"
type textarea "Parts or"
type textarea "x"
type textarea "Parts ord"
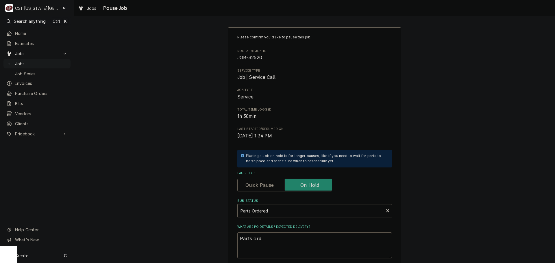
type textarea "x"
type textarea "Parts orde"
type textarea "x"
type textarea "Parts order"
type textarea "x"
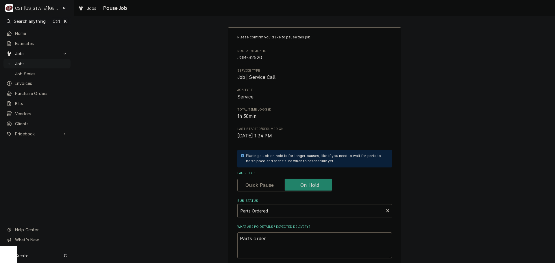
type textarea "Parts orderd"
type textarea "x"
type textarea "Parts orderd"
type textarea "x"
type textarea "Parts orderd"
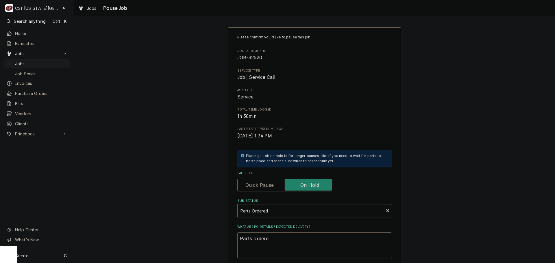
type textarea "x"
type textarea "Parts order"
type textarea "x"
type textarea "Parts ordere"
type textarea "x"
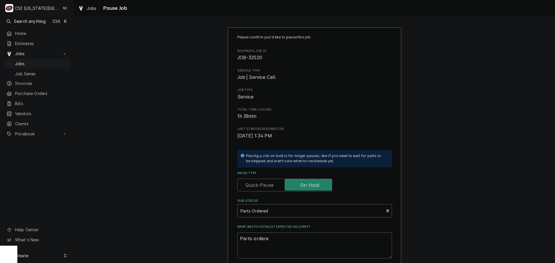
type textarea "Parts ordered"
type textarea "x"
type textarea "Parts ordered"
type textarea "x"
type textarea "Parts ordered o"
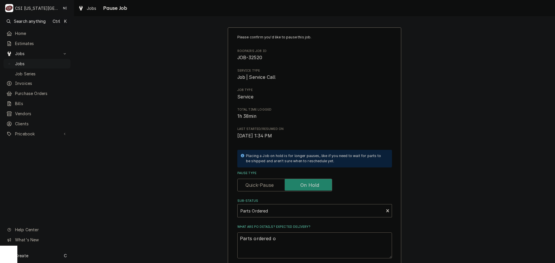
type textarea "x"
type textarea "Parts ordered on"
type textarea "x"
type textarea "Parts ordered on"
type textarea "x"
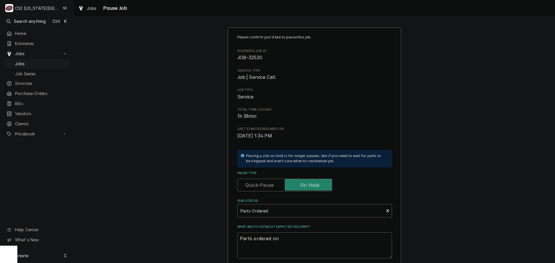
type textarea "Parts ordered on P"
type textarea "x"
type textarea "Parts ordered on PO"
type textarea "x"
type textarea "Parts ordered on PO"
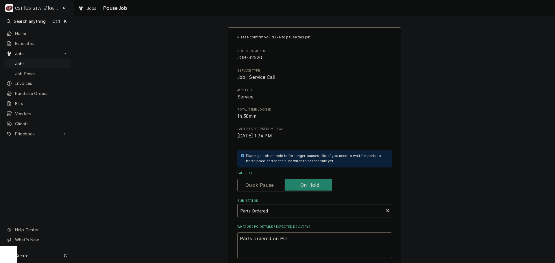
type textarea "x"
type textarea "Parts ordered on PO 3"
type textarea "x"
type textarea "Parts ordered on PO 30"
type textarea "x"
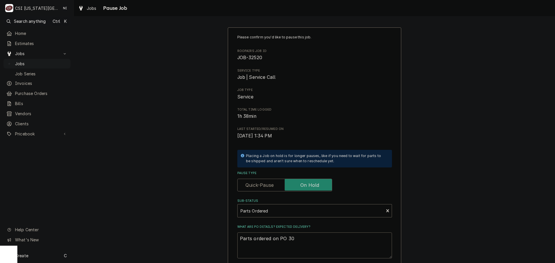
type textarea "Parts ordered on PO 301"
type textarea "x"
type textarea "Parts ordered on PO 3014"
type textarea "x"
type textarea "Parts ordered on PO 30142"
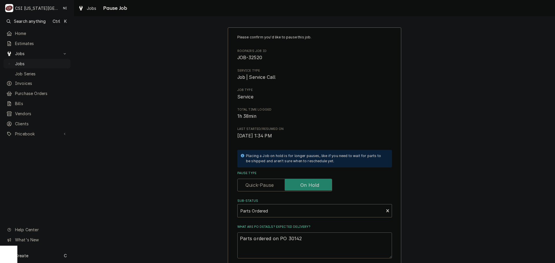
type textarea "x"
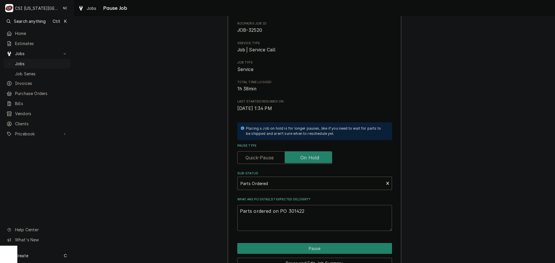
scroll to position [60, 0]
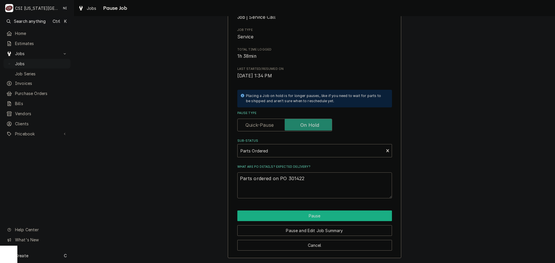
type textarea "Parts ordered on PO 301422"
click at [304, 216] on button "Pause" at bounding box center [314, 216] width 155 height 11
type textarea "x"
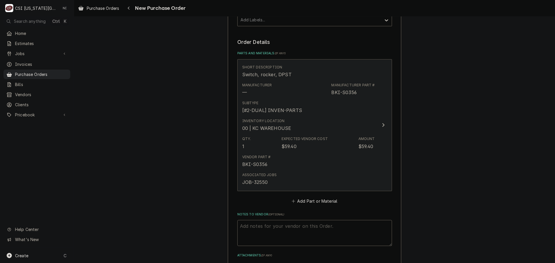
scroll to position [202, 0]
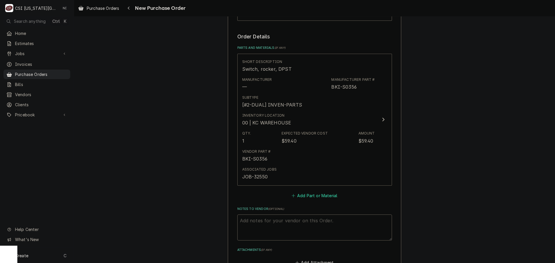
click at [303, 197] on button "Add Part or Material" at bounding box center [314, 196] width 48 height 8
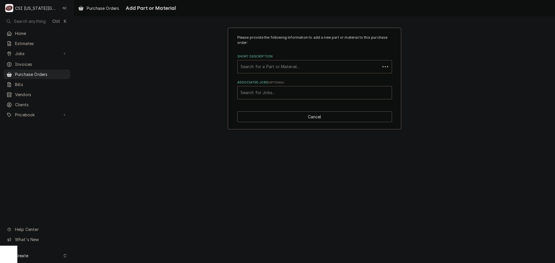
click at [282, 68] on div "Short Description" at bounding box center [308, 67] width 137 height 10
paste input "507343"
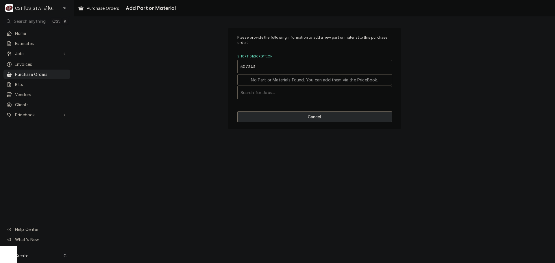
type input "507343"
click at [316, 120] on button "Cancel" at bounding box center [314, 117] width 155 height 11
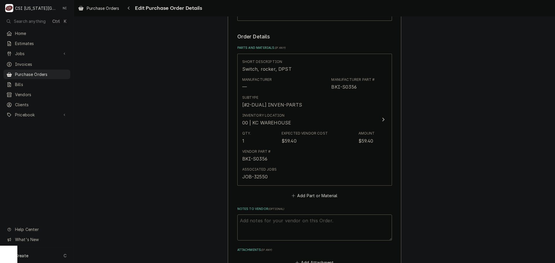
type textarea "x"
click at [304, 193] on button "Add Part or Material" at bounding box center [314, 196] width 48 height 8
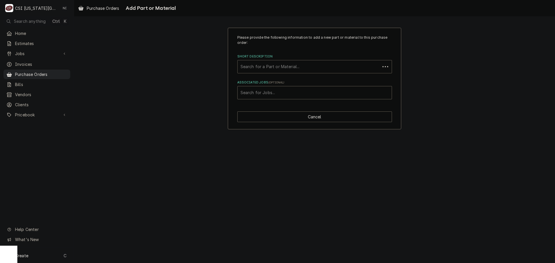
click at [286, 67] on div "Short Description" at bounding box center [308, 67] width 137 height 10
paste input "ROB-507343"
type input "ROB-507343"
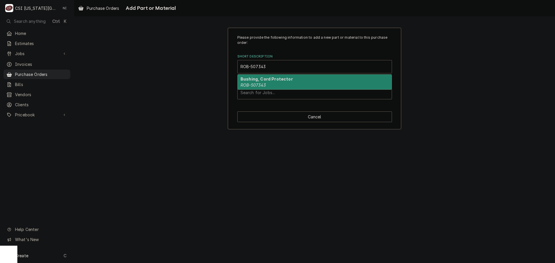
click at [264, 81] on strong "Bushing, Cord Protector" at bounding box center [266, 79] width 52 height 5
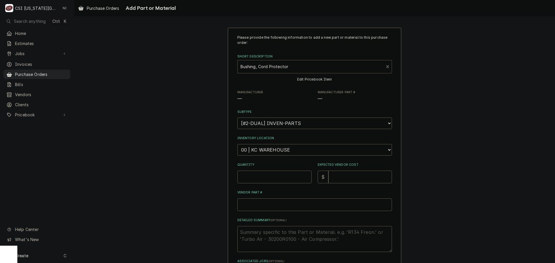
type textarea "x"
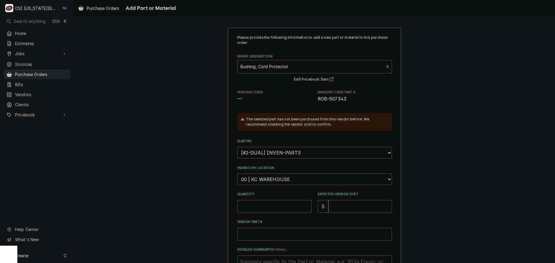
click at [275, 181] on select "Choose a location... 00 | KC WAREHOUSE 00 | MAIN WAREHOUSE 01 | [PERSON_NAME] #…" at bounding box center [314, 180] width 155 height 12
select select "2803"
click at [237, 174] on select "Choose a location... 00 | KC WAREHOUSE 00 | MAIN WAREHOUSE 01 | [PERSON_NAME] #…" at bounding box center [314, 180] width 155 height 12
click at [269, 207] on input "Quantity" at bounding box center [274, 206] width 74 height 13
type textarea "x"
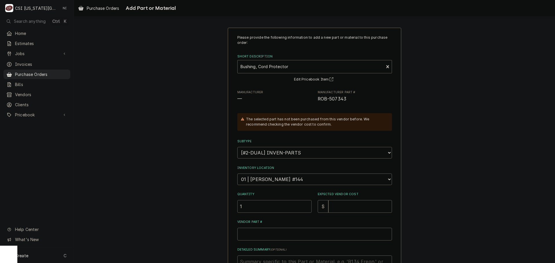
type input "1"
type textarea "x"
type input "1"
type textarea "x"
type input "13"
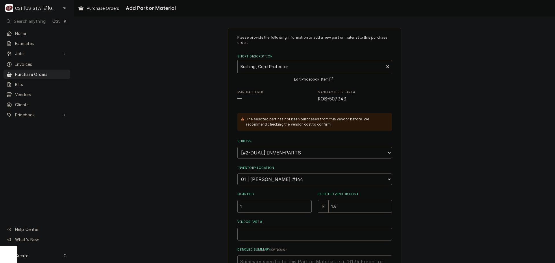
type textarea "x"
type input "13.0"
type textarea "x"
type input "13.09"
click at [265, 233] on input "Vendor Part #" at bounding box center [314, 234] width 155 height 13
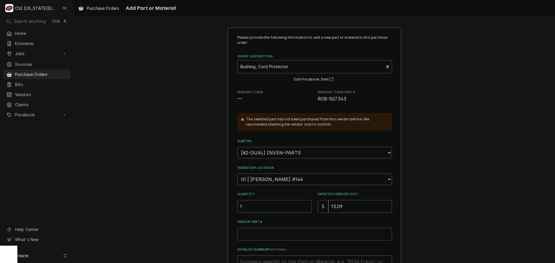
paste input "ROB-507343"
type textarea "x"
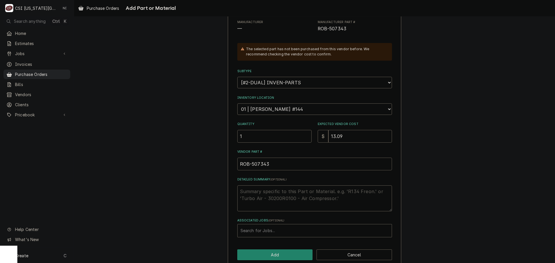
scroll to position [80, 0]
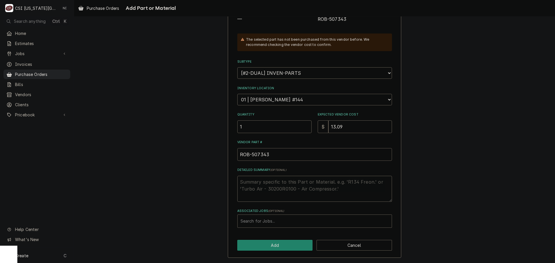
type input "ROB-507343"
click at [285, 219] on div "Associated Jobs" at bounding box center [314, 221] width 148 height 10
type input "32520"
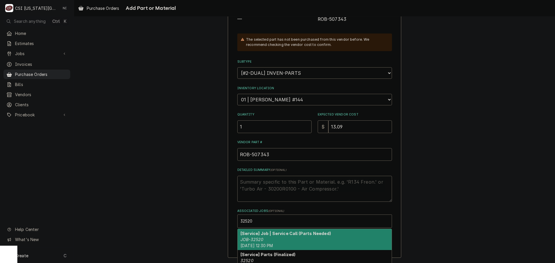
click at [277, 234] on strong "[Service] Job | Service Call (Parts Needed)" at bounding box center [285, 233] width 90 height 5
type textarea "x"
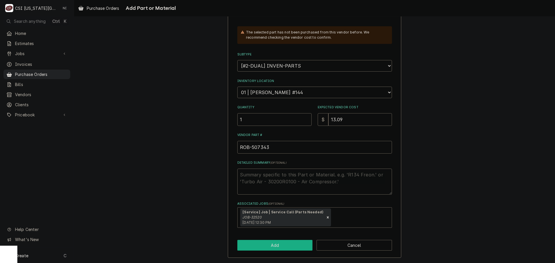
click at [279, 242] on button "Add" at bounding box center [274, 245] width 75 height 11
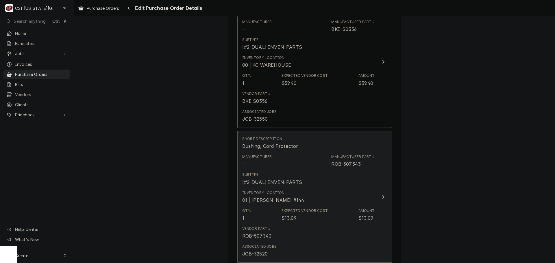
scroll to position [405, 0]
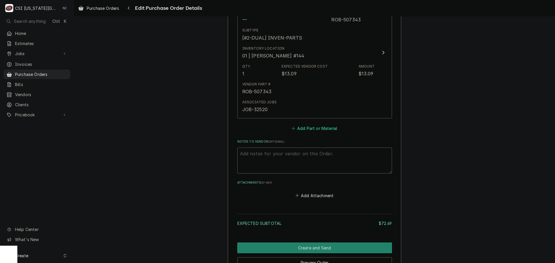
type textarea "x"
click at [309, 126] on button "Add Part or Material" at bounding box center [314, 129] width 48 height 8
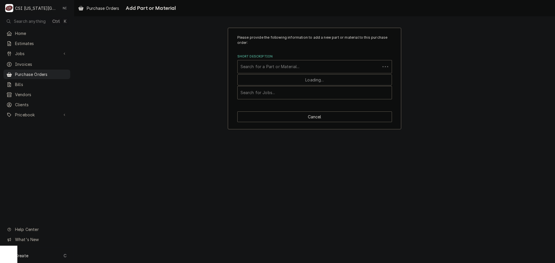
click at [306, 63] on div "Short Description" at bounding box center [308, 67] width 137 height 10
paste input "ROB-507129"
type input "ROB-507129"
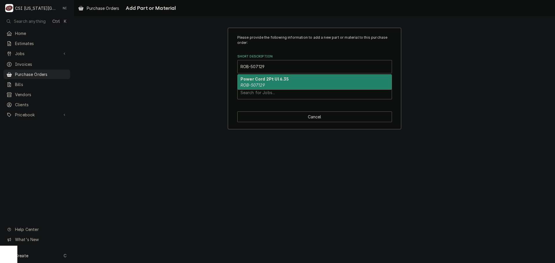
click at [275, 79] on strong "Power Cord 2Pt Ul 6.35" at bounding box center [264, 79] width 49 height 5
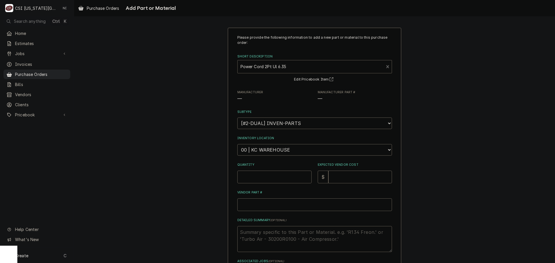
type textarea "x"
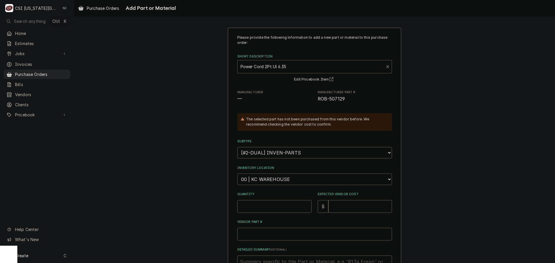
click at [274, 178] on select "Choose a location... 00 | KC WAREHOUSE 00 | MAIN WAREHOUSE 01 | BRIAN BREAZIER …" at bounding box center [314, 180] width 155 height 12
select select "2803"
click at [237, 174] on select "Choose a location... 00 | KC WAREHOUSE 00 | MAIN WAREHOUSE 01 | BRIAN BREAZIER …" at bounding box center [314, 180] width 155 height 12
click at [275, 204] on input "Quantity" at bounding box center [274, 206] width 74 height 13
type textarea "x"
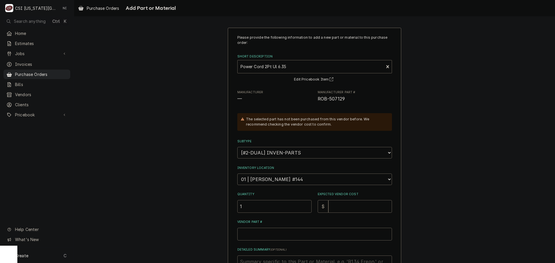
type input "1"
type textarea "x"
type input "2"
type textarea "x"
type input "26"
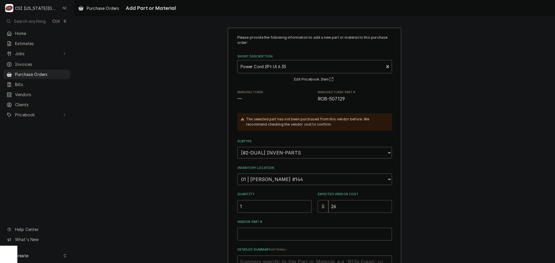
type textarea "x"
type input "26.6"
type textarea "x"
type input "26.63"
click at [281, 235] on input "Vendor Part #" at bounding box center [314, 234] width 155 height 13
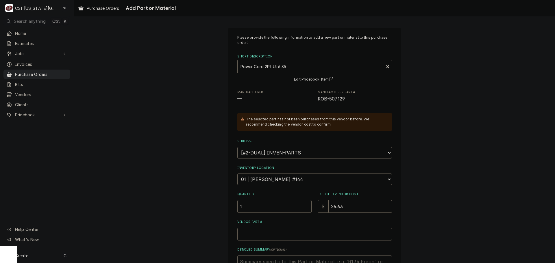
paste input "ROB-507129"
type textarea "x"
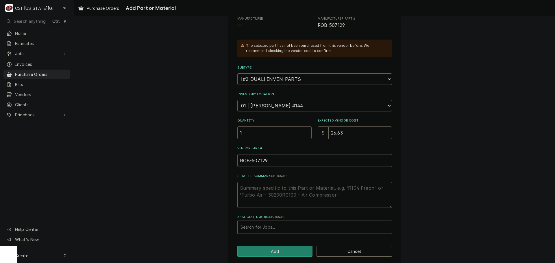
scroll to position [80, 0]
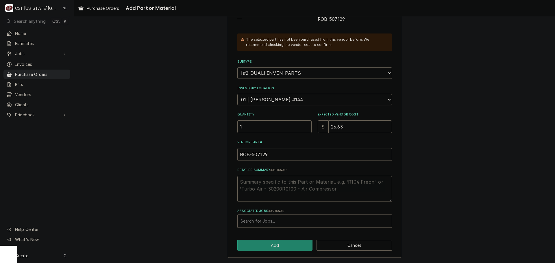
type input "ROB-507129"
click at [282, 221] on div "Associated Jobs" at bounding box center [314, 221] width 148 height 10
type input "32520"
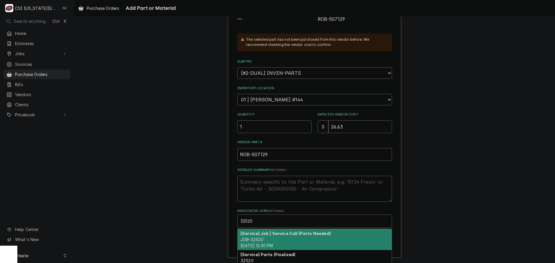
click at [265, 235] on strong "[Service] Job | Service Call (Parts Needed)" at bounding box center [285, 233] width 90 height 5
type textarea "x"
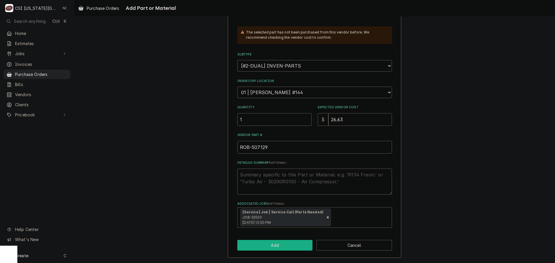
click at [276, 243] on button "Add" at bounding box center [274, 245] width 75 height 11
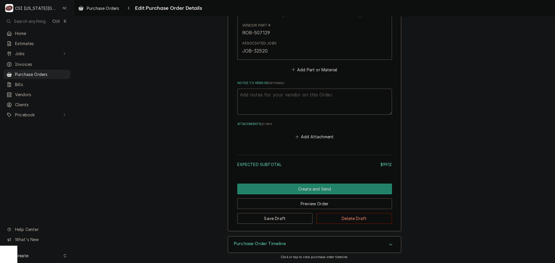
scroll to position [599, 0]
click at [253, 220] on button "Save Draft" at bounding box center [274, 218] width 75 height 11
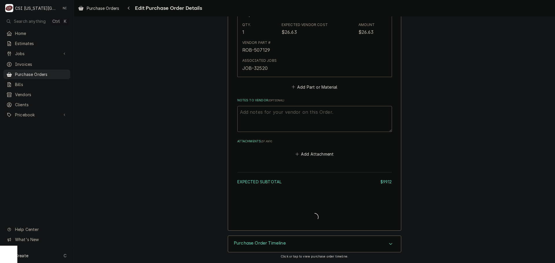
type textarea "x"
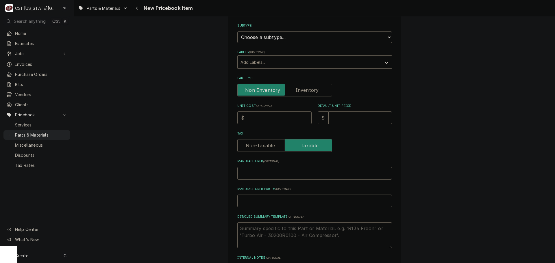
scroll to position [116, 0]
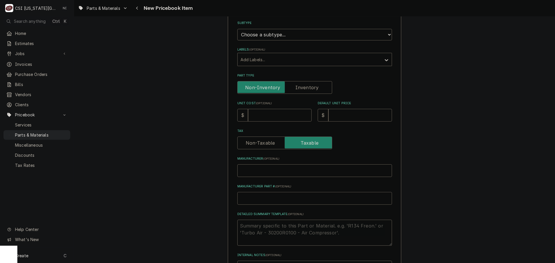
click at [272, 201] on input "Manufacturer Part # ( optional )" at bounding box center [314, 198] width 155 height 13
type textarea "x"
type input "R"
type textarea "x"
type input "ROGB"
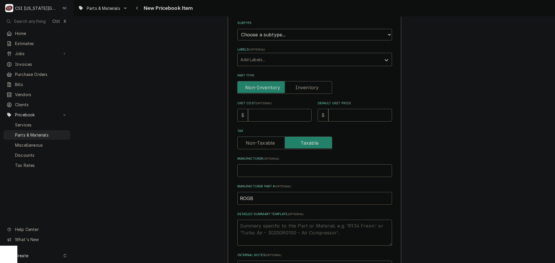
type textarea "x"
type input "ROG"
type textarea "x"
type input "RO"
type textarea "x"
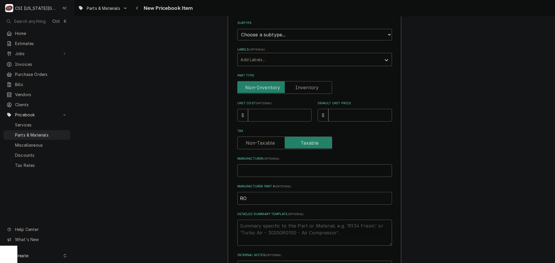
type input "[PERSON_NAME]"
type textarea "x"
type input "RO"
paste input "507343"
type textarea "x"
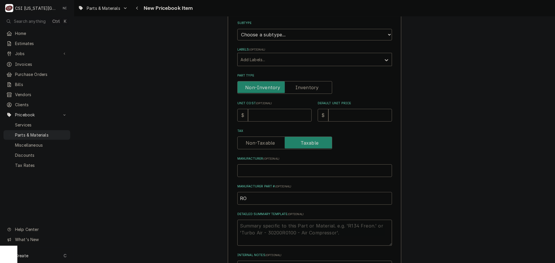
type input "RO507343"
type textarea "x"
type input "RO507343"
type textarea "x"
type input "RO50734"
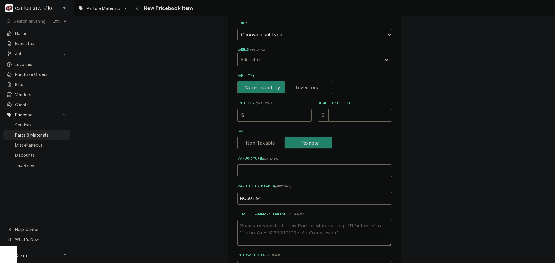
type textarea "x"
type input "RO5073"
type textarea "x"
type input "RO507"
type textarea "x"
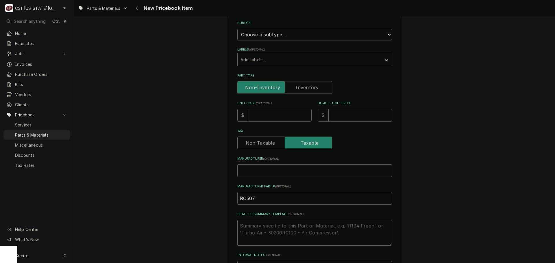
type input "RO50"
type textarea "x"
type input "RO5"
type textarea "x"
type input "RO"
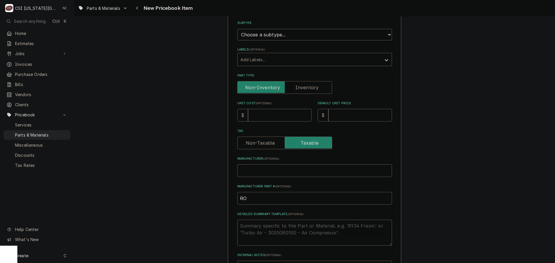
type textarea "x"
type input "R"
type textarea "x"
type input "R"
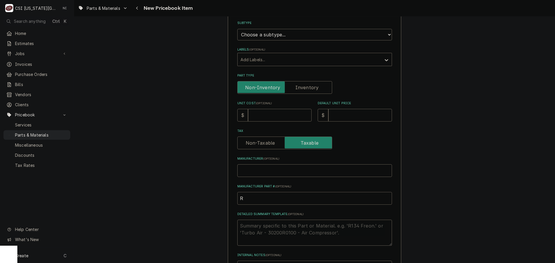
type textarea "x"
type input "RO"
type textarea "x"
type input "[PERSON_NAME]"
type textarea "x"
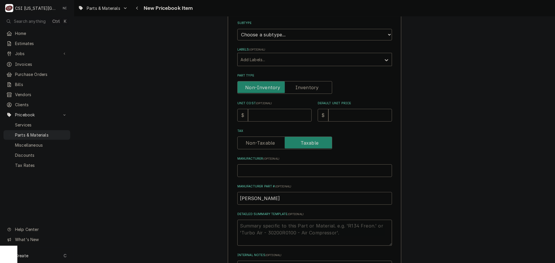
type input "ROB-"
paste input "507343"
type textarea "x"
type input "ROB-507343"
click at [267, 113] on input "Unit Cost ( optional )" at bounding box center [280, 115] width 64 height 13
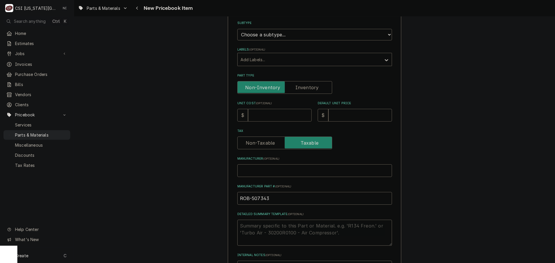
type textarea "x"
type input "1"
type textarea "x"
type input "13"
type textarea "x"
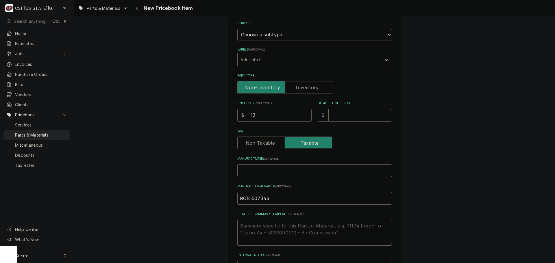
type input "13.0"
type textarea "x"
type input "13.08"
type textarea "x"
type input "13.0"
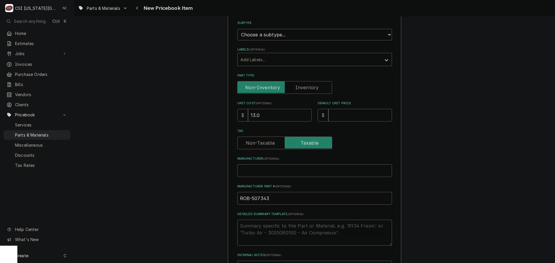
type textarea "x"
type input "13.09"
click at [328, 118] on input "Default Unit Price" at bounding box center [360, 115] width 64 height 13
type textarea "x"
type input "1"
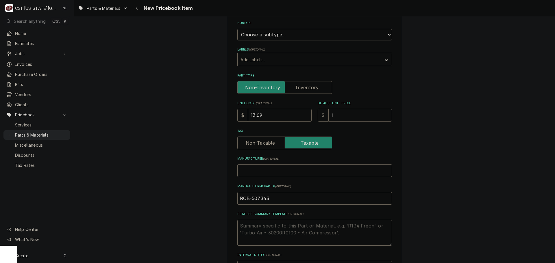
type textarea "x"
type input "17"
type textarea "x"
type input "17.4"
type textarea "x"
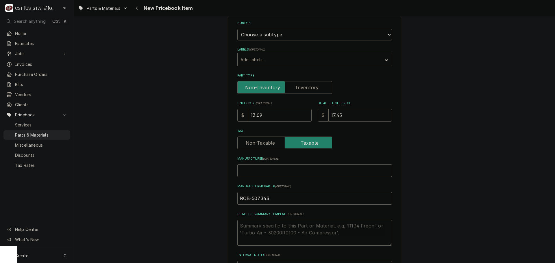
type input "17.45"
click at [311, 88] on label "Part Type" at bounding box center [284, 87] width 95 height 13
click at [311, 88] on input "Part Type" at bounding box center [285, 87] width 90 height 13
checkbox input "true"
type textarea "x"
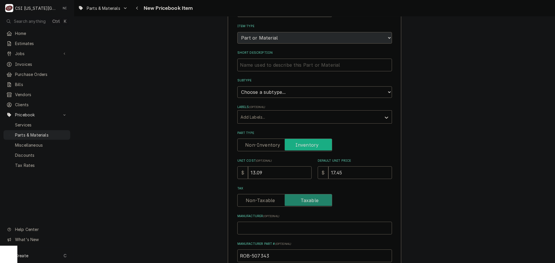
scroll to position [58, 0]
click at [277, 91] on select "Choose a subtype... [#2-DUAL] AFTERHRS-WH-CHG-2 [#2-DUAL] BEV-EQUIP [#2-DUAL] B…" at bounding box center [314, 93] width 155 height 12
select select "45"
click at [237, 87] on select "Choose a subtype... [#2-DUAL] AFTERHRS-WH-CHG-2 [#2-DUAL] BEV-EQUIP [#2-DUAL] B…" at bounding box center [314, 93] width 155 height 12
click at [275, 67] on input "Short Description" at bounding box center [314, 65] width 155 height 13
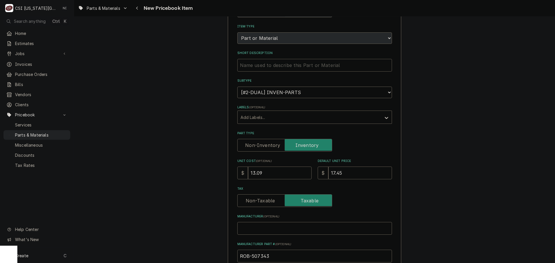
paste input "Bushing, Cord Protector"
type textarea "x"
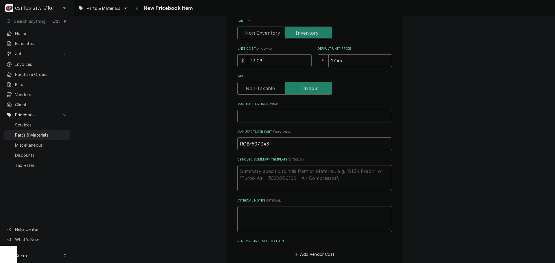
scroll to position [173, 0]
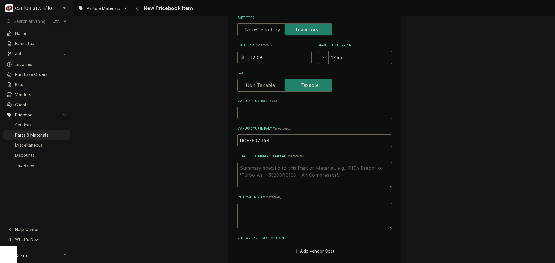
type input "Bushing, Cord Protector"
drag, startPoint x: 256, startPoint y: 143, endPoint x: 216, endPoint y: 144, distance: 39.3
click at [362, 157] on label "Detailed Summary Template ( optional )" at bounding box center [314, 156] width 155 height 5
click at [362, 162] on textarea "Detailed Summary Template ( optional )" at bounding box center [314, 175] width 155 height 26
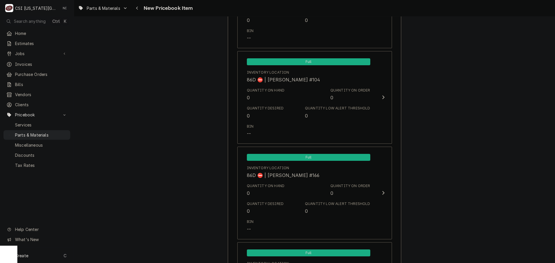
scroll to position [5569, 0]
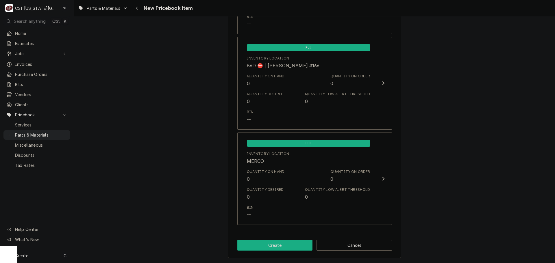
click at [267, 247] on button "Create" at bounding box center [274, 245] width 75 height 11
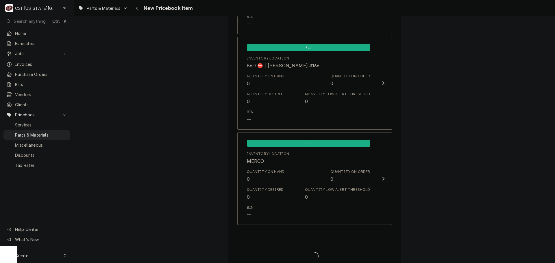
type textarea "x"
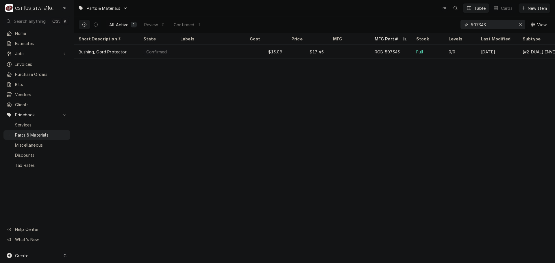
drag, startPoint x: 477, startPoint y: 27, endPoint x: 446, endPoint y: 28, distance: 31.2
click at [447, 28] on div "All Active 1 Review 0 Confirmed 1 507343 View" at bounding box center [315, 24] width 472 height 16
paste input "129"
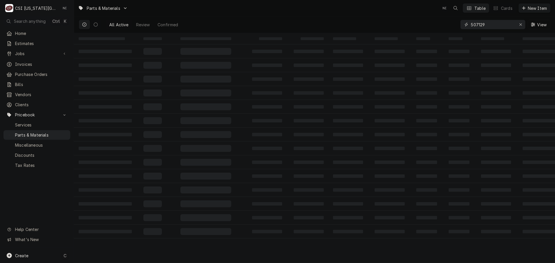
type input "507129"
click at [45, 254] on div "Create C" at bounding box center [37, 255] width 74 height 15
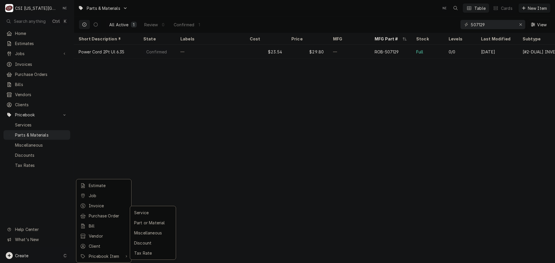
click at [252, 184] on html "C CSI Kansas City NI Search anything Ctrl K Home Estimates Jobs Jobs Job Series…" at bounding box center [277, 131] width 555 height 263
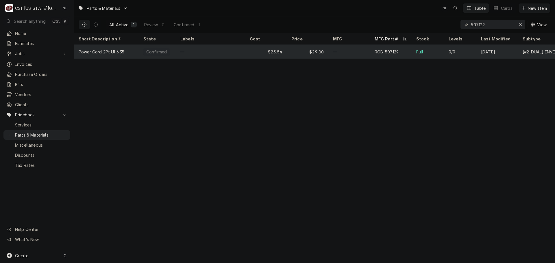
click at [254, 51] on div "$23.54" at bounding box center [266, 52] width 42 height 14
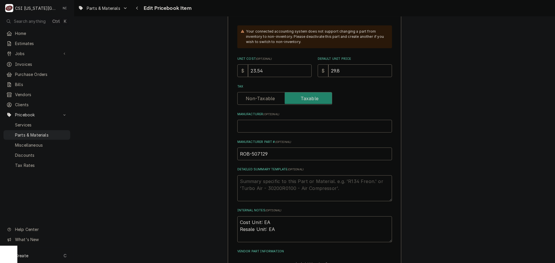
scroll to position [202, 0]
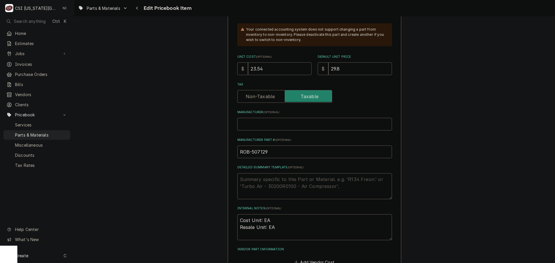
drag, startPoint x: 255, startPoint y: 71, endPoint x: 192, endPoint y: 69, distance: 63.3
type textarea "x"
type input "2"
type textarea "x"
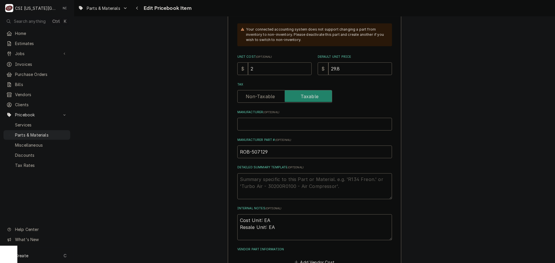
type input "26"
type textarea "x"
type input "26.6"
type textarea "x"
type input "26.63"
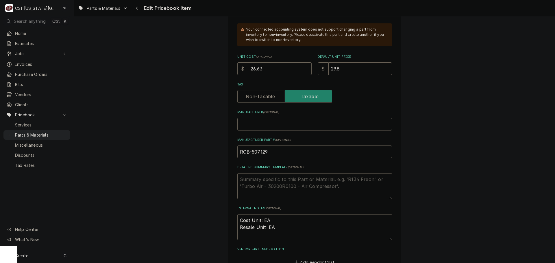
type textarea "x"
type input "3"
type textarea "x"
type input "35"
type textarea "x"
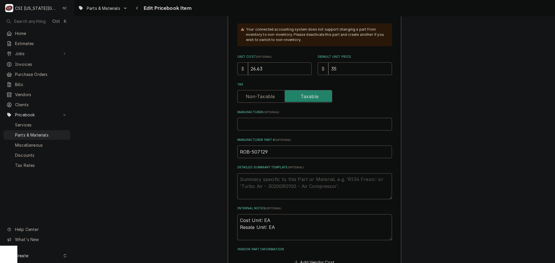
type input "35.5"
type textarea "x"
type input "35.50"
drag, startPoint x: 271, startPoint y: 151, endPoint x: 208, endPoint y: 155, distance: 63.1
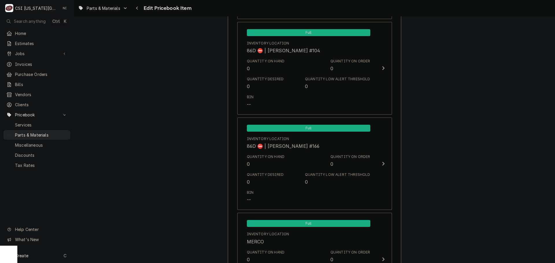
scroll to position [5698, 0]
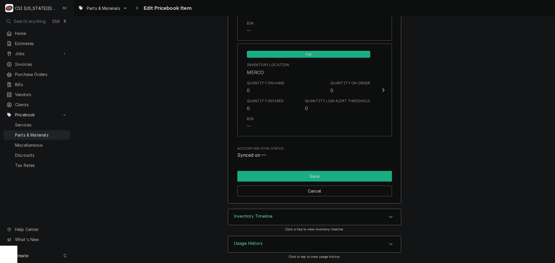
click at [346, 179] on button "Save" at bounding box center [314, 176] width 155 height 11
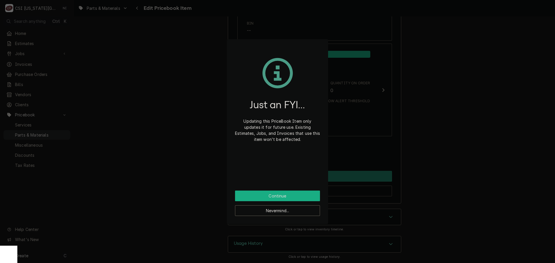
drag, startPoint x: 245, startPoint y: 200, endPoint x: 244, endPoint y: 190, distance: 9.6
click at [245, 199] on button "Continue" at bounding box center [277, 196] width 85 height 11
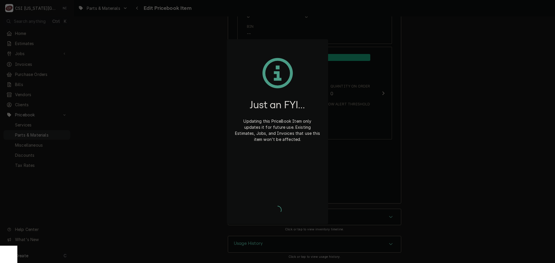
type textarea "x"
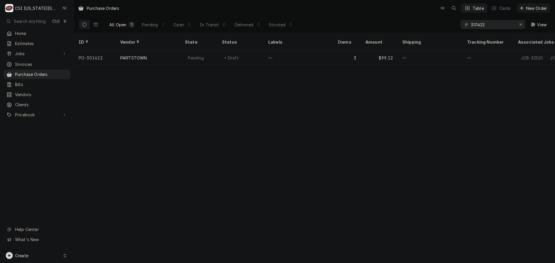
click at [54, 260] on div "Create C" at bounding box center [37, 255] width 74 height 15
click at [54, 260] on html "C CSI [US_STATE][GEOGRAPHIC_DATA] NI Search anything Ctrl K Home Estimates Jobs…" at bounding box center [277, 131] width 555 height 263
click at [101, 219] on link "Purchase Order" at bounding box center [104, 216] width 52 height 10
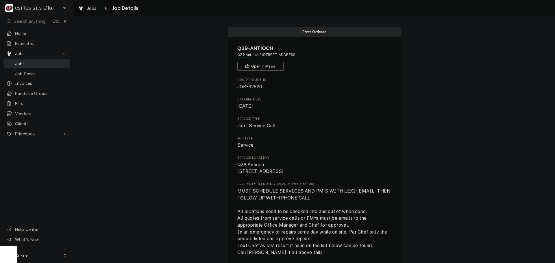
click at [35, 65] on div "Jobs" at bounding box center [37, 63] width 64 height 7
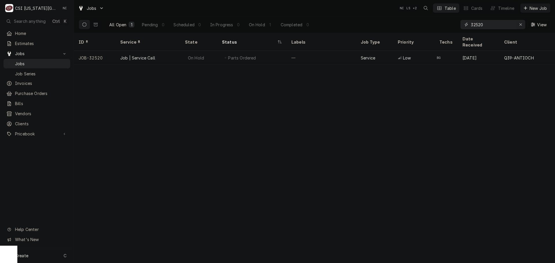
click at [521, 23] on icon "Erase input" at bounding box center [520, 25] width 3 height 4
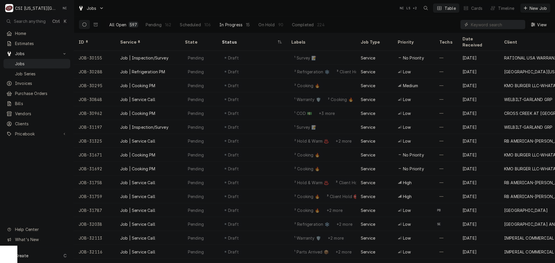
click at [236, 24] on div "In Progress" at bounding box center [230, 25] width 23 height 6
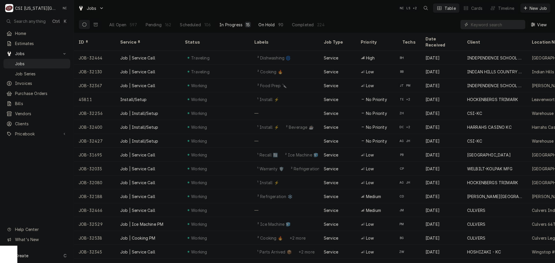
click at [266, 22] on div "On Hold" at bounding box center [266, 25] width 16 height 6
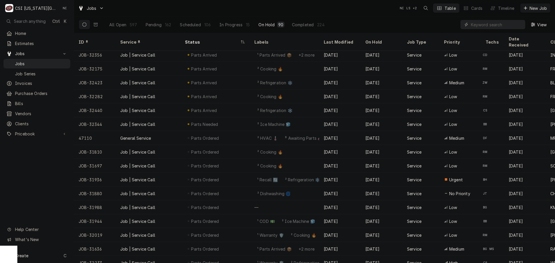
scroll to position [770, 0]
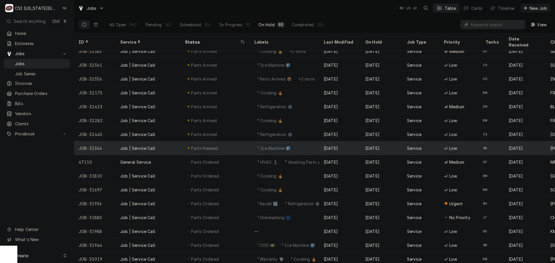
click at [219, 144] on div "Parts Needed" at bounding box center [214, 148] width 69 height 14
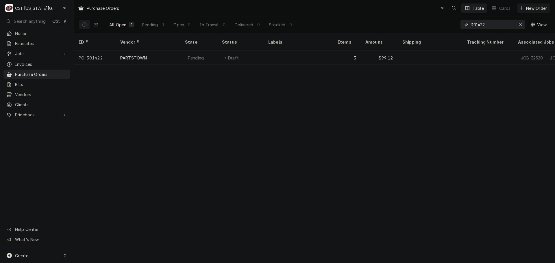
drag, startPoint x: 488, startPoint y: 25, endPoint x: 426, endPoint y: 25, distance: 62.1
click at [428, 25] on div "All Open 1 Pending 1 Open 0 In Transit 0 Delivered 0 Stocked 0 301422 View" at bounding box center [315, 24] width 472 height 16
drag, startPoint x: 488, startPoint y: 26, endPoint x: 441, endPoint y: 30, distance: 47.3
click at [443, 30] on div "All Open 1 Pending 0 Open 1 In Transit 0 Delivered 0 Stocked 0 301309 View" at bounding box center [315, 24] width 472 height 16
drag, startPoint x: 469, startPoint y: 25, endPoint x: 432, endPoint y: 27, distance: 36.7
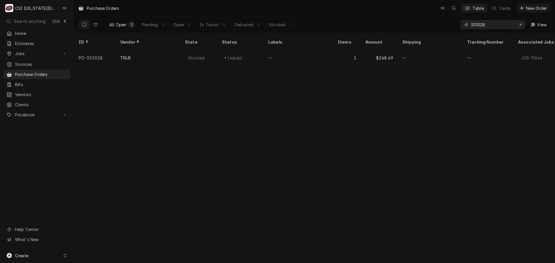
click at [437, 26] on div "All Open 1 Pending 0 Open 0 In Transit 0 Delivered 0 Stocked 1 301028 View" at bounding box center [315, 24] width 472 height 16
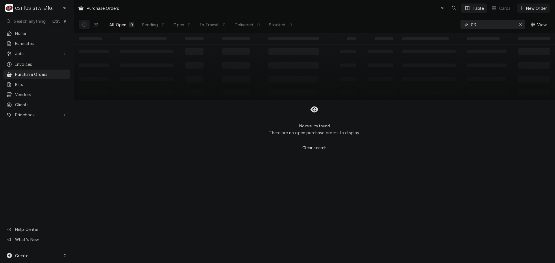
type input "0"
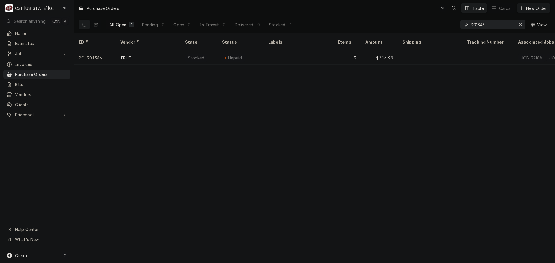
drag, startPoint x: 487, startPoint y: 23, endPoint x: 445, endPoint y: 30, distance: 43.2
click at [445, 30] on div "All Open 1 Pending 0 Open 0 In Transit 0 Delivered 0 Stocked 1 301346 View" at bounding box center [315, 24] width 472 height 16
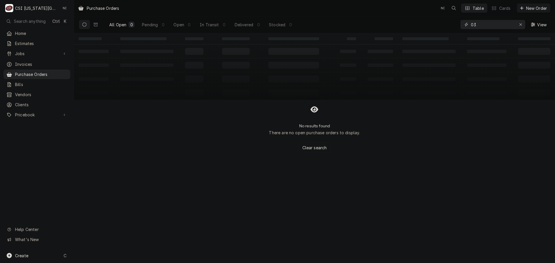
type input "0"
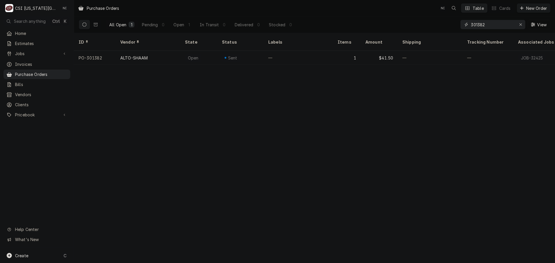
drag, startPoint x: 487, startPoint y: 25, endPoint x: 481, endPoint y: 29, distance: 7.1
click at [481, 29] on input "301382" at bounding box center [492, 24] width 43 height 9
drag, startPoint x: 490, startPoint y: 25, endPoint x: 450, endPoint y: 25, distance: 39.6
click at [452, 25] on div "All Open 1 Pending 0 Open 0 In Transit 0 Delivered 1 Stocked 0 301325 View" at bounding box center [315, 24] width 472 height 16
type input "301396"
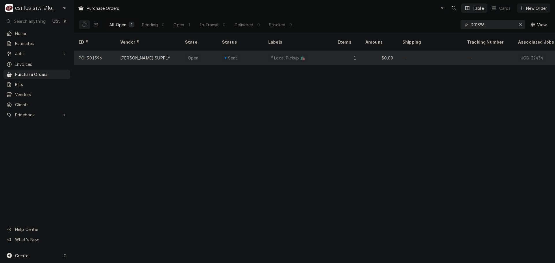
click at [317, 54] on div "² Local Pickup 🛍️" at bounding box center [298, 58] width 69 height 14
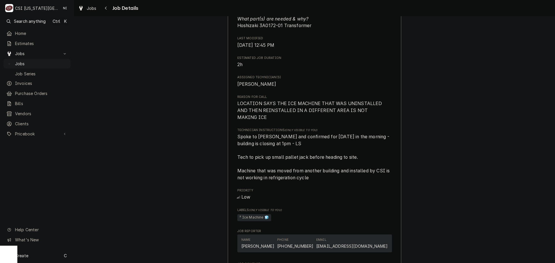
scroll to position [434, 0]
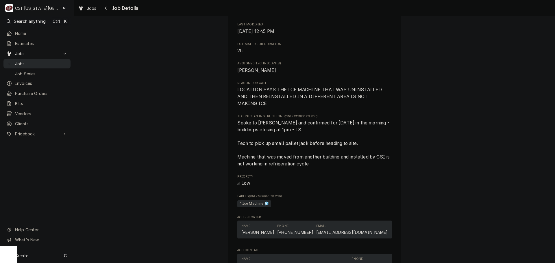
click at [38, 59] on link "Jobs" at bounding box center [36, 64] width 67 height 10
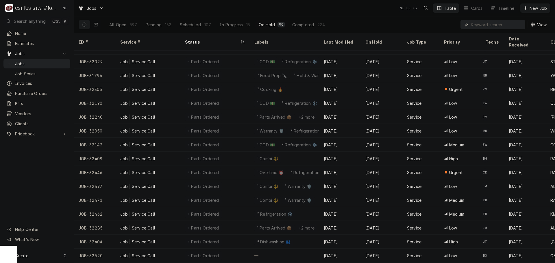
scroll to position [1020, 0]
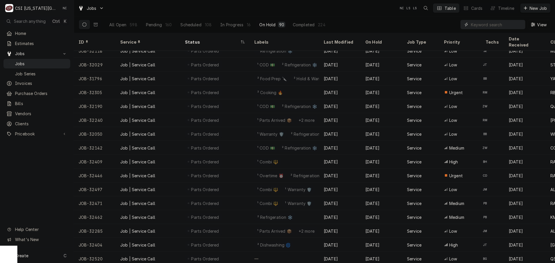
click at [483, 25] on input "Dynamic Content Wrapper" at bounding box center [496, 24] width 51 height 9
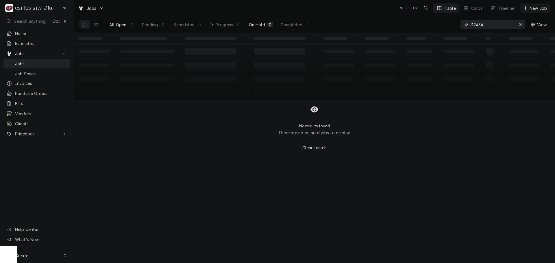
type input "32434"
click at [129, 25] on div "1" at bounding box center [132, 25] width 6 height 6
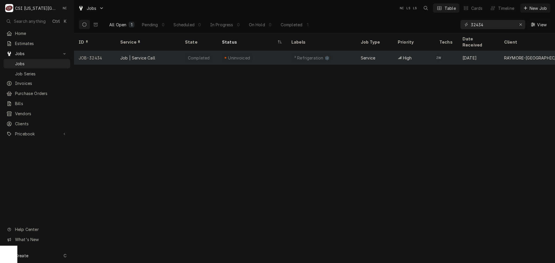
click at [158, 51] on div "Job | Service Call" at bounding box center [148, 58] width 65 height 14
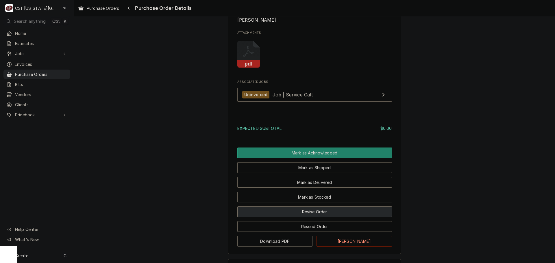
scroll to position [517, 0]
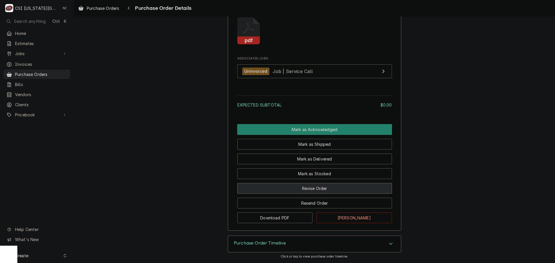
click at [340, 185] on button "Revise Order" at bounding box center [314, 188] width 155 height 11
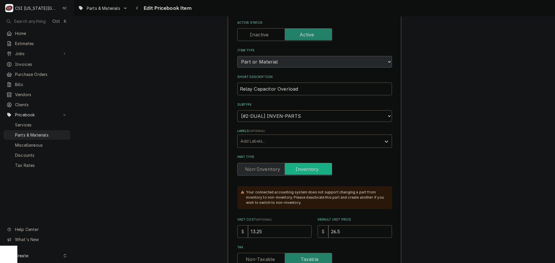
scroll to position [116, 0]
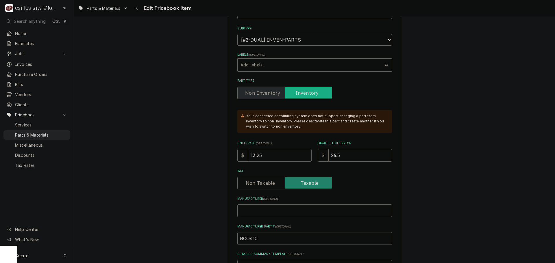
drag, startPoint x: 267, startPoint y: 158, endPoint x: 245, endPoint y: 161, distance: 22.7
click at [249, 158] on input "13.25" at bounding box center [280, 155] width 64 height 13
type textarea "x"
type input "1"
type textarea "x"
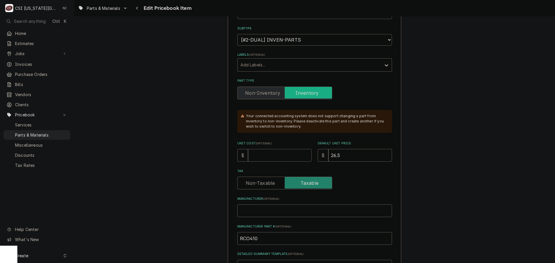
type textarea "x"
type input "1"
type textarea "x"
type input "14"
type textarea "x"
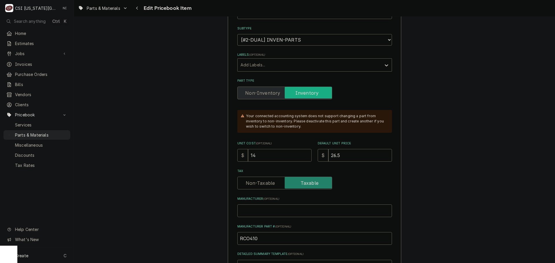
type input "14.5"
type textarea "x"
type input "14.50"
type textarea "x"
type input "2"
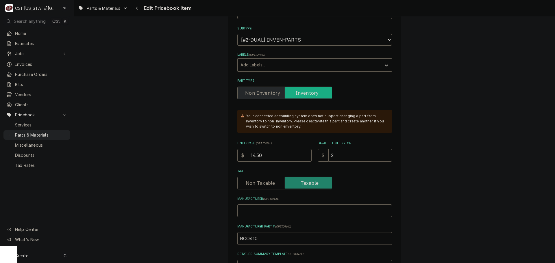
type textarea "x"
type input "29"
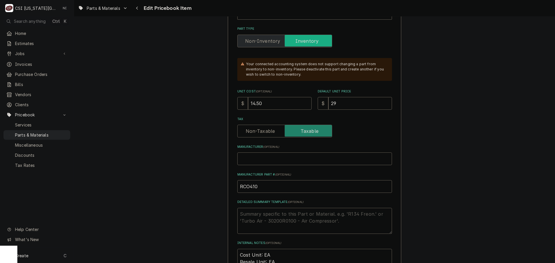
scroll to position [289, 0]
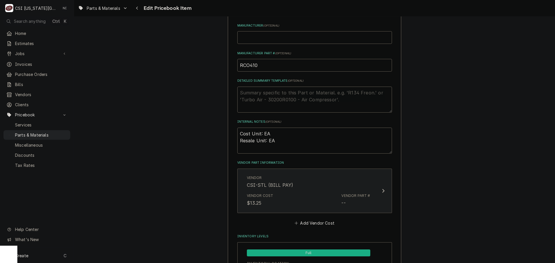
click at [347, 198] on div "Vendor Part #" at bounding box center [355, 195] width 29 height 5
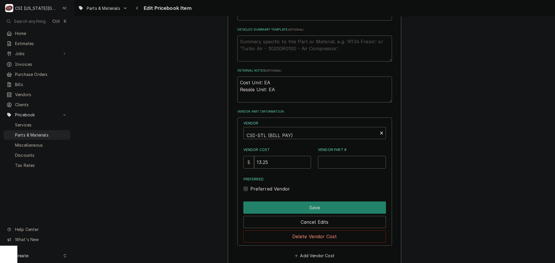
scroll to position [405, 0]
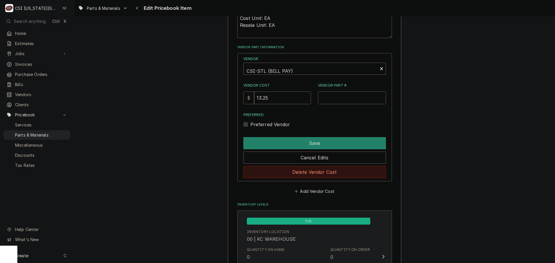
click at [317, 172] on button "Delete Vendor Cost" at bounding box center [314, 172] width 142 height 12
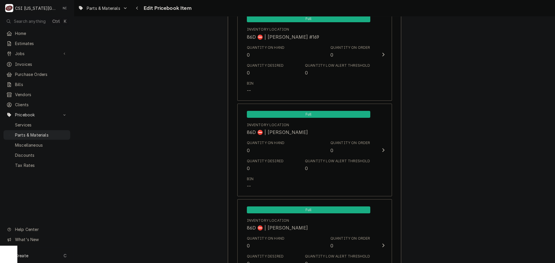
scroll to position [5698, 0]
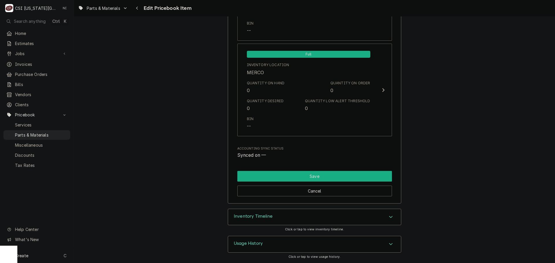
click at [329, 178] on button "Save" at bounding box center [314, 176] width 155 height 11
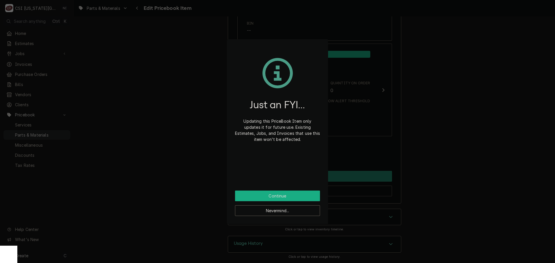
click at [259, 197] on button "Continue" at bounding box center [277, 196] width 85 height 11
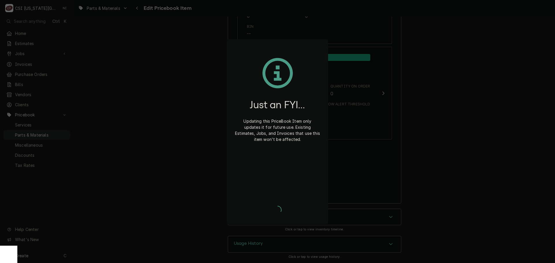
scroll to position [5695, 0]
type textarea "x"
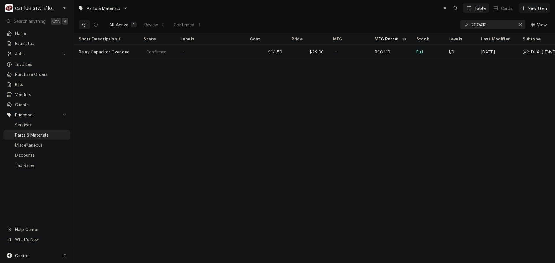
drag, startPoint x: 491, startPoint y: 27, endPoint x: 442, endPoint y: 27, distance: 48.9
click at [455, 27] on div "All Active 1 Review 0 Confirmed 1 RCO410 View" at bounding box center [315, 24] width 472 height 16
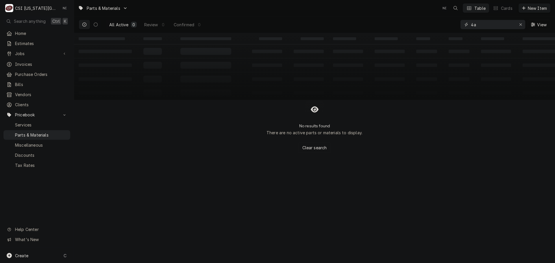
type input "4"
drag, startPoint x: 495, startPoint y: 25, endPoint x: 448, endPoint y: 27, distance: 46.6
click at [448, 27] on div "All Active 0 Review 0 Confirmed 0 4a52506 View" at bounding box center [315, 24] width 472 height 16
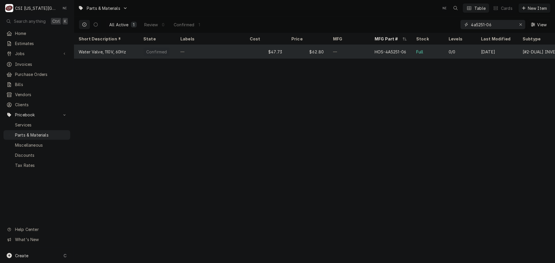
type input "4a5251-06"
click at [378, 53] on div "HOS-4A5251-06" at bounding box center [391, 52] width 32 height 6
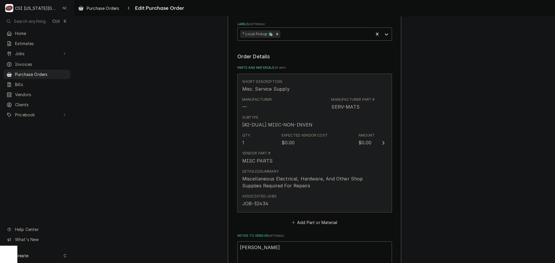
scroll to position [202, 0]
click at [315, 140] on div "Expected Vendor Cost $0.00" at bounding box center [305, 139] width 46 height 13
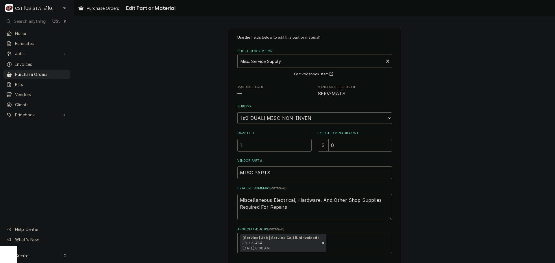
drag, startPoint x: 334, startPoint y: 145, endPoint x: 310, endPoint y: 146, distance: 23.4
click at [310, 146] on div "Quantity 1 Expected Vendor Cost $ 0" at bounding box center [314, 141] width 155 height 21
type textarea "x"
type input "1"
type textarea "x"
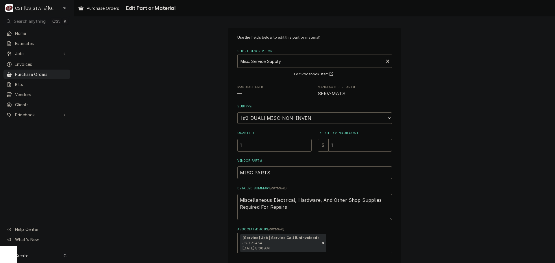
type input "14"
type textarea "x"
type input "14.5"
type textarea "x"
type input "14.50"
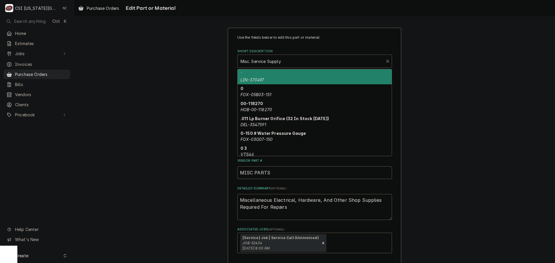
click at [290, 60] on div "Short Description" at bounding box center [310, 61] width 140 height 10
paste input "ROB-507129"
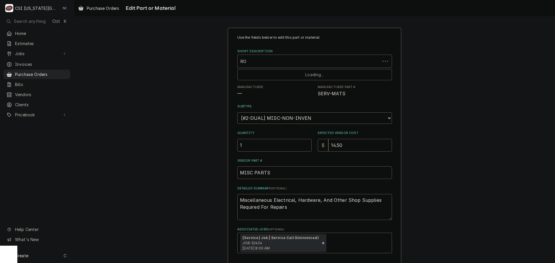
type input "R"
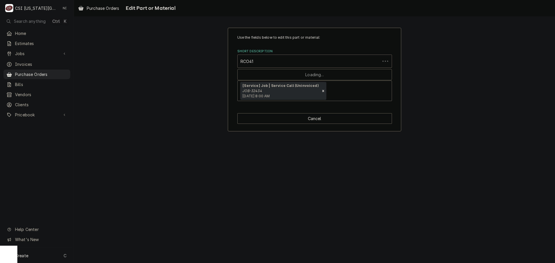
type input "RCO410"
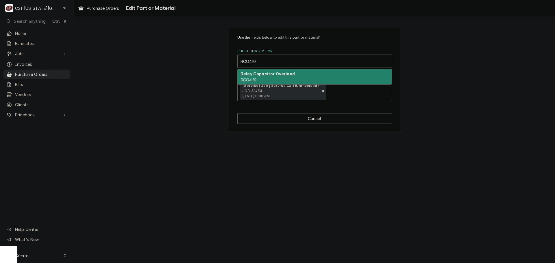
click at [274, 79] on div "Relay Capacitor Overload RCO410" at bounding box center [315, 76] width 154 height 15
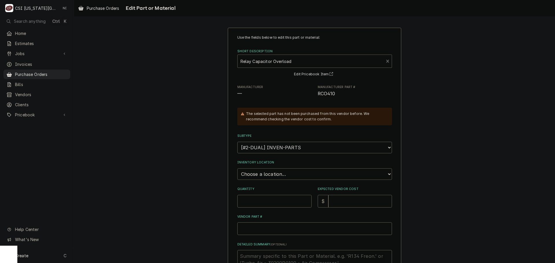
click at [280, 176] on select "Choose a location... 00 | KC WAREHOUSE 00 | MAIN WAREHOUSE 01 | [PERSON_NAME] #…" at bounding box center [314, 175] width 155 height 12
click at [425, 126] on div "Use the fields below to edit this part or material: Short Description Relay Cap…" at bounding box center [314, 191] width 481 height 337
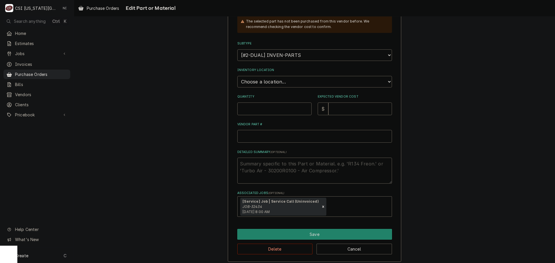
scroll to position [96, 0]
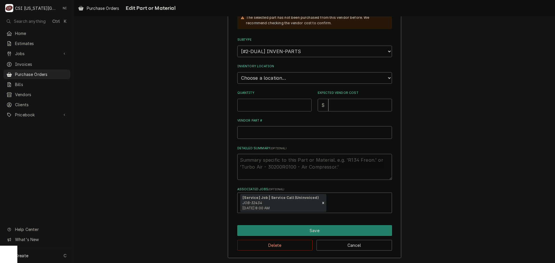
click at [269, 105] on input "Quantity" at bounding box center [274, 105] width 74 height 13
type textarea "x"
type input "1"
type textarea "x"
type input "1"
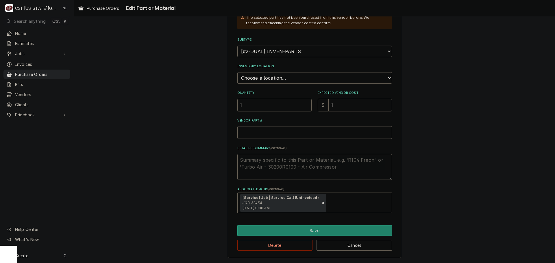
type textarea "x"
type input "14"
type textarea "x"
type input "14.5"
type textarea "x"
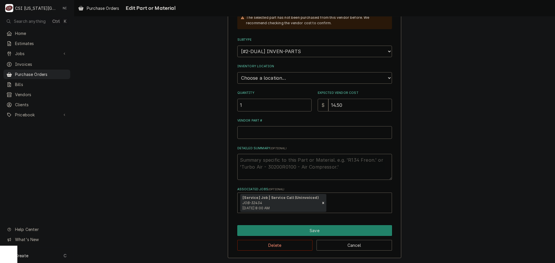
type input "14.50"
click at [248, 129] on input "Vendor Part #" at bounding box center [314, 132] width 155 height 13
type textarea "x"
type input "r"
type textarea "x"
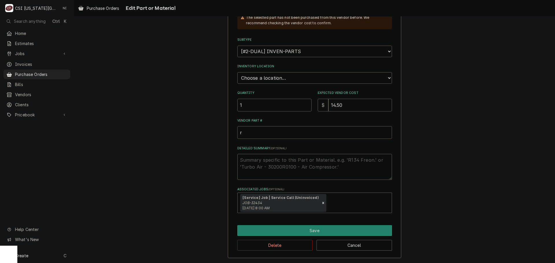
type input "ro"
type textarea "x"
type input "roc"
type textarea "x"
type input "ro"
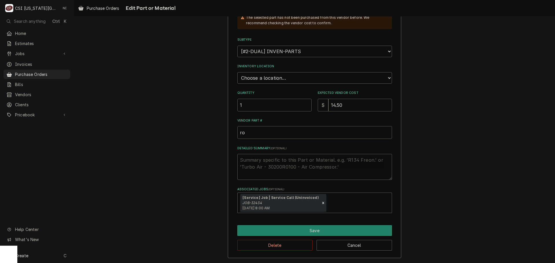
type textarea "x"
type input "r"
type textarea "x"
type input "R"
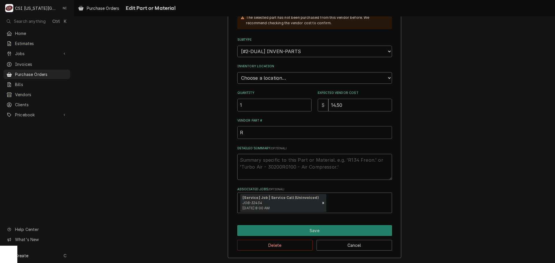
type textarea "x"
type input "RC"
type textarea "x"
type input "RCO"
type textarea "x"
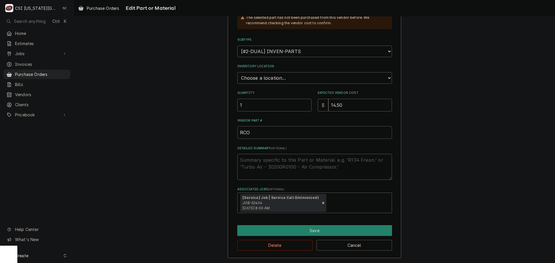
type input "RCO4"
type textarea "x"
type input "RCO41"
type textarea "x"
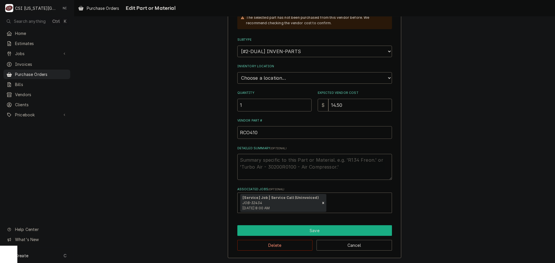
type input "RCO410"
click at [306, 230] on button "Save" at bounding box center [314, 230] width 155 height 11
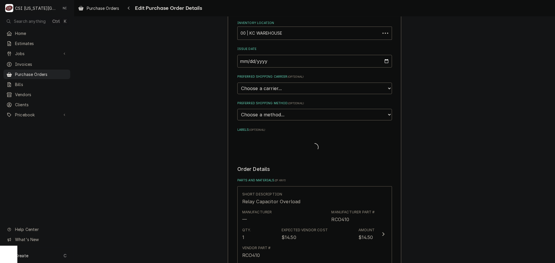
scroll to position [202, 0]
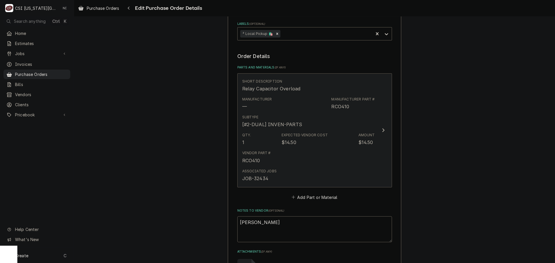
click at [312, 156] on div "Vendor Part # RCO410" at bounding box center [308, 157] width 133 height 18
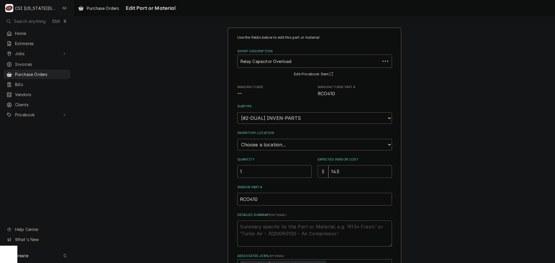
type textarea "x"
click at [283, 147] on select "Choose a location... 00 | KC WAREHOUSE 00 | MAIN WAREHOUSE 01 | [PERSON_NAME] #…" at bounding box center [314, 145] width 155 height 12
select select "2872"
click at [237, 139] on select "Choose a location... 00 | KC WAREHOUSE 00 | MAIN WAREHOUSE 01 | [PERSON_NAME] #…" at bounding box center [314, 145] width 155 height 12
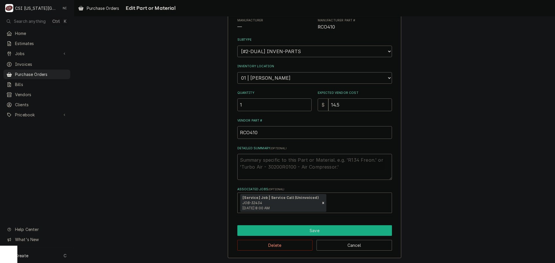
click at [291, 229] on button "Save" at bounding box center [314, 230] width 155 height 11
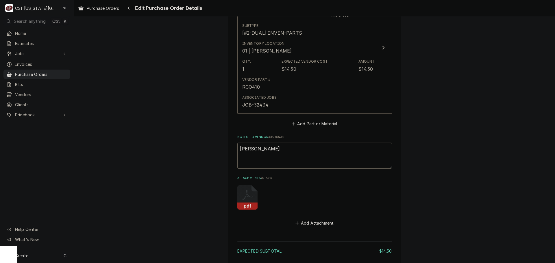
scroll to position [351, 0]
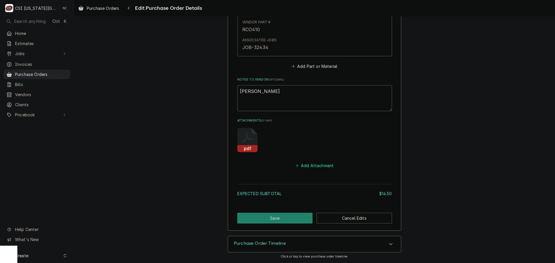
click at [316, 168] on button "Add Attachment" at bounding box center [314, 166] width 40 height 8
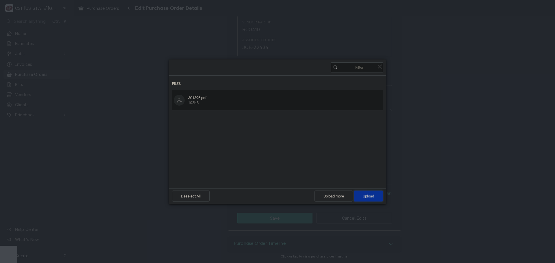
click at [371, 199] on span "Upload 1" at bounding box center [368, 196] width 29 height 11
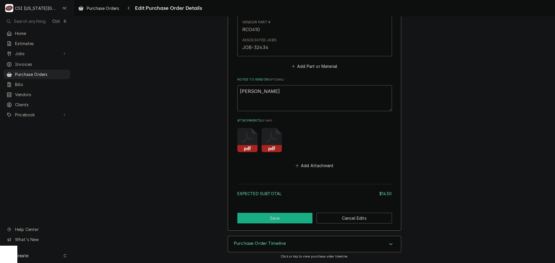
click at [280, 223] on button "Save" at bounding box center [274, 218] width 75 height 11
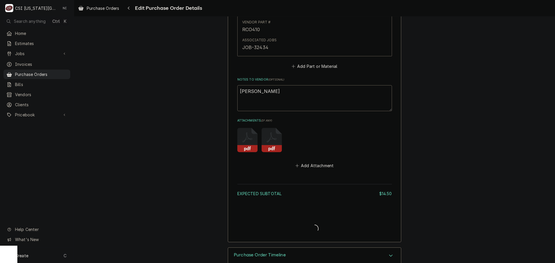
type textarea "x"
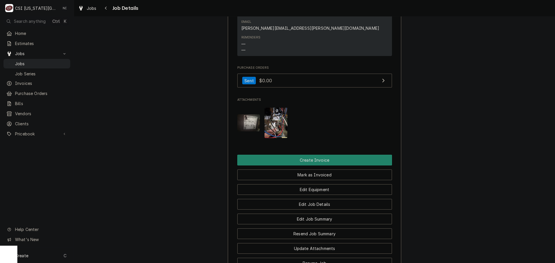
scroll to position [434, 0]
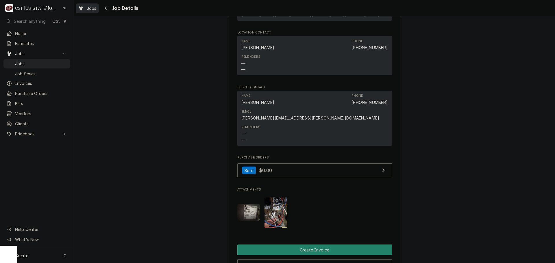
drag, startPoint x: 42, startPoint y: 63, endPoint x: 98, endPoint y: 8, distance: 78.7
click at [42, 63] on span "Jobs" at bounding box center [41, 64] width 52 height 6
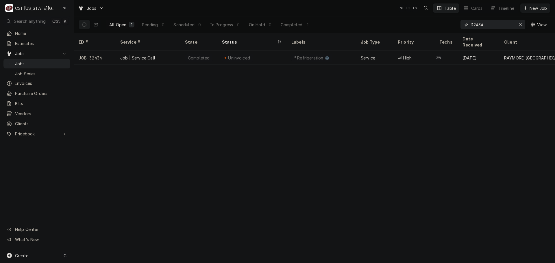
drag, startPoint x: 452, startPoint y: 30, endPoint x: 432, endPoint y: 32, distance: 19.8
click at [432, 32] on div "All Open 1 Pending 0 Scheduled 0 In Progress 0 On Hold 0 Completed 1 32434 View" at bounding box center [315, 24] width 472 height 16
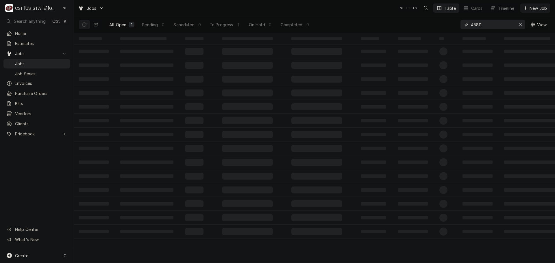
type input "45811"
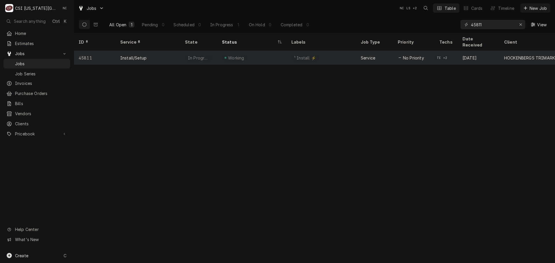
click at [271, 51] on div "Working" at bounding box center [251, 58] width 69 height 14
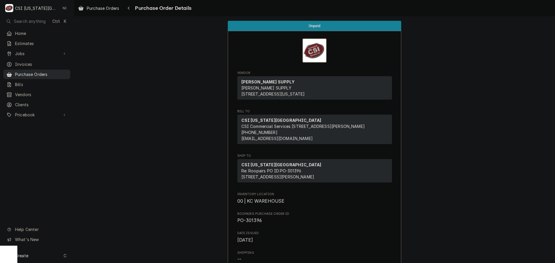
click at [48, 75] on div "Purchase Orders" at bounding box center [37, 74] width 64 height 7
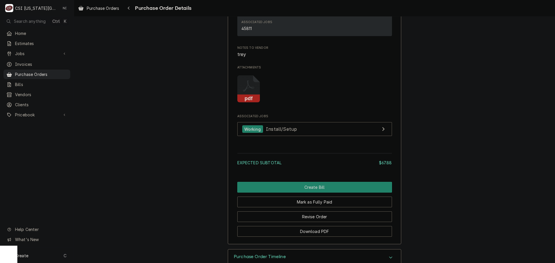
scroll to position [540, 0]
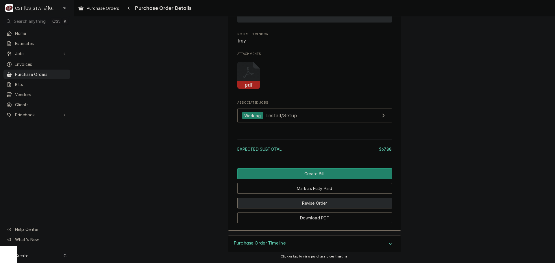
click at [334, 207] on button "Revise Order" at bounding box center [314, 203] width 155 height 11
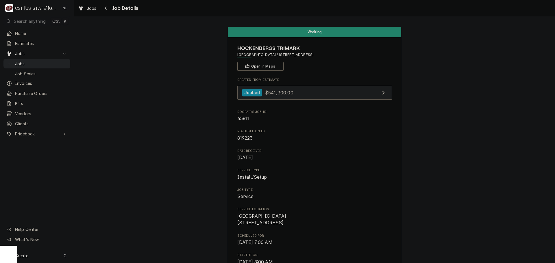
click at [290, 100] on link "Jobbed $541,300.00" at bounding box center [314, 93] width 155 height 14
click at [38, 63] on span "Jobs" at bounding box center [41, 64] width 52 height 6
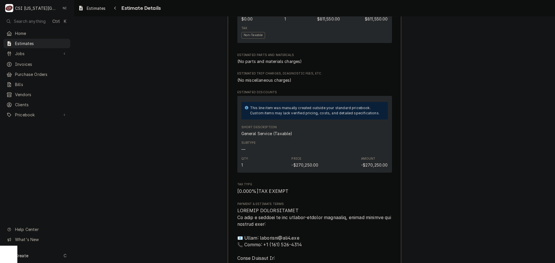
scroll to position [318, 0]
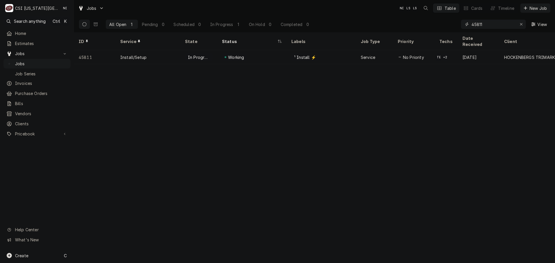
drag, startPoint x: 485, startPoint y: 25, endPoint x: 406, endPoint y: 21, distance: 79.0
click at [407, 21] on div "All Open 1 Pending 0 Scheduled 0 In Progress 1 On Hold 0 Completed 0 45811 View" at bounding box center [315, 24] width 472 height 16
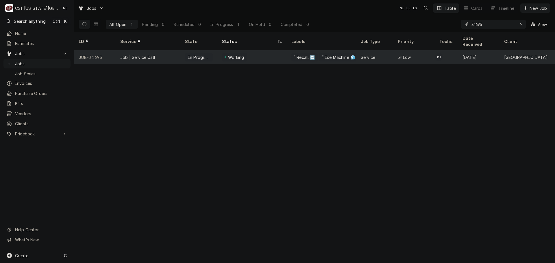
type input "31695"
click at [256, 52] on div "Working" at bounding box center [251, 57] width 69 height 14
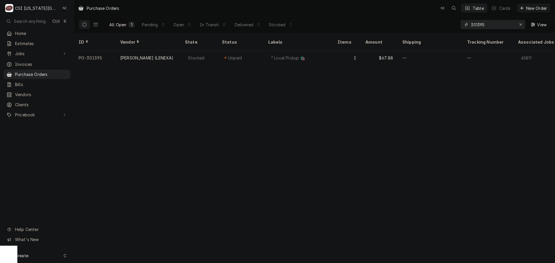
click at [485, 25] on input "301395" at bounding box center [492, 24] width 43 height 9
type input "301399"
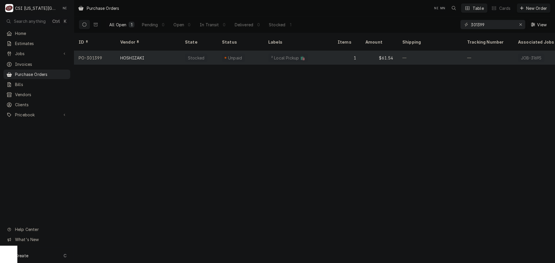
click at [324, 51] on div "² Local Pickup 🛍️" at bounding box center [298, 58] width 69 height 14
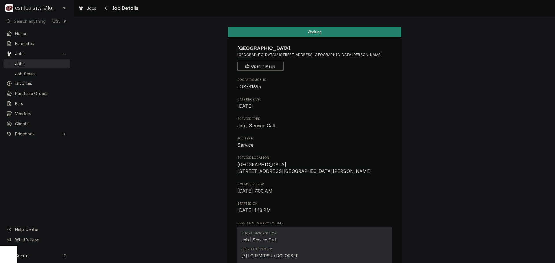
drag, startPoint x: 47, startPoint y: 62, endPoint x: 49, endPoint y: 58, distance: 4.2
click at [47, 61] on span "Jobs" at bounding box center [41, 64] width 52 height 6
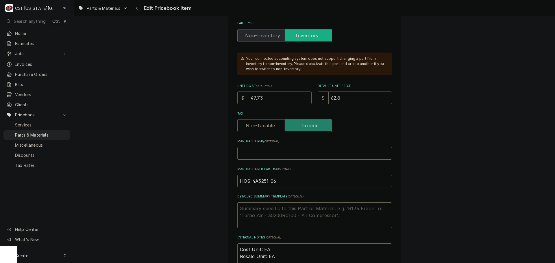
scroll to position [173, 0]
drag, startPoint x: 261, startPoint y: 98, endPoint x: 204, endPoint y: 100, distance: 57.5
type textarea "x"
type input "6"
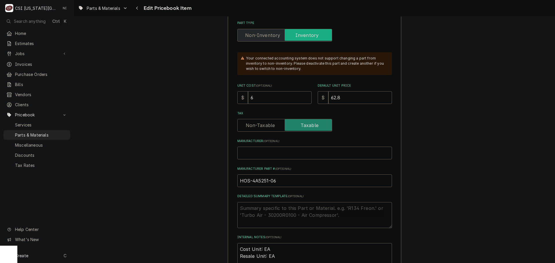
type textarea "x"
type input "61"
type textarea "x"
type input "61.5"
type textarea "x"
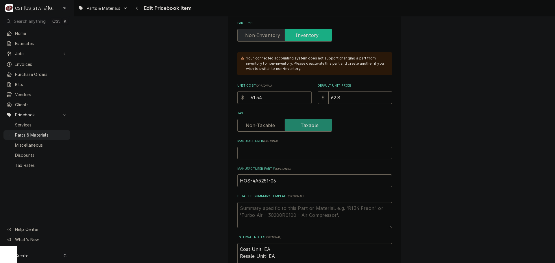
type input "61.54"
drag, startPoint x: 274, startPoint y: 182, endPoint x: 250, endPoint y: 182, distance: 23.4
click at [250, 182] on input "HOS-4A5251-06" at bounding box center [314, 181] width 155 height 13
drag, startPoint x: 316, startPoint y: 100, endPoint x: 294, endPoint y: 100, distance: 21.7
click at [294, 100] on div "Unit Cost ( optional ) $ 61.54 Default Unit Price $ 62.8" at bounding box center [314, 94] width 155 height 21
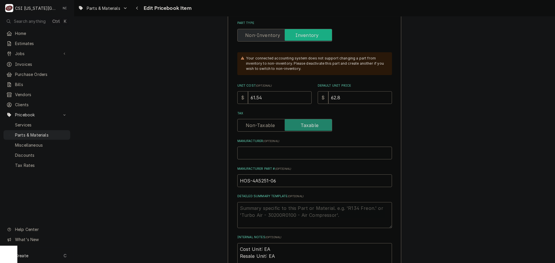
type textarea "x"
type input "752"
type textarea "x"
type input "752.4"
type textarea "x"
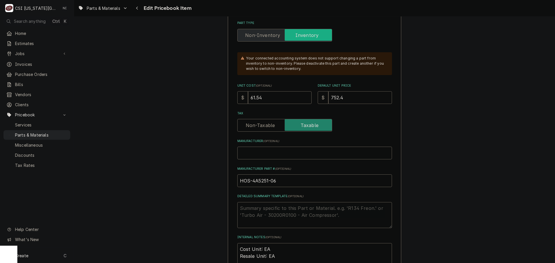
type input "752.40"
type textarea "x"
type input "752.4"
type textarea "x"
type input "752"
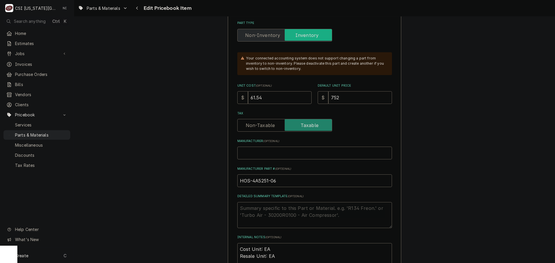
type textarea "x"
type input "75"
type textarea "x"
type input "7"
type textarea "x"
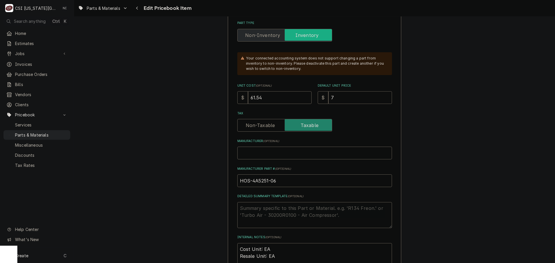
type input "72"
type textarea "x"
type input "72.4"
type textarea "x"
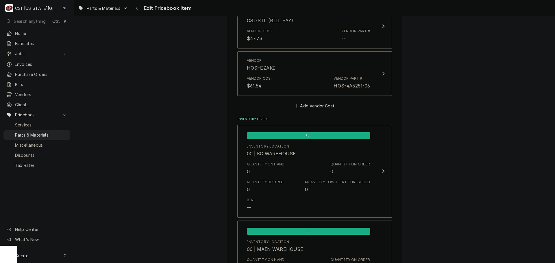
scroll to position [476, 0]
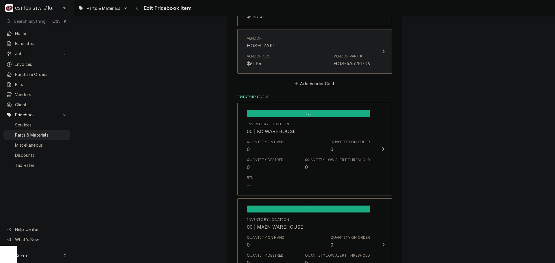
type input "72.40"
click at [342, 54] on div "Vendor Part #" at bounding box center [348, 56] width 29 height 5
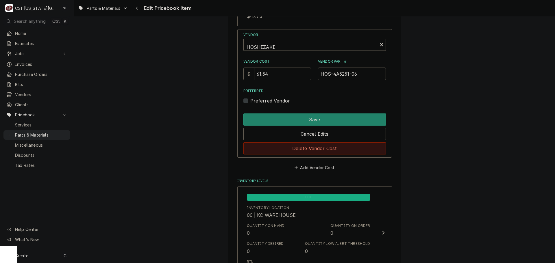
click at [319, 150] on button "Delete Vendor Cost" at bounding box center [314, 148] width 142 height 12
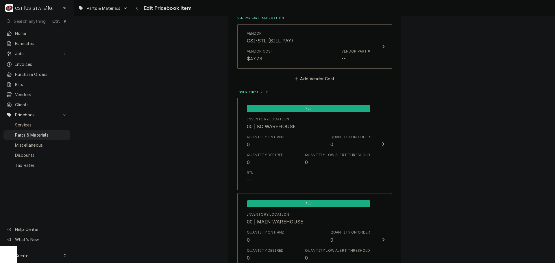
scroll to position [389, 0]
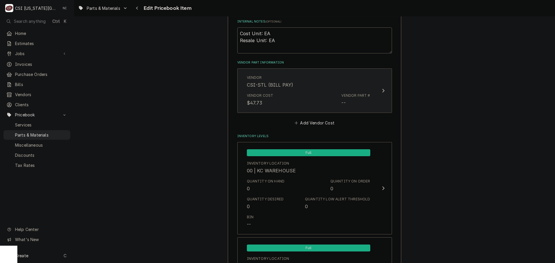
click at [310, 106] on div "Vendor Cost $47.73 Vendor Part # --" at bounding box center [308, 100] width 123 height 18
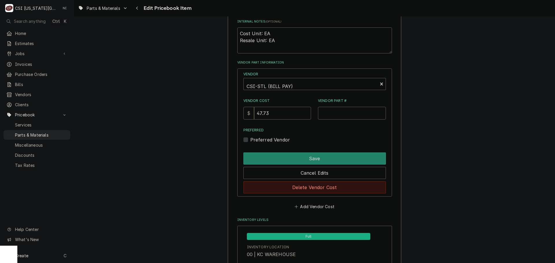
click at [312, 187] on button "Delete Vendor Cost" at bounding box center [314, 188] width 142 height 12
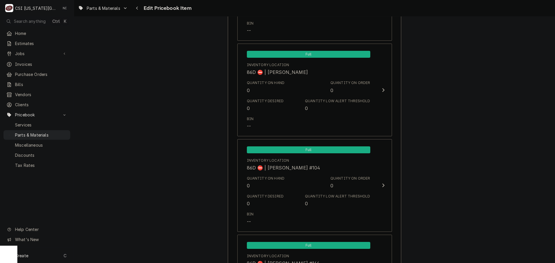
scroll to position [5698, 0]
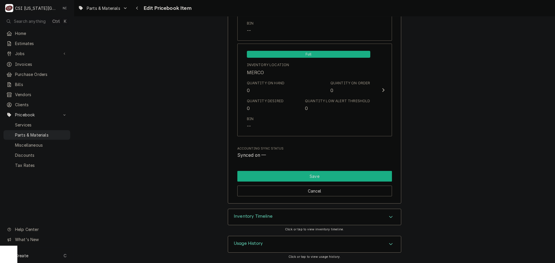
drag, startPoint x: 355, startPoint y: 181, endPoint x: 344, endPoint y: 176, distance: 11.5
click at [355, 180] on button "Save" at bounding box center [314, 176] width 155 height 11
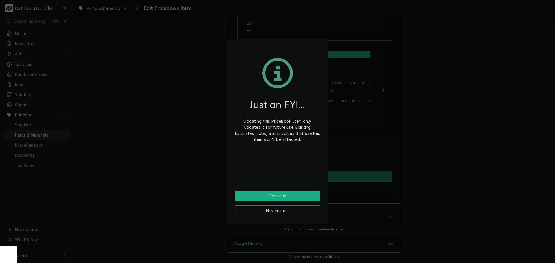
drag, startPoint x: 284, startPoint y: 194, endPoint x: 238, endPoint y: 62, distance: 139.9
click at [284, 193] on button "Continue" at bounding box center [277, 196] width 85 height 11
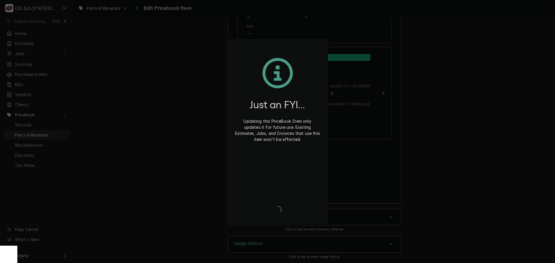
scroll to position [5695, 0]
type textarea "x"
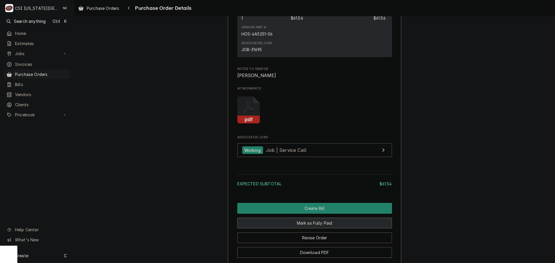
scroll to position [540, 0]
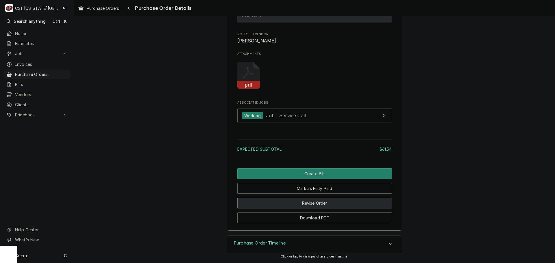
click at [303, 204] on button "Revise Order" at bounding box center [314, 203] width 155 height 11
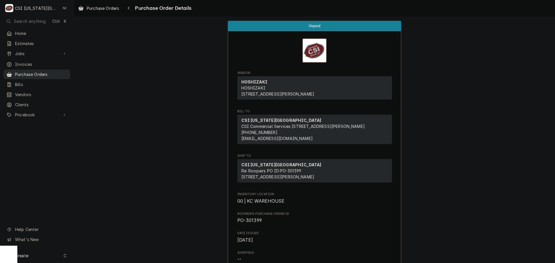
click at [52, 74] on span "Purchase Orders" at bounding box center [41, 74] width 52 height 6
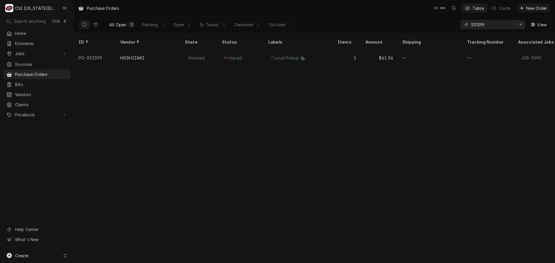
drag, startPoint x: 492, startPoint y: 24, endPoint x: 435, endPoint y: 29, distance: 56.6
click at [436, 29] on div "All Open 1 Pending 0 Open 0 In Transit 0 Delivered 0 Stocked 1 301399 View" at bounding box center [315, 24] width 472 height 16
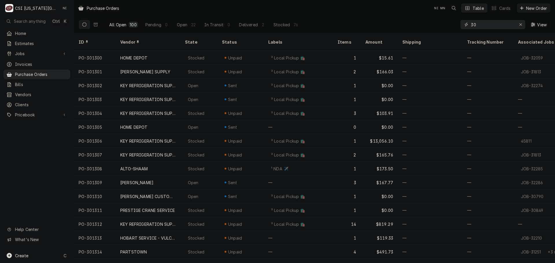
type input "3"
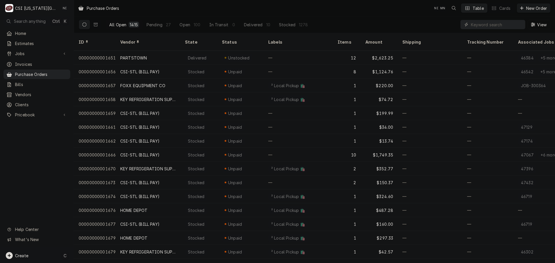
click at [32, 253] on div "Create C" at bounding box center [37, 255] width 74 height 15
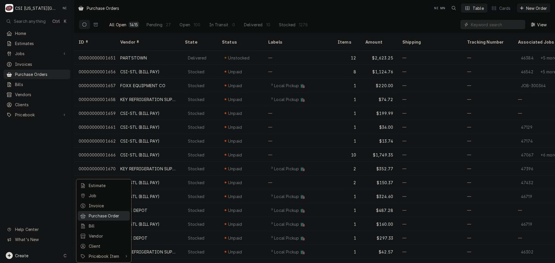
click at [107, 218] on div "Purchase Order" at bounding box center [108, 216] width 39 height 6
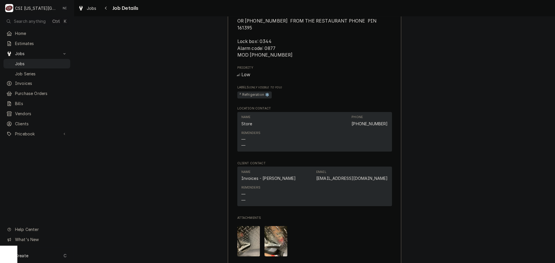
scroll to position [809, 0]
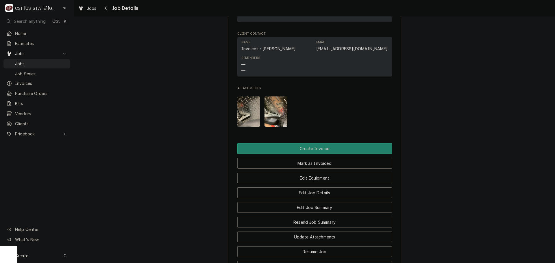
drag, startPoint x: 63, startPoint y: 63, endPoint x: 91, endPoint y: 63, distance: 28.3
click at [63, 63] on span "Jobs" at bounding box center [41, 64] width 52 height 6
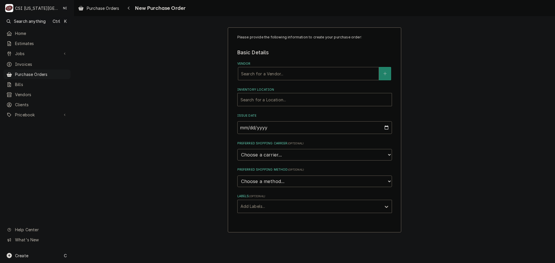
click at [284, 74] on div "Vendor" at bounding box center [308, 73] width 135 height 10
type input "h"
type input "home"
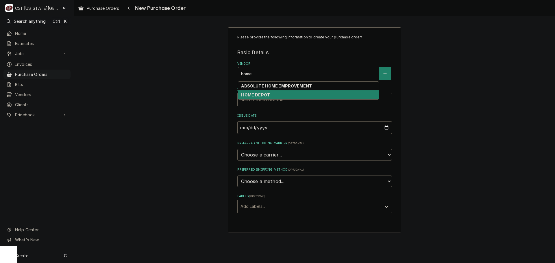
click at [258, 97] on strong "HOME DEPOT" at bounding box center [255, 94] width 29 height 5
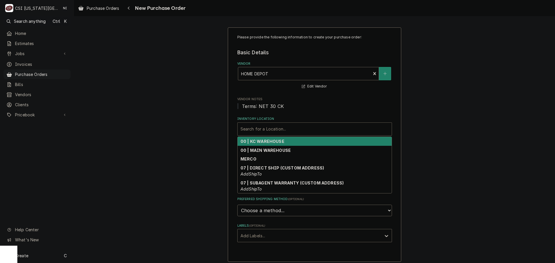
click at [258, 130] on div "Inventory Location" at bounding box center [314, 129] width 148 height 10
click at [264, 142] on strong "00 | KC WAREHOUSE" at bounding box center [262, 141] width 44 height 5
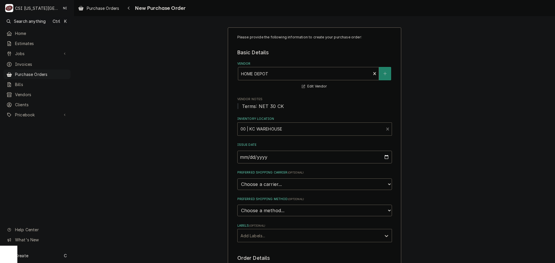
click at [271, 237] on div "Labels" at bounding box center [309, 236] width 138 height 10
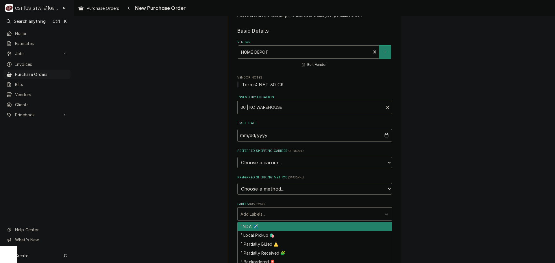
scroll to position [58, 0]
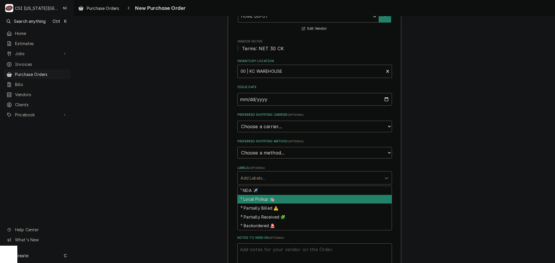
click at [272, 199] on div "² Local Pickup 🛍️" at bounding box center [315, 199] width 154 height 9
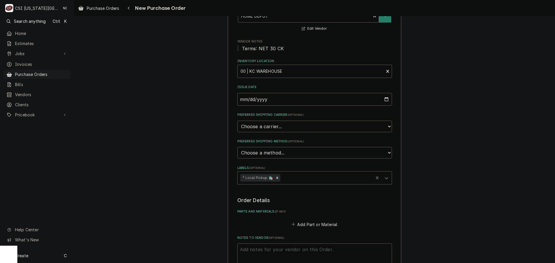
click at [271, 249] on textarea "Notes to Vendor ( optional )" at bounding box center [314, 257] width 155 height 26
type textarea "x"
type textarea "w"
type textarea "x"
type textarea "wi"
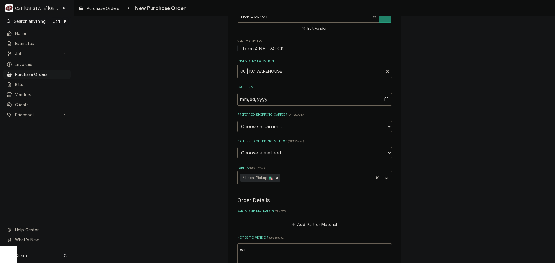
type textarea "x"
type textarea "wil"
type textarea "x"
type textarea "wils"
type textarea "x"
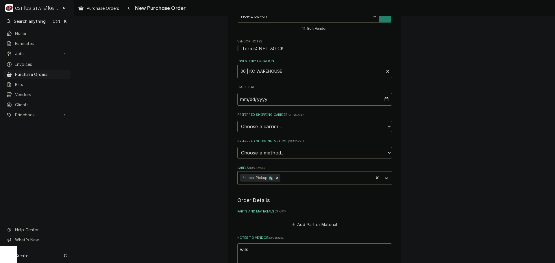
type textarea "wilso"
type textarea "x"
type textarea "[PERSON_NAME]"
click at [311, 225] on button "Add Part or Material" at bounding box center [314, 225] width 48 height 8
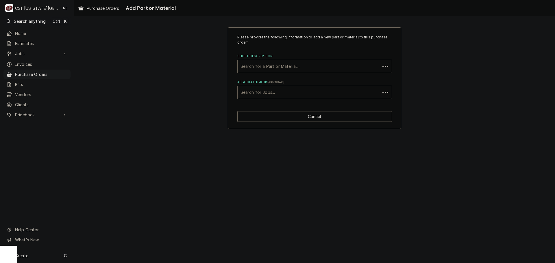
click at [274, 93] on div "Associated Jobs" at bounding box center [308, 92] width 137 height 10
type input "32453"
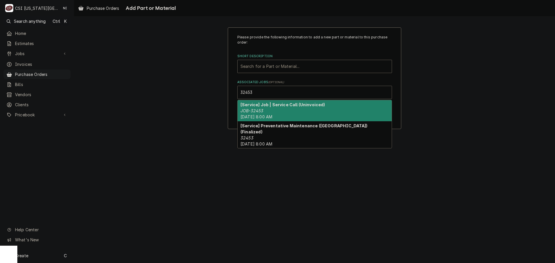
click at [300, 102] on div "[Service] Job | Service Call (Uninvoiced) JOB-32453 Wed, Sep 3rd, 2025 - 8:00 AM" at bounding box center [315, 110] width 154 height 21
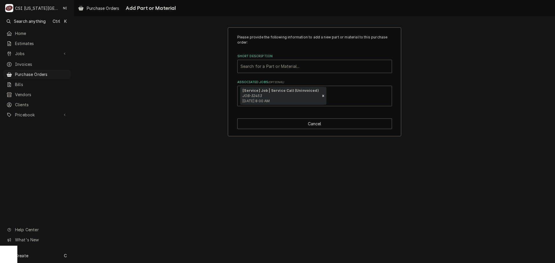
click at [284, 69] on div "Short Description" at bounding box center [314, 66] width 148 height 10
type input "misc serv"
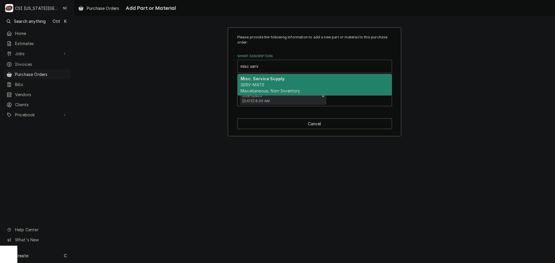
click at [270, 81] on strong "Misc. Service Supply" at bounding box center [262, 78] width 44 height 5
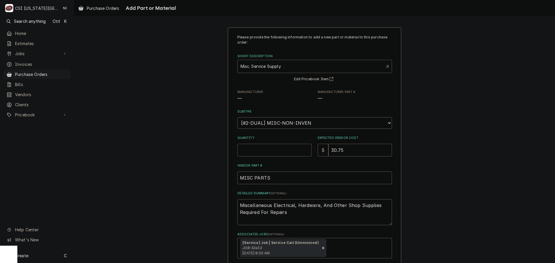
click at [255, 153] on input "Quantity" at bounding box center [274, 150] width 74 height 13
type textarea "x"
type input "1"
type textarea "x"
type input "2"
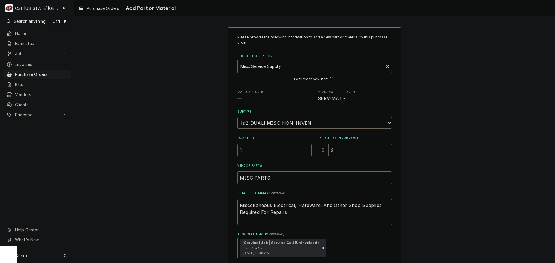
type textarea "x"
type input "22"
type textarea "x"
type input "22.9"
type textarea "x"
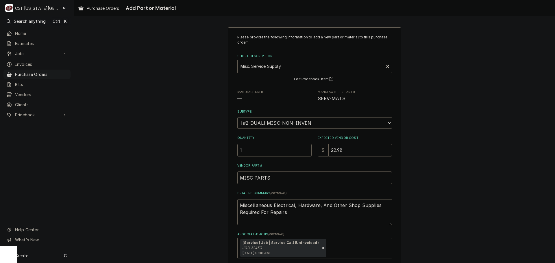
type input "22.98"
drag, startPoint x: 296, startPoint y: 210, endPoint x: 230, endPoint y: 202, distance: 66.4
click at [230, 202] on div "Please provide the following information to add a new part or material to this …" at bounding box center [314, 158] width 173 height 262
click at [281, 210] on textarea "Miscellaneous Electrical, Hardware, And Other Shop Supplies Required For Repairs" at bounding box center [314, 212] width 155 height 26
click at [289, 212] on textarea "Miscellaneous Electrical, Hardware, And Other Shop Supplies Required For Repairs" at bounding box center [314, 212] width 155 height 26
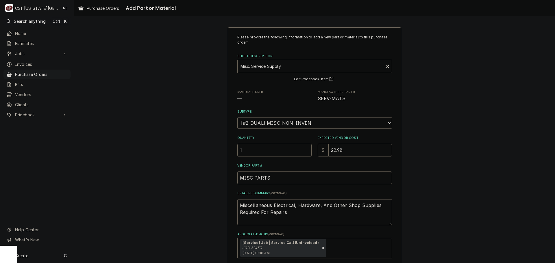
drag, startPoint x: 289, startPoint y: 212, endPoint x: 236, endPoint y: 206, distance: 53.2
click at [237, 206] on textarea "Miscellaneous Electrical, Hardware, And Other Shop Supplies Required For Repairs" at bounding box center [314, 212] width 155 height 26
type textarea "x"
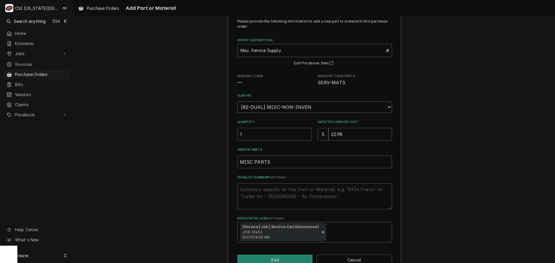
scroll to position [31, 0]
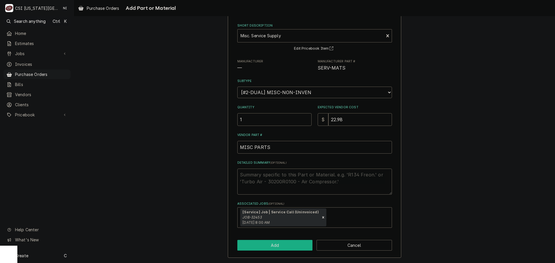
click at [294, 248] on button "Add" at bounding box center [274, 245] width 75 height 11
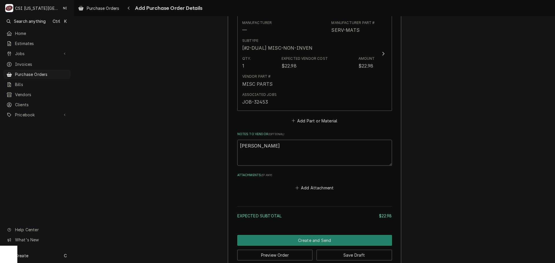
scroll to position [289, 0]
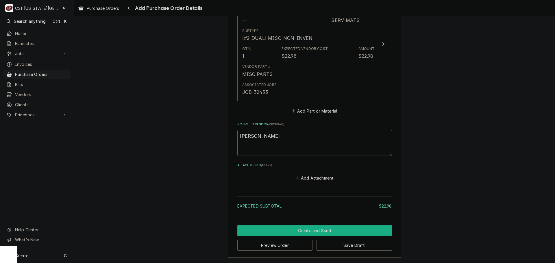
click at [317, 232] on button "Create and Send" at bounding box center [314, 230] width 155 height 11
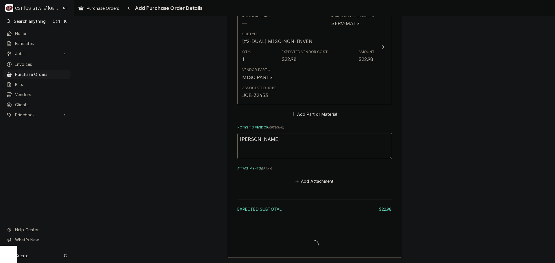
scroll to position [286, 0]
type textarea "x"
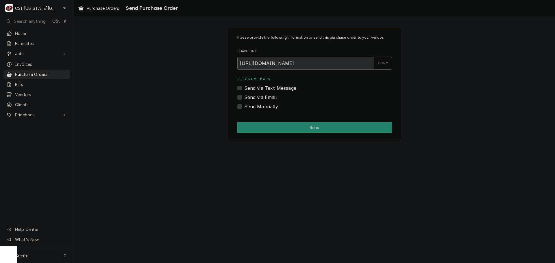
click at [236, 107] on div "Please provide the following information to send this purchase order to your ve…" at bounding box center [314, 84] width 173 height 113
click at [244, 106] on label "Send Manually" at bounding box center [261, 106] width 34 height 7
click at [244, 106] on input "Send Manually" at bounding box center [321, 109] width 155 height 13
checkbox input "true"
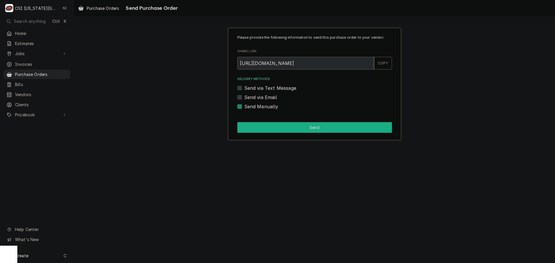
click at [271, 130] on button "Send" at bounding box center [314, 127] width 155 height 11
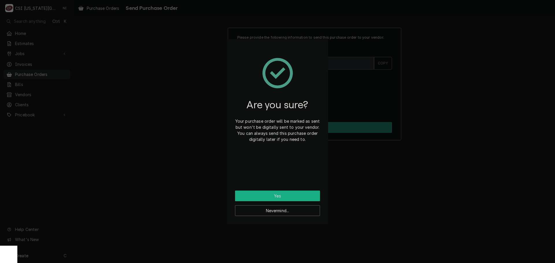
click at [277, 200] on button "Yes" at bounding box center [277, 196] width 85 height 11
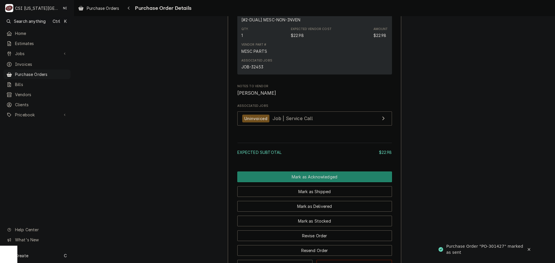
scroll to position [434, 0]
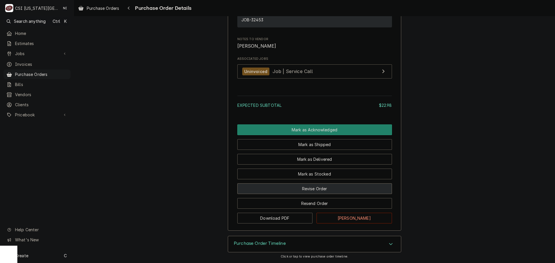
click at [329, 194] on button "Revise Order" at bounding box center [314, 189] width 155 height 11
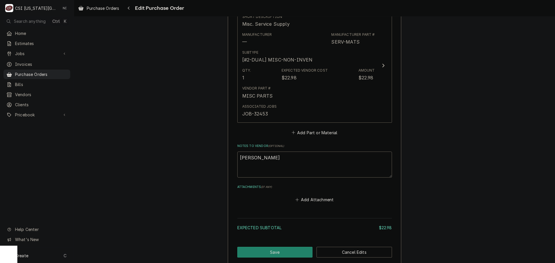
scroll to position [301, 0]
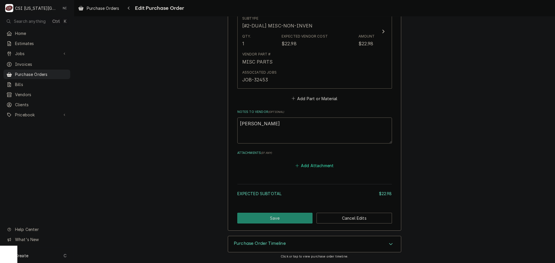
click at [315, 165] on button "Add Attachment" at bounding box center [314, 166] width 40 height 8
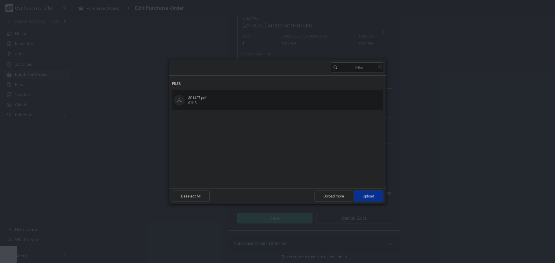
click at [372, 193] on span "Upload 1" at bounding box center [368, 196] width 29 height 11
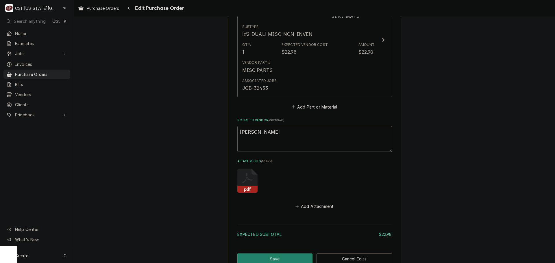
scroll to position [334, 0]
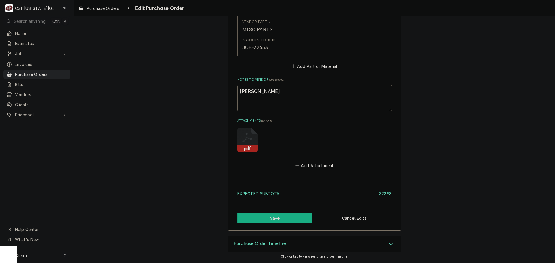
click at [280, 220] on button "Save" at bounding box center [274, 218] width 75 height 11
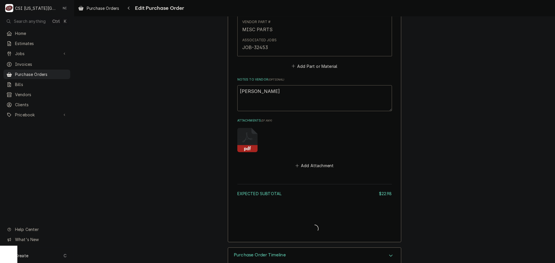
type textarea "x"
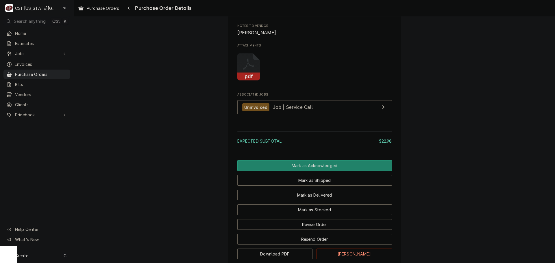
scroll to position [491, 0]
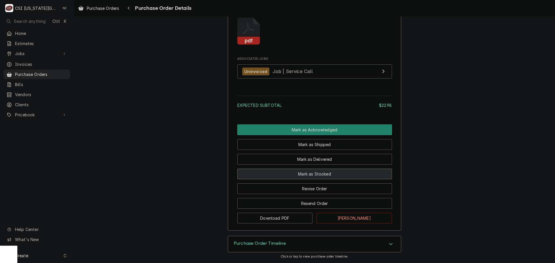
click at [322, 177] on button "Mark as Stocked" at bounding box center [314, 174] width 155 height 11
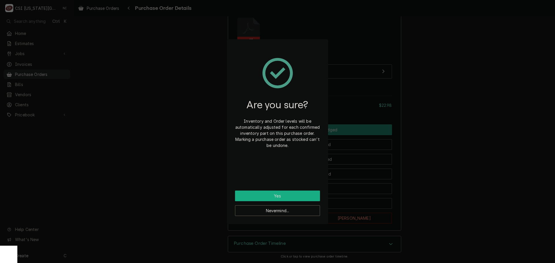
click at [301, 192] on button "Yes" at bounding box center [277, 196] width 85 height 11
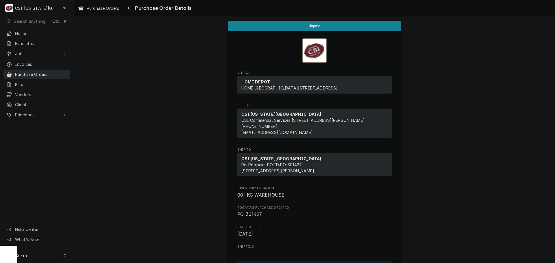
click at [44, 76] on link "Purchase Orders" at bounding box center [36, 75] width 67 height 10
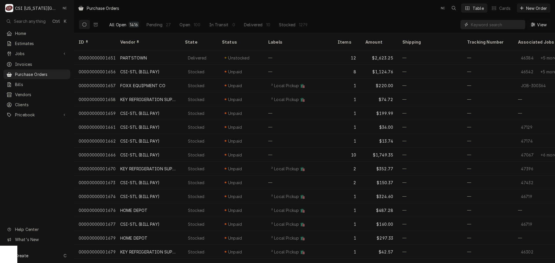
click at [485, 25] on input "Dynamic Content Wrapper" at bounding box center [496, 24] width 51 height 9
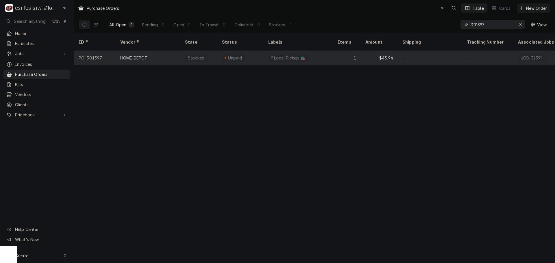
type input "301397"
click at [253, 51] on div "Unpaid" at bounding box center [240, 58] width 46 height 14
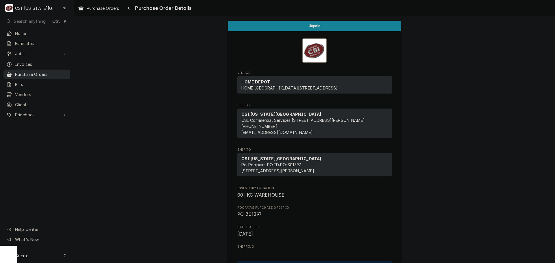
click at [46, 75] on div "Purchase Orders" at bounding box center [37, 74] width 64 height 7
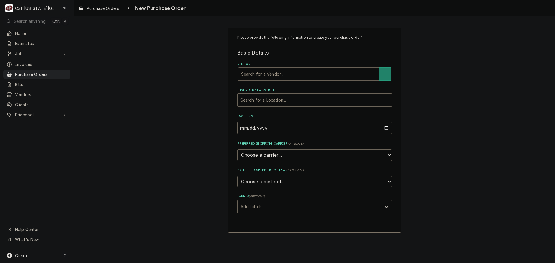
click at [281, 81] on div "Search for a Vendor..." at bounding box center [308, 73] width 141 height 13
type input "home"
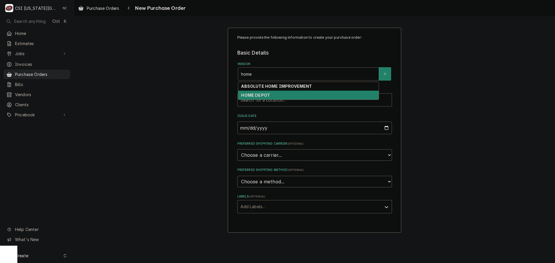
click at [282, 92] on div "HOME DEPOT" at bounding box center [308, 95] width 140 height 9
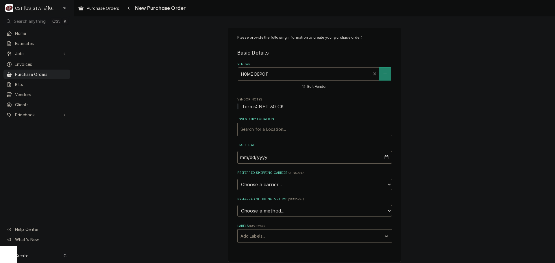
click at [272, 129] on div "Inventory Location" at bounding box center [314, 129] width 148 height 10
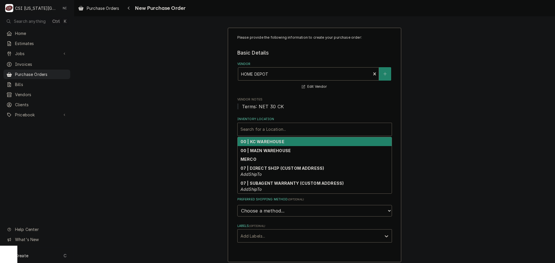
click at [274, 140] on strong "00 | KC WAREHOUSE" at bounding box center [262, 141] width 44 height 5
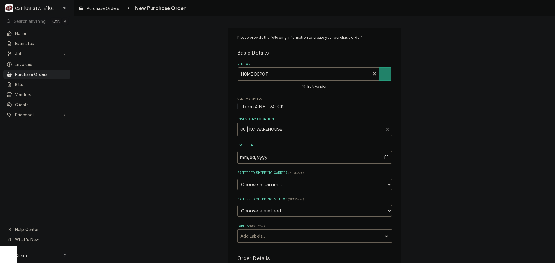
click at [288, 235] on div "Labels" at bounding box center [309, 236] width 138 height 10
drag, startPoint x: 268, startPoint y: 254, endPoint x: 376, endPoint y: 219, distance: 113.6
click at [268, 255] on div "² Local Pickup 🛍️" at bounding box center [315, 257] width 154 height 9
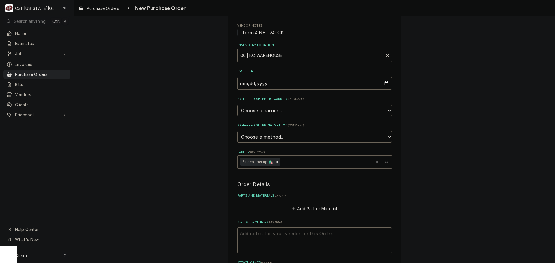
scroll to position [171, 0]
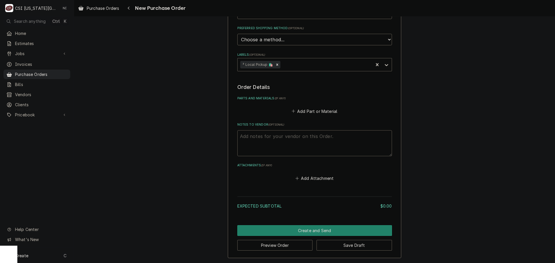
drag, startPoint x: 290, startPoint y: 137, endPoint x: 310, endPoint y: 138, distance: 20.0
click at [295, 137] on textarea "Notes to Vendor ( optional )" at bounding box center [314, 143] width 155 height 26
type textarea "x"
type textarea "j"
type textarea "x"
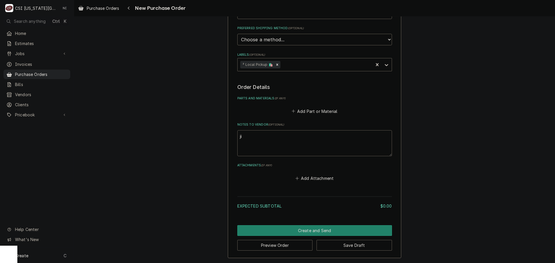
type textarea "jim"
type textarea "x"
type textarea "jimm"
type textarea "x"
type textarea "jimmy"
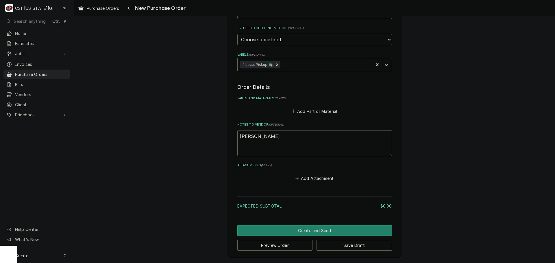
click at [304, 107] on div "Add Part or Material" at bounding box center [314, 109] width 155 height 11
click at [300, 113] on button "Add Part or Material" at bounding box center [314, 111] width 48 height 8
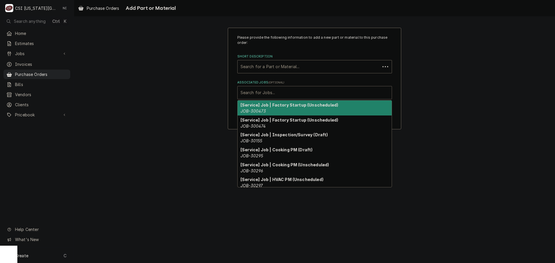
click at [284, 95] on div "Associated Jobs" at bounding box center [314, 93] width 148 height 10
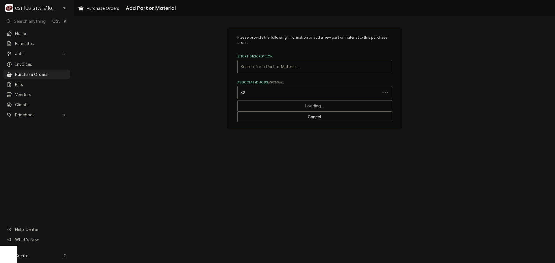
type input "3"
type input "32437"
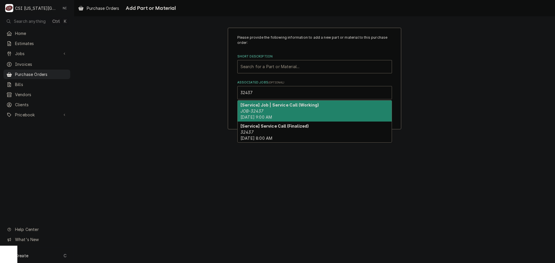
click at [288, 110] on div "[Service] Job | Service Call (Working) JOB-32437 Thu, Sep 4th, 2025 - 9:00 AM" at bounding box center [315, 111] width 154 height 21
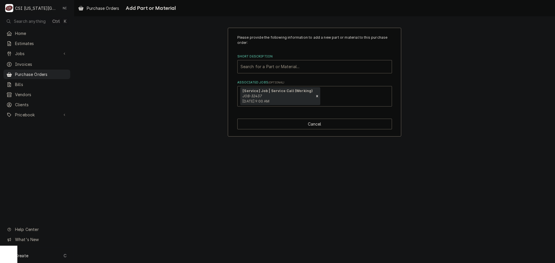
click at [259, 68] on div "Short Description" at bounding box center [314, 67] width 148 height 10
type input "misc serv"
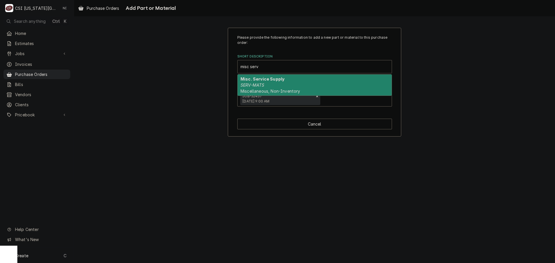
click at [273, 88] on div "Misc. Service Supply SERV-MATS Miscellaneous, Non-Inventory" at bounding box center [315, 85] width 154 height 21
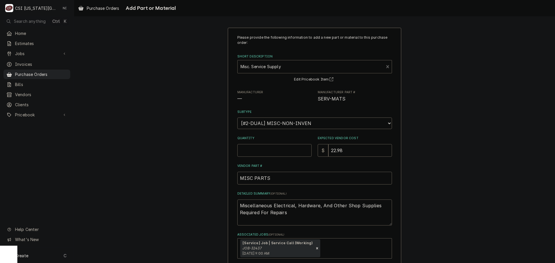
click at [266, 150] on input "Quantity" at bounding box center [274, 150] width 74 height 13
type textarea "x"
type input "1"
type textarea "x"
type input "0"
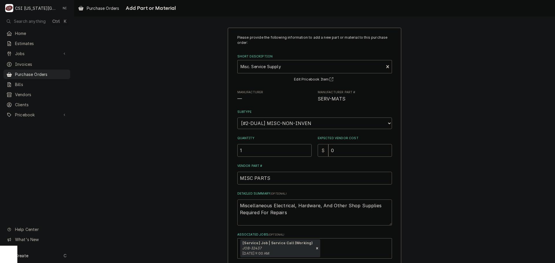
drag, startPoint x: 286, startPoint y: 214, endPoint x: 201, endPoint y: 179, distance: 92.4
click at [203, 182] on div "Please provide the following information to add a new part or material to this …" at bounding box center [314, 159] width 481 height 272
type textarea "x"
type textarea "m"
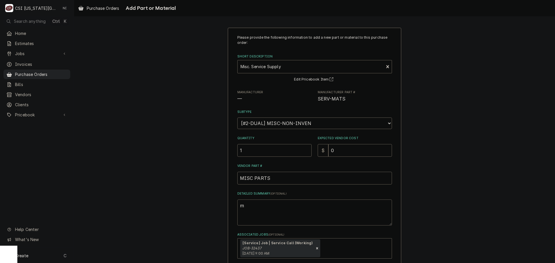
type textarea "x"
type textarea "mi"
type textarea "x"
type textarea "mis"
drag, startPoint x: 201, startPoint y: 179, endPoint x: 248, endPoint y: 204, distance: 53.5
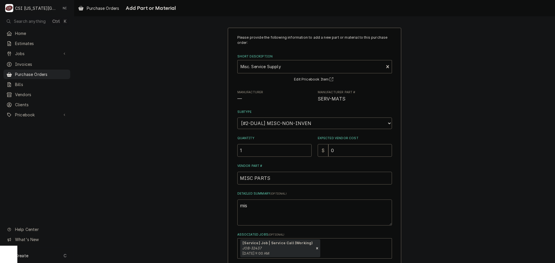
click at [248, 204] on textarea "mis" at bounding box center [314, 213] width 155 height 26
type textarea "x"
type textarea "misc"
type textarea "x"
type textarea "misc"
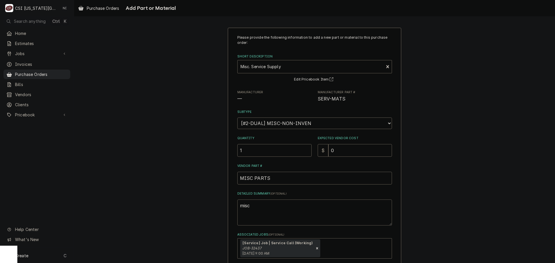
type textarea "x"
type textarea "misc b"
type textarea "x"
type textarea "misc"
type textarea "x"
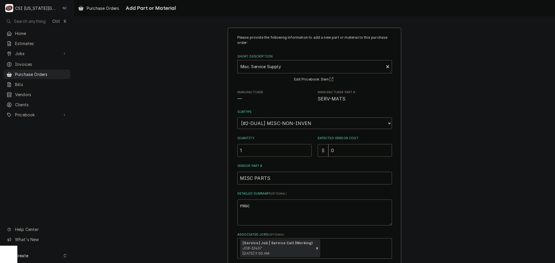
type textarea "misc p"
type textarea "x"
type textarea "misc pl"
type textarea "x"
type textarea "misc plu"
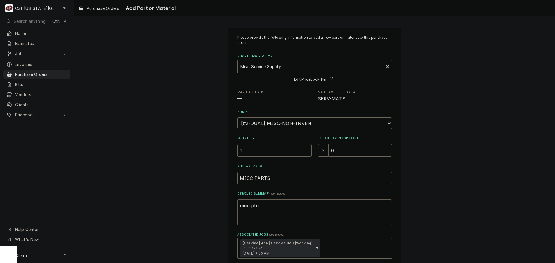
type textarea "x"
type textarea "misc plub"
type textarea "x"
type textarea "misc plu"
type textarea "x"
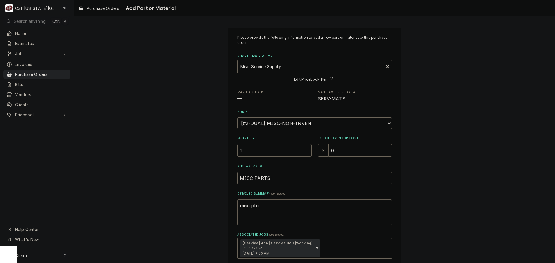
type textarea "misc plum"
type textarea "x"
type textarea "misc plumb"
type textarea "x"
type textarea "misc plumbi"
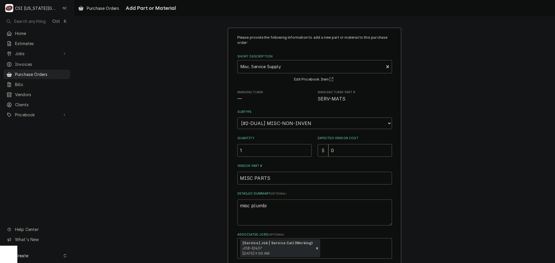
type textarea "x"
type textarea "misc plumbin"
type textarea "x"
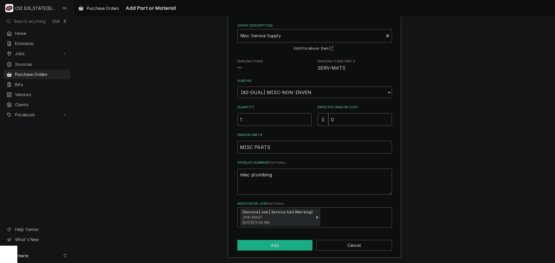
type textarea "misc plumbing"
click at [287, 245] on button "Add" at bounding box center [274, 245] width 75 height 11
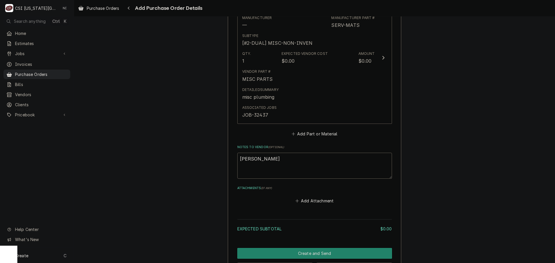
scroll to position [307, 0]
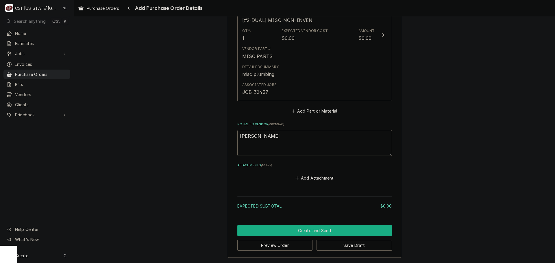
click at [338, 234] on button "Create and Send" at bounding box center [314, 230] width 155 height 11
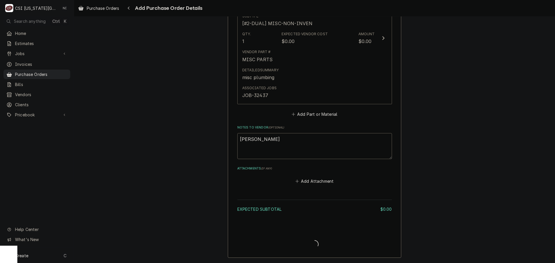
type textarea "x"
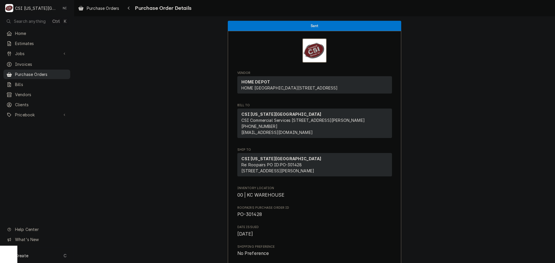
click at [50, 71] on span "Purchase Orders" at bounding box center [41, 74] width 52 height 6
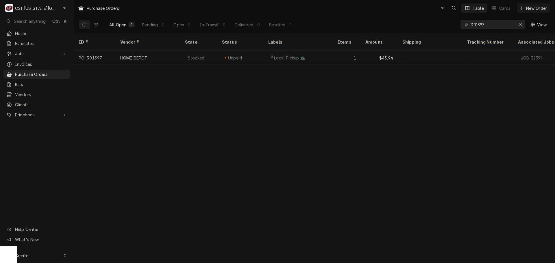
click at [42, 258] on div "Create C" at bounding box center [37, 255] width 74 height 15
click at [97, 215] on div "Purchase Order" at bounding box center [108, 216] width 39 height 6
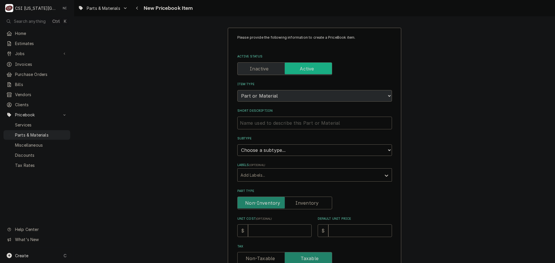
click at [255, 124] on input "Short Description" at bounding box center [314, 123] width 155 height 13
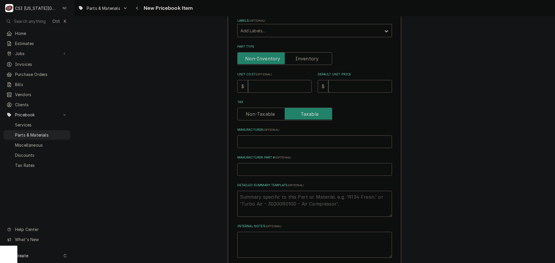
drag, startPoint x: 270, startPoint y: 171, endPoint x: 269, endPoint y: 176, distance: 5.7
click at [270, 173] on input "Manufacturer Part # ( optional )" at bounding box center [314, 169] width 155 height 13
type textarea "x"
type input "A"
type textarea "x"
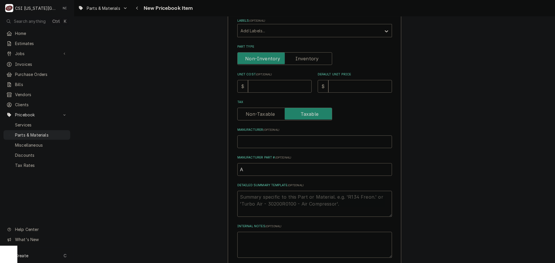
type input "AL"
type textarea "x"
type input "ALL"
type textarea "x"
type input "ALL-"
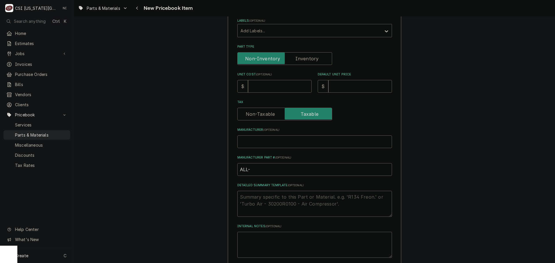
paste input "8088756"
type textarea "x"
type input "ALL-8088756"
click at [267, 86] on input "Unit Cost ( optional )" at bounding box center [280, 86] width 64 height 13
drag, startPoint x: 301, startPoint y: 55, endPoint x: 271, endPoint y: 78, distance: 37.3
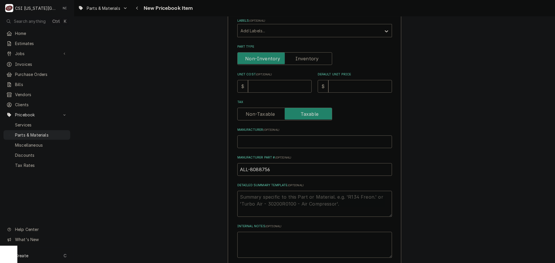
click at [301, 55] on label "Part Type" at bounding box center [284, 58] width 95 height 13
click at [301, 55] on input "Part Type" at bounding box center [285, 58] width 90 height 13
checkbox input "true"
click at [269, 85] on input "Unit Cost ( optional )" at bounding box center [280, 86] width 64 height 13
type textarea "x"
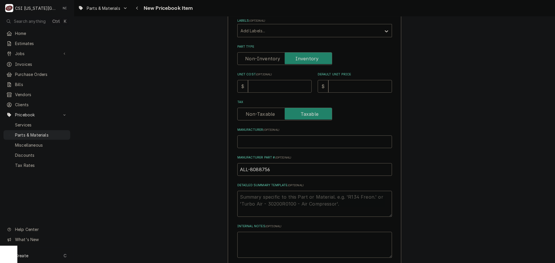
type input "2"
type textarea "x"
type input "28"
type textarea "x"
type input "28.4"
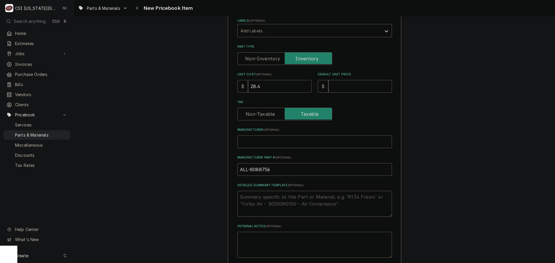
type textarea "x"
type input "28.40"
click at [345, 88] on input "Default Unit Price" at bounding box center [360, 86] width 64 height 13
type textarea "x"
type input "5"
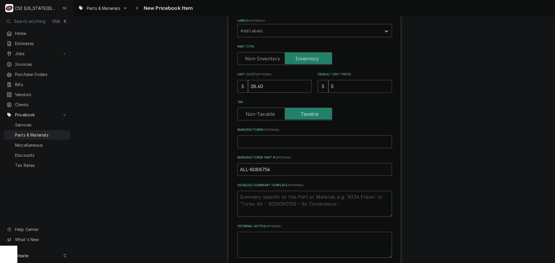
type textarea "x"
type input "56"
type textarea "x"
type input "56.8"
type textarea "x"
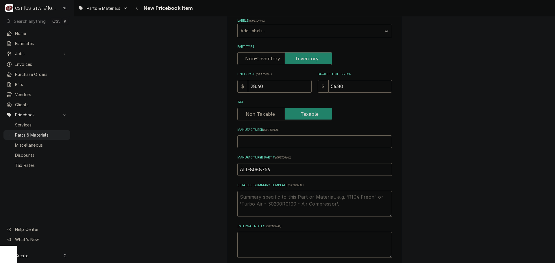
type input "56.80"
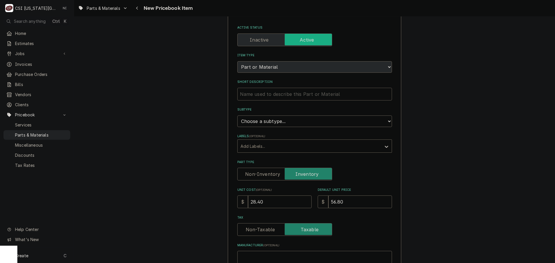
click at [297, 95] on input "Short Description" at bounding box center [314, 94] width 155 height 13
paste input "Low Temp Industries - Caster (5" Swivel/PlateW/Brk.)"
type textarea "x"
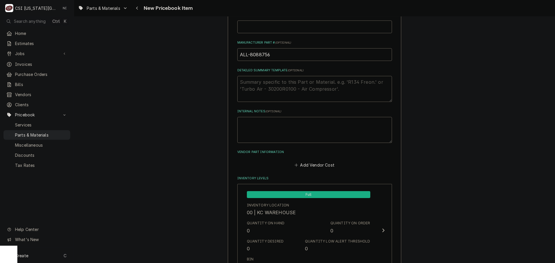
scroll to position [260, 0]
type input "Low Temp Industries - Caster (5" Swivel/PlateW/Brk.)"
drag, startPoint x: 286, startPoint y: 55, endPoint x: 205, endPoint y: 63, distance: 81.9
drag, startPoint x: 474, startPoint y: 76, endPoint x: 476, endPoint y: 79, distance: 3.3
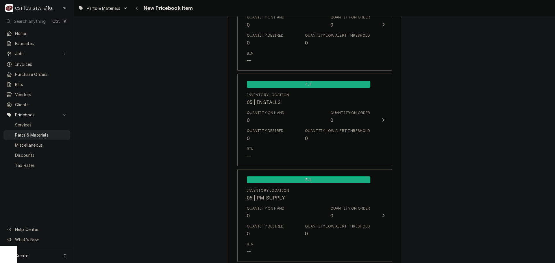
scroll to position [5569, 0]
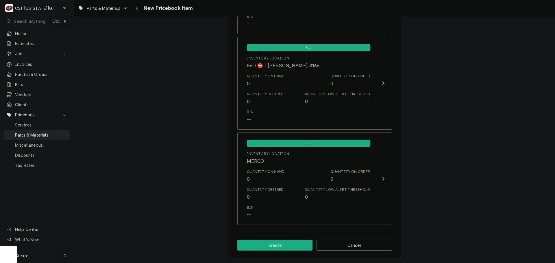
click at [290, 242] on button "Create" at bounding box center [274, 245] width 75 height 11
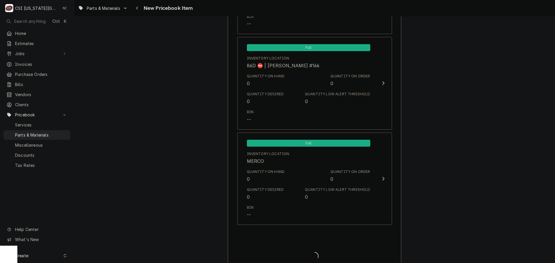
type textarea "x"
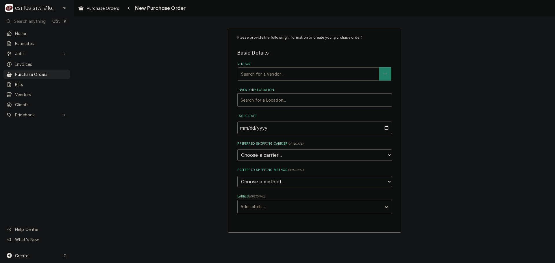
click at [273, 75] on div "Vendor" at bounding box center [308, 74] width 135 height 10
type input "ALLPOINTS"
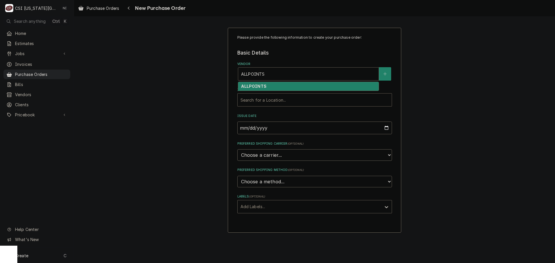
click at [275, 85] on div "ALLPOINTS" at bounding box center [308, 86] width 140 height 9
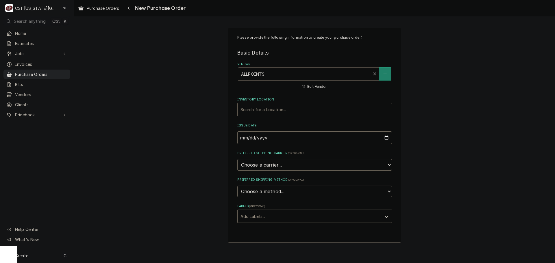
click at [262, 108] on div "Inventory Location" at bounding box center [314, 110] width 148 height 10
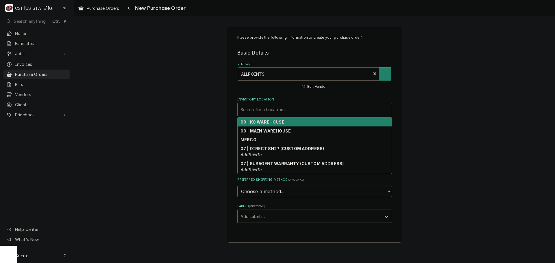
click at [260, 122] on strong "00 | KC WAREHOUSE" at bounding box center [262, 122] width 44 height 5
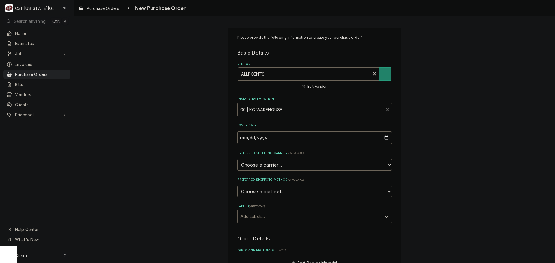
click at [260, 213] on div "Labels" at bounding box center [309, 216] width 138 height 10
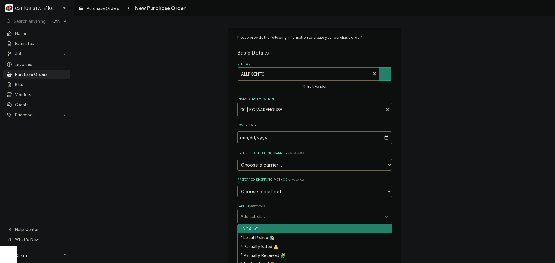
click at [429, 165] on div "Please provide the following information to create your purchase order: Basic D…" at bounding box center [314, 219] width 481 height 392
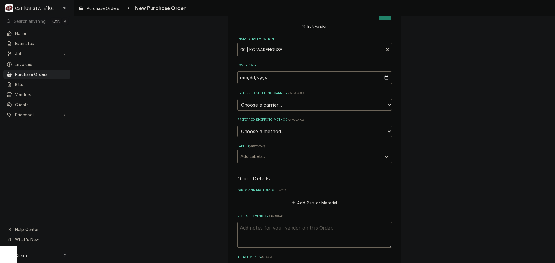
scroll to position [145, 0]
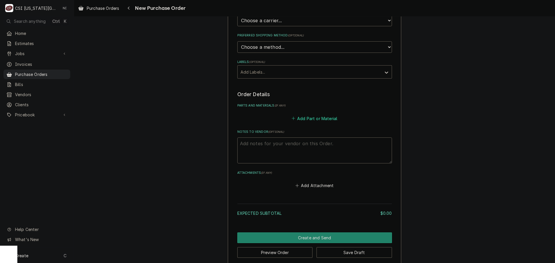
click at [312, 119] on button "Add Part or Material" at bounding box center [314, 118] width 48 height 8
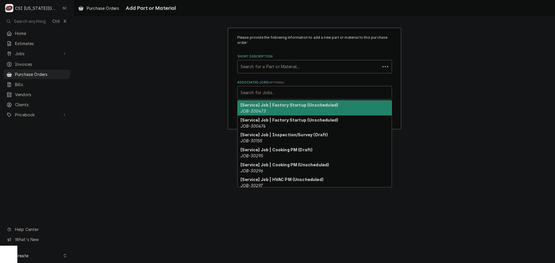
click at [284, 94] on div "Associated Jobs" at bounding box center [314, 93] width 148 height 10
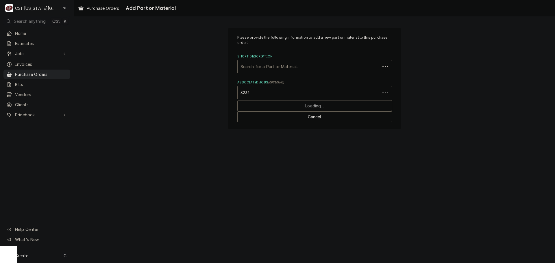
type input "32367"
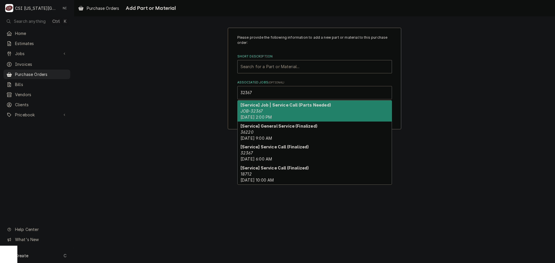
drag, startPoint x: 274, startPoint y: 110, endPoint x: 276, endPoint y: 108, distance: 3.5
click at [275, 110] on div "[Service] Job | Service Call (Parts Needed) JOB-32367 Fri, Aug 29th, 2025 - 2:0…" at bounding box center [315, 111] width 154 height 21
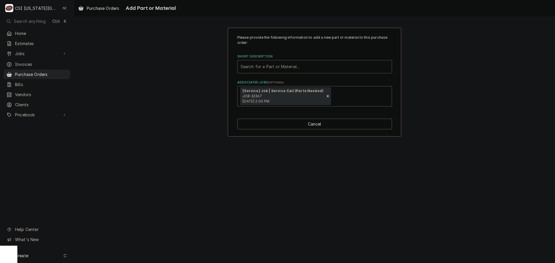
click at [279, 66] on div "Short Description" at bounding box center [314, 67] width 148 height 10
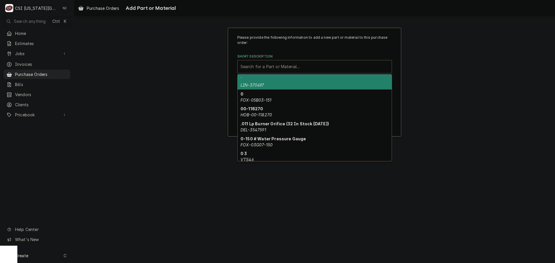
paste input "ALL-8088756"
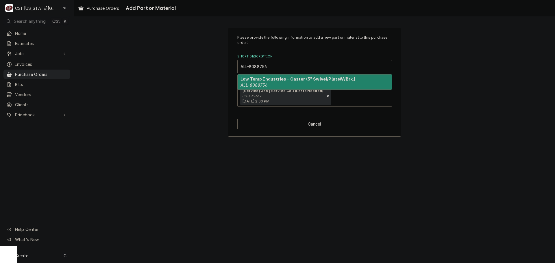
type input "ALL-8088756"
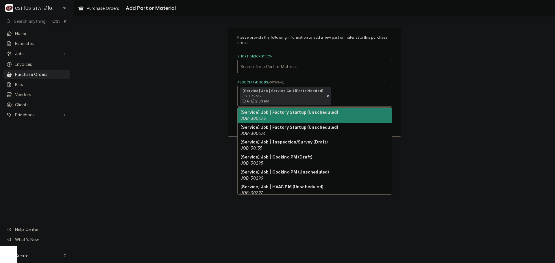
click at [266, 92] on strong "[Service] Job | Service Call (Parts Needed)" at bounding box center [282, 91] width 81 height 4
click at [281, 66] on div "Short Description" at bounding box center [314, 67] width 148 height 10
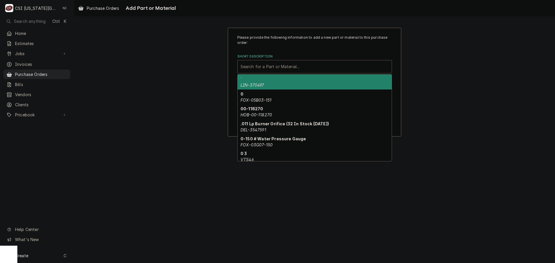
paste input "ALL-8088756"
type input "ALL-8088756"
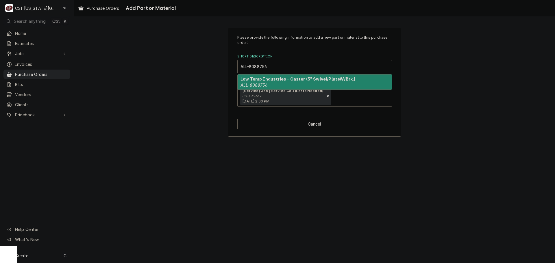
click at [275, 77] on strong "Low Temp Industries - Caster (5" Swivel/PlateW/Brk.)" at bounding box center [297, 79] width 115 height 5
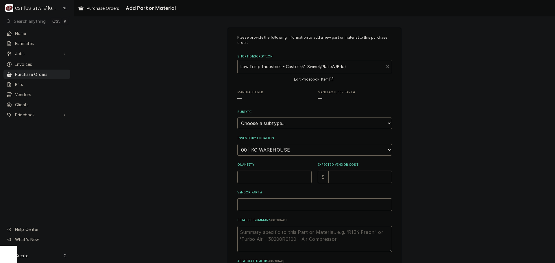
type textarea "x"
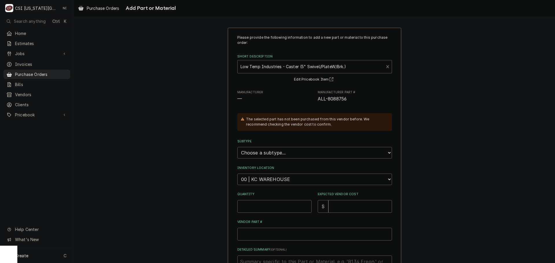
click at [275, 180] on select "Choose a location... 00 | KC WAREHOUSE 00 | MAIN WAREHOUSE 01 | BRIAN BREAZIER …" at bounding box center [314, 180] width 155 height 12
select select "2781"
click at [237, 174] on select "Choose a location... 00 | KC WAREHOUSE 00 | MAIN WAREHOUSE 01 | BRIAN BREAZIER …" at bounding box center [314, 180] width 155 height 12
click at [266, 207] on input "Quantity" at bounding box center [274, 206] width 74 height 13
type textarea "x"
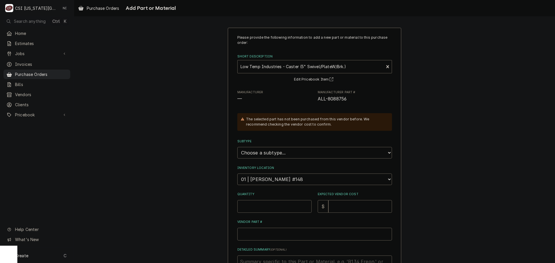
type input "1"
type textarea "x"
type input "12"
type textarea "x"
type input "2"
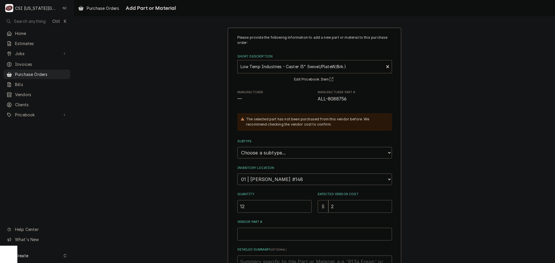
type textarea "x"
type input "28"
type textarea "x"
type input "28.4"
type textarea "x"
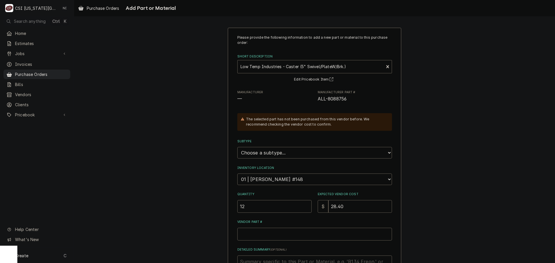
type input "28.40"
paste input "ALL-8088756"
type textarea "x"
click at [293, 238] on input "ALL-8088756" at bounding box center [314, 234] width 155 height 13
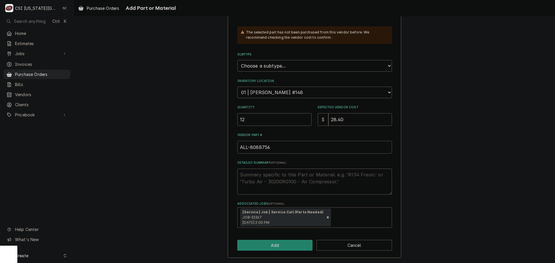
type input "ALL-8088756"
click at [273, 240] on div "Please provide the following information to add a new part or material to this …" at bounding box center [314, 100] width 173 height 318
click at [273, 242] on button "Add" at bounding box center [274, 245] width 75 height 11
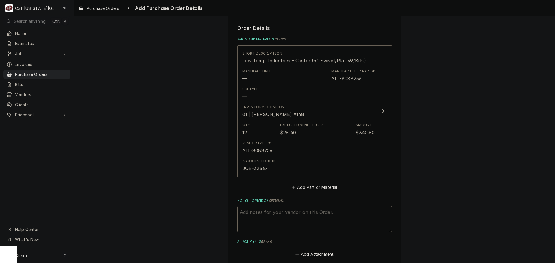
scroll to position [287, 0]
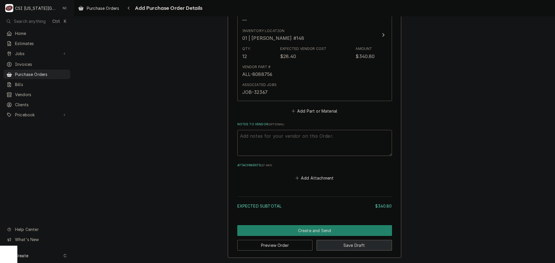
click at [350, 243] on button "Save Draft" at bounding box center [353, 245] width 75 height 11
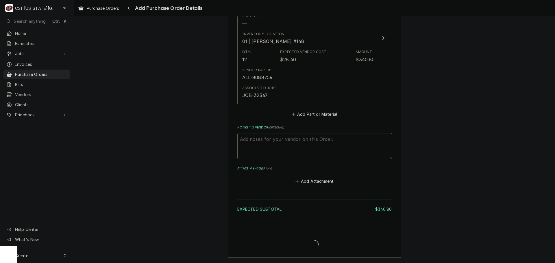
type textarea "x"
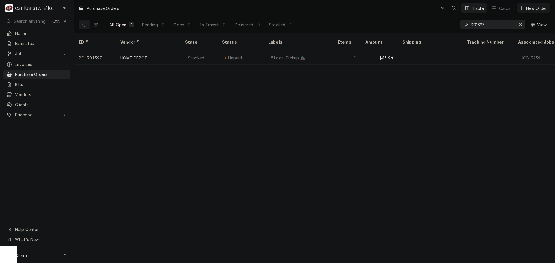
drag, startPoint x: 487, startPoint y: 25, endPoint x: 478, endPoint y: 25, distance: 9.0
click at [478, 25] on input "301397" at bounding box center [492, 24] width 43 height 9
type input "301429"
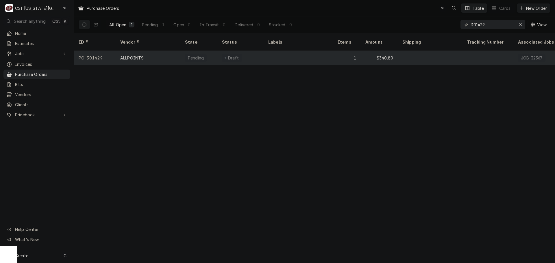
drag, startPoint x: 362, startPoint y: 62, endPoint x: 292, endPoint y: 53, distance: 70.6
click at [292, 52] on div "—" at bounding box center [298, 58] width 69 height 14
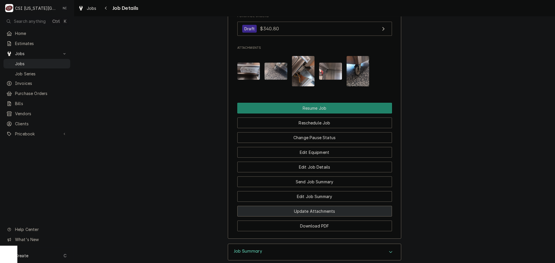
scroll to position [1015, 0]
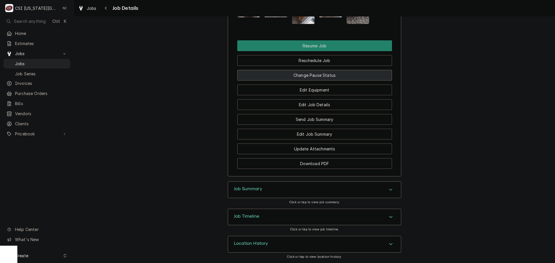
click at [315, 72] on button "Change Pause Status" at bounding box center [314, 75] width 155 height 11
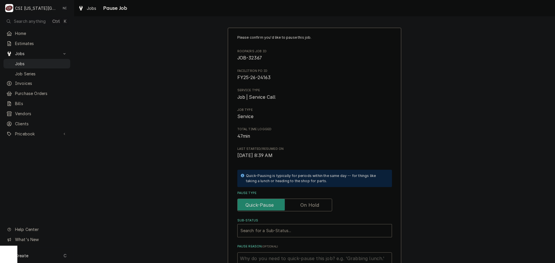
click at [303, 205] on label "Pause Type" at bounding box center [284, 205] width 95 height 13
click at [303, 205] on input "Pause Type" at bounding box center [285, 205] width 90 height 13
checkbox input "true"
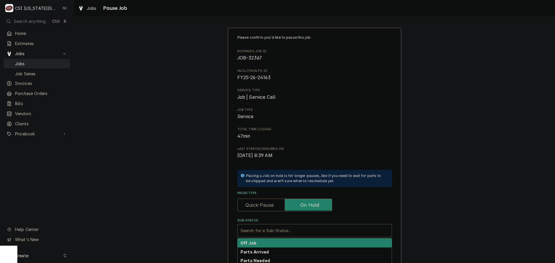
drag, startPoint x: 295, startPoint y: 225, endPoint x: 293, endPoint y: 231, distance: 5.9
click at [295, 227] on div "Search for a Sub-Status..." at bounding box center [315, 231] width 154 height 13
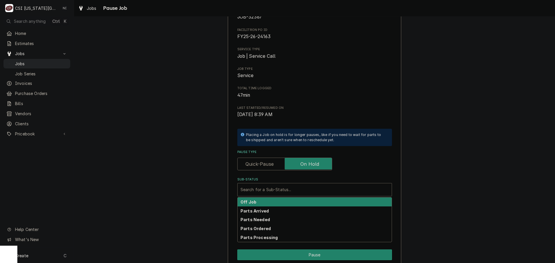
scroll to position [80, 0]
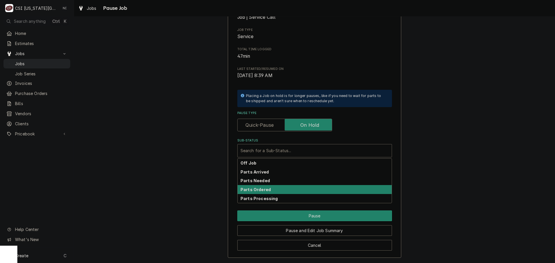
click at [278, 191] on div "Parts Ordered" at bounding box center [315, 189] width 154 height 9
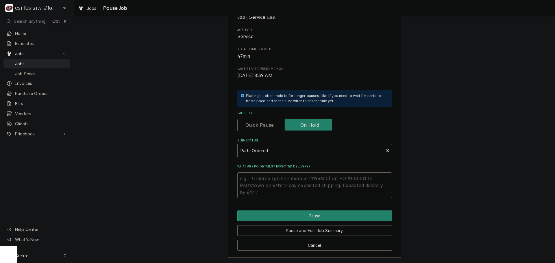
click at [277, 178] on textarea "What are PO details? Expected delivery?" at bounding box center [314, 186] width 155 height 26
type textarea "x"
type textarea "p"
type textarea "x"
type textarea "pa"
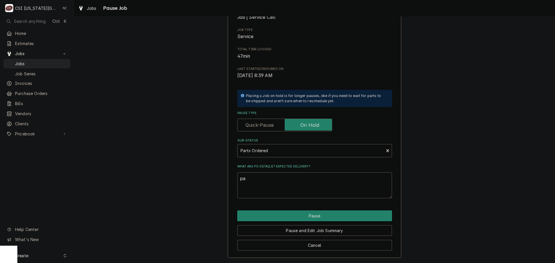
type textarea "x"
type textarea "par"
type textarea "x"
type textarea "part"
type textarea "x"
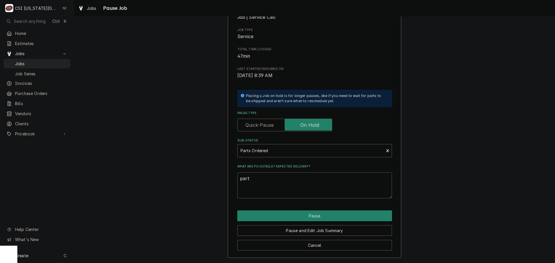
type textarea "parts"
type textarea "x"
type textarea "parts"
type textarea "x"
type textarea "parts o"
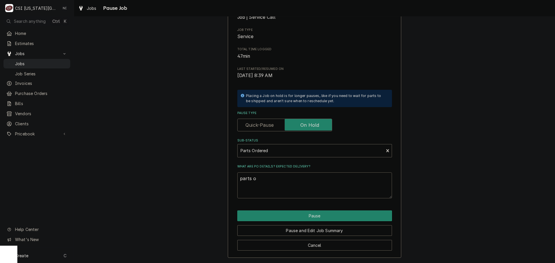
type textarea "x"
type textarea "parts or"
type textarea "x"
type textarea "parts ord"
type textarea "x"
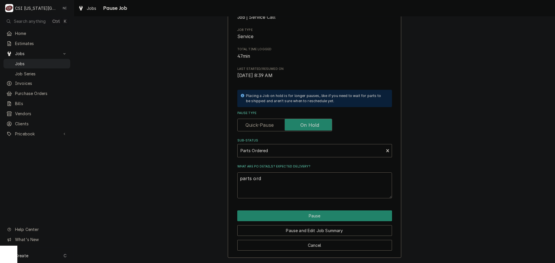
type textarea "parts orde"
type textarea "x"
type textarea "parts order"
type textarea "x"
type textarea "parts ordere"
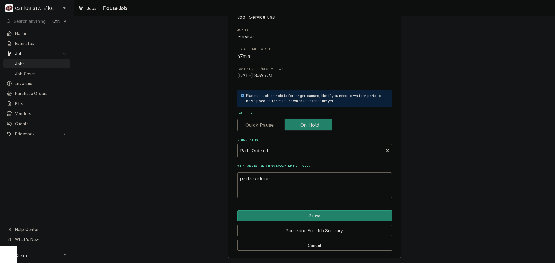
type textarea "x"
type textarea "parts ordered"
type textarea "x"
type textarea "parts ordered"
type textarea "x"
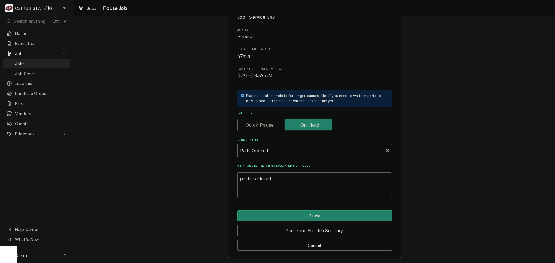
type textarea "parts ordered o"
type textarea "x"
type textarea "parts ordered on"
type textarea "x"
type textarea "parts ordered on"
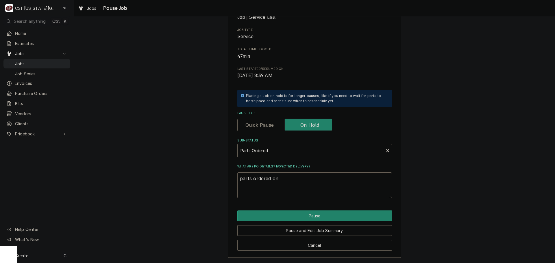
type textarea "x"
type textarea "parts ordered on P"
type textarea "x"
type textarea "parts ordered on PO"
type textarea "x"
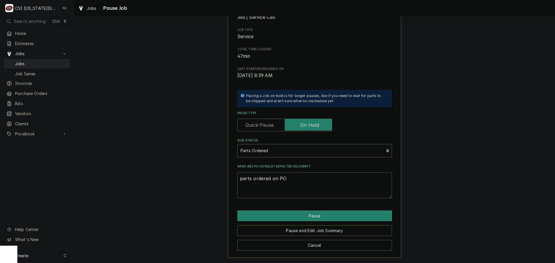
type textarea "parts ordered on PO"
type textarea "x"
type textarea "parts ordered on PO 3"
type textarea "x"
type textarea "parts ordered on PO 301"
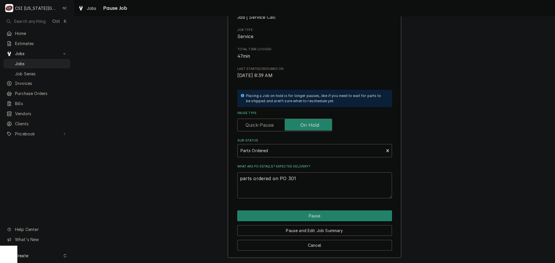
type textarea "x"
type textarea "parts ordered on PO 3014"
type textarea "x"
type textarea "parts ordered on PO 30142"
type textarea "x"
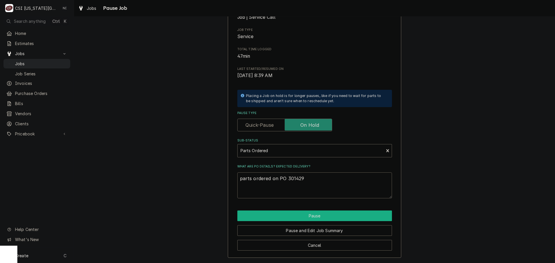
type textarea "parts ordered on PO 301429"
drag, startPoint x: 316, startPoint y: 215, endPoint x: 362, endPoint y: 214, distance: 45.4
click at [317, 215] on button "Pause" at bounding box center [314, 216] width 155 height 11
type textarea "x"
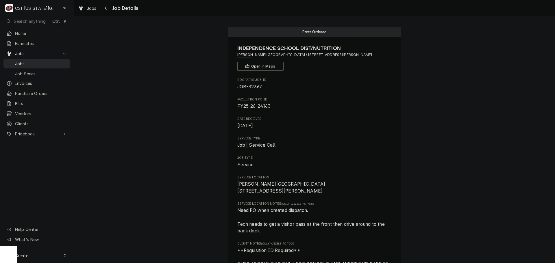
click at [45, 63] on span "Jobs" at bounding box center [41, 64] width 52 height 6
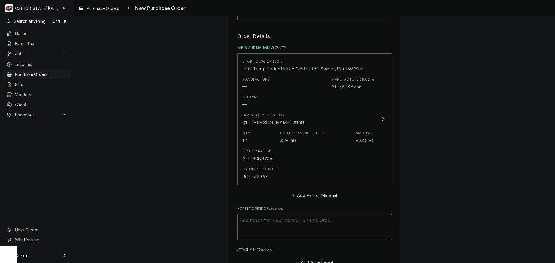
scroll to position [329, 0]
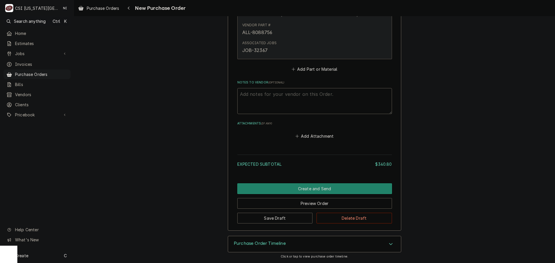
click at [323, 52] on div "Associated Jobs JOB-32367" at bounding box center [308, 47] width 133 height 18
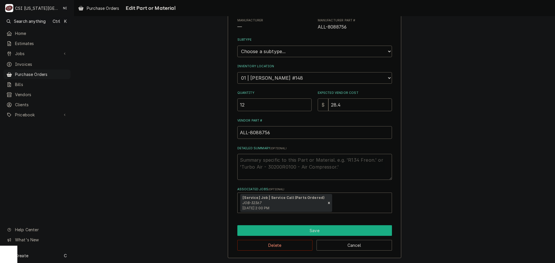
click at [323, 227] on button "Save" at bounding box center [314, 230] width 155 height 11
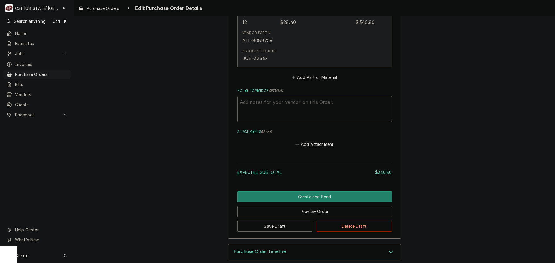
scroll to position [328, 0]
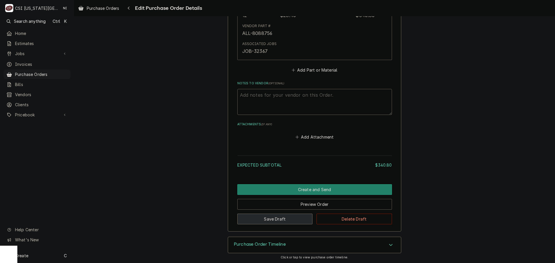
click at [281, 221] on button "Save Draft" at bounding box center [274, 219] width 75 height 11
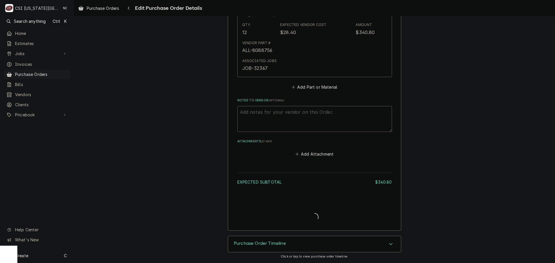
type textarea "x"
